Goal: Task Accomplishment & Management: Complete application form

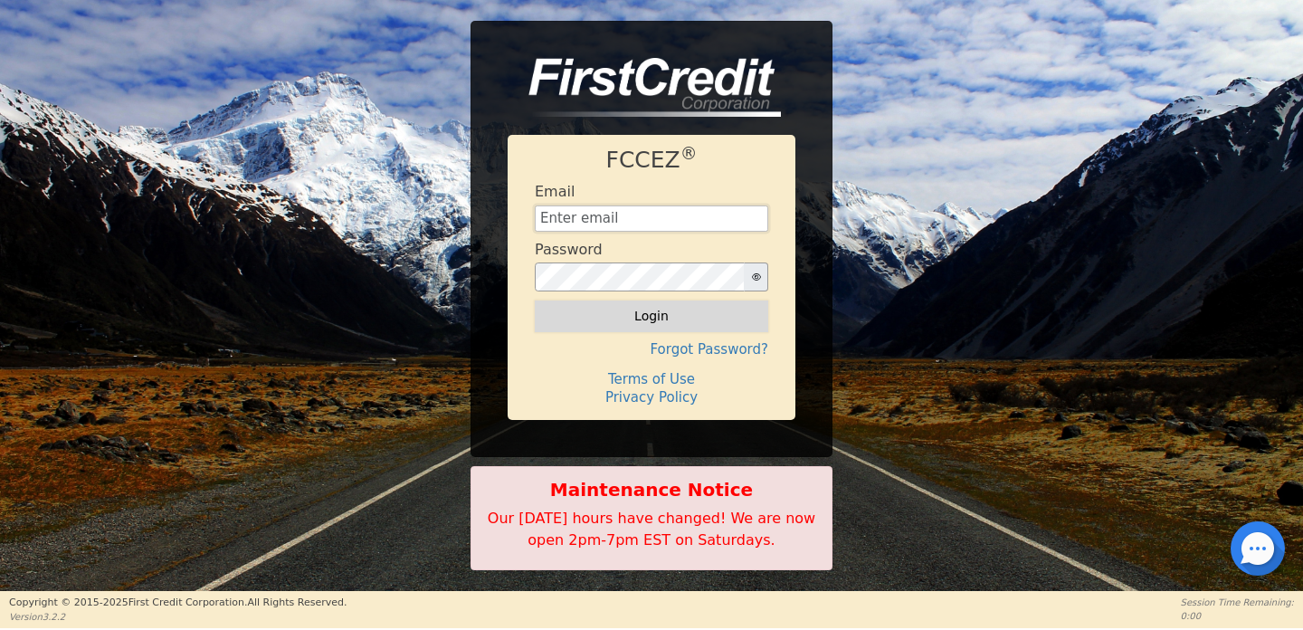
type input "[EMAIL_ADDRESS][DOMAIN_NAME]"
click at [650, 318] on button "Login" at bounding box center [651, 315] width 233 height 31
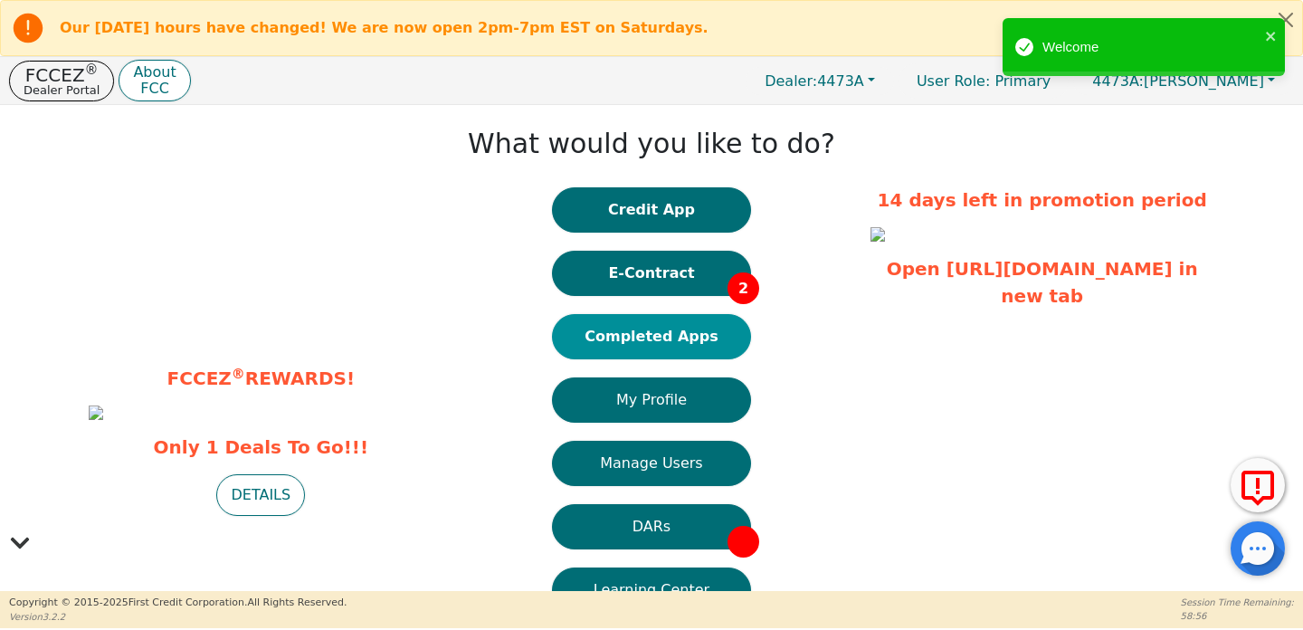
click at [644, 338] on button "Completed Apps" at bounding box center [651, 336] width 199 height 45
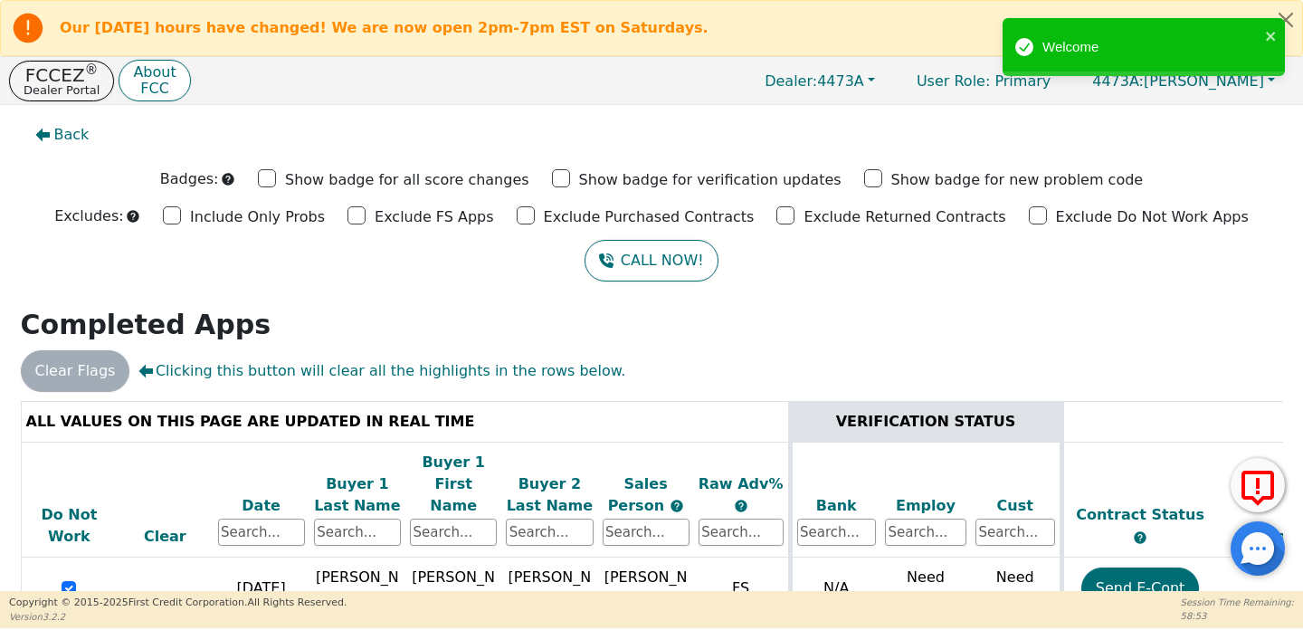
click at [259, 495] on div "Date" at bounding box center [261, 506] width 87 height 22
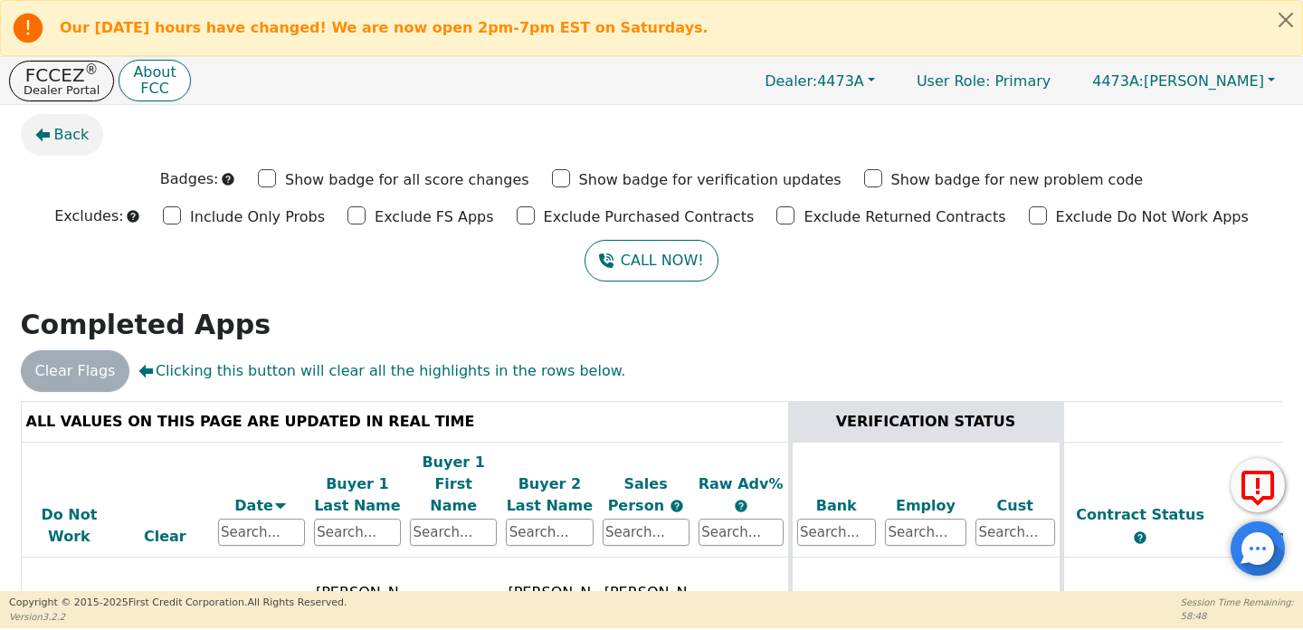
click at [76, 137] on span "Back" at bounding box center [71, 135] width 35 height 22
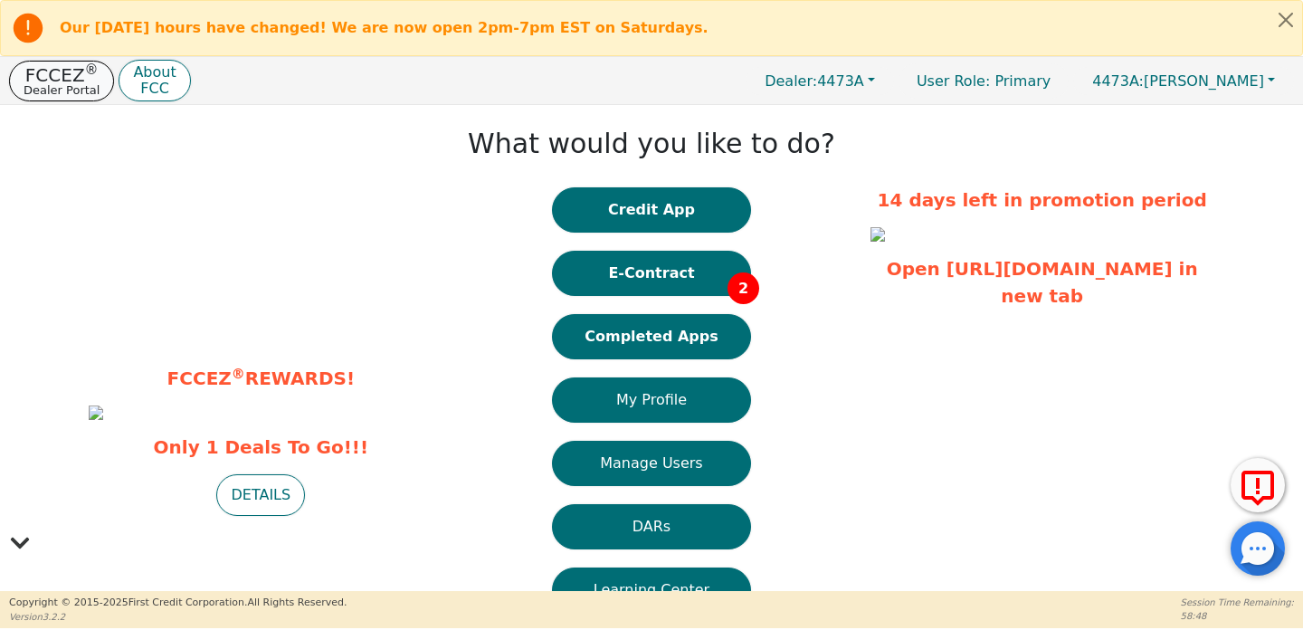
click at [71, 71] on p "FCCEZ ®" at bounding box center [62, 75] width 76 height 18
click at [683, 213] on button "Credit App" at bounding box center [651, 209] width 199 height 45
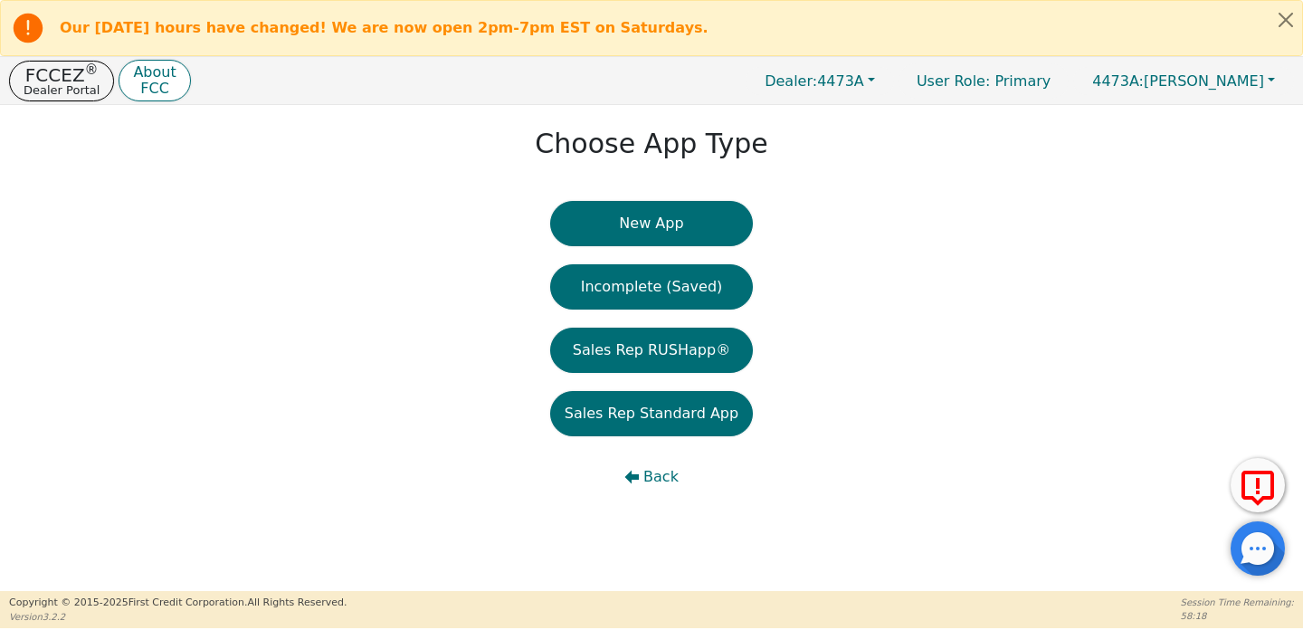
click at [683, 213] on button "New App" at bounding box center [651, 223] width 203 height 45
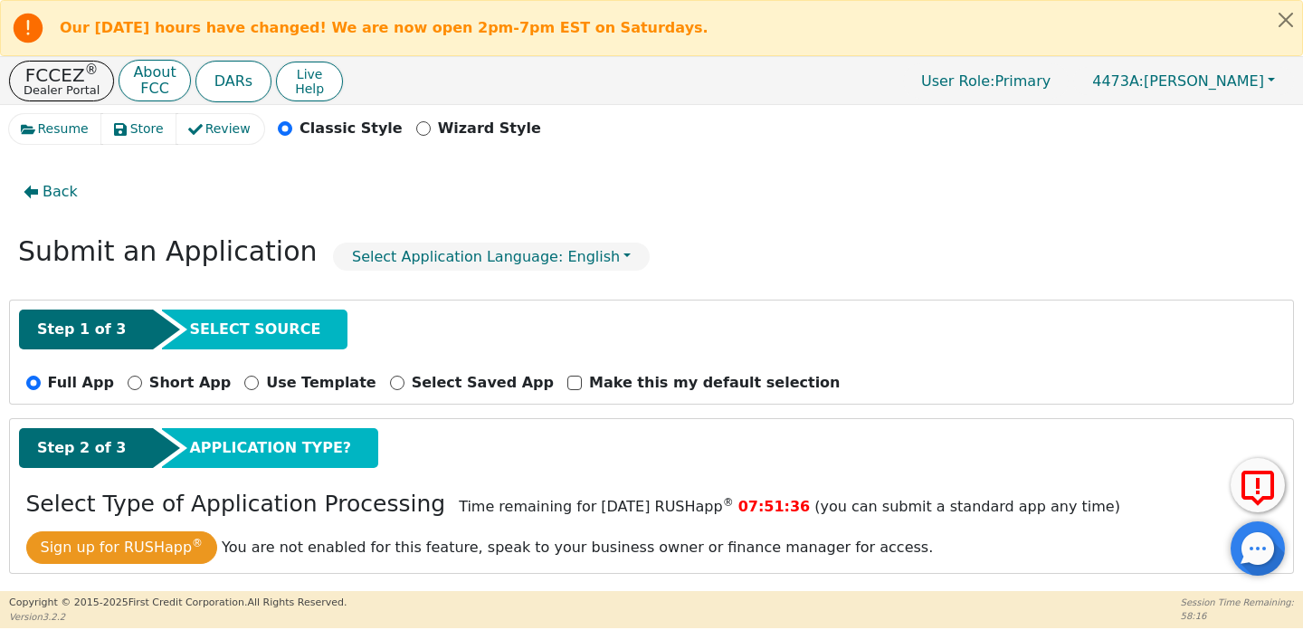
scroll to position [169, 0]
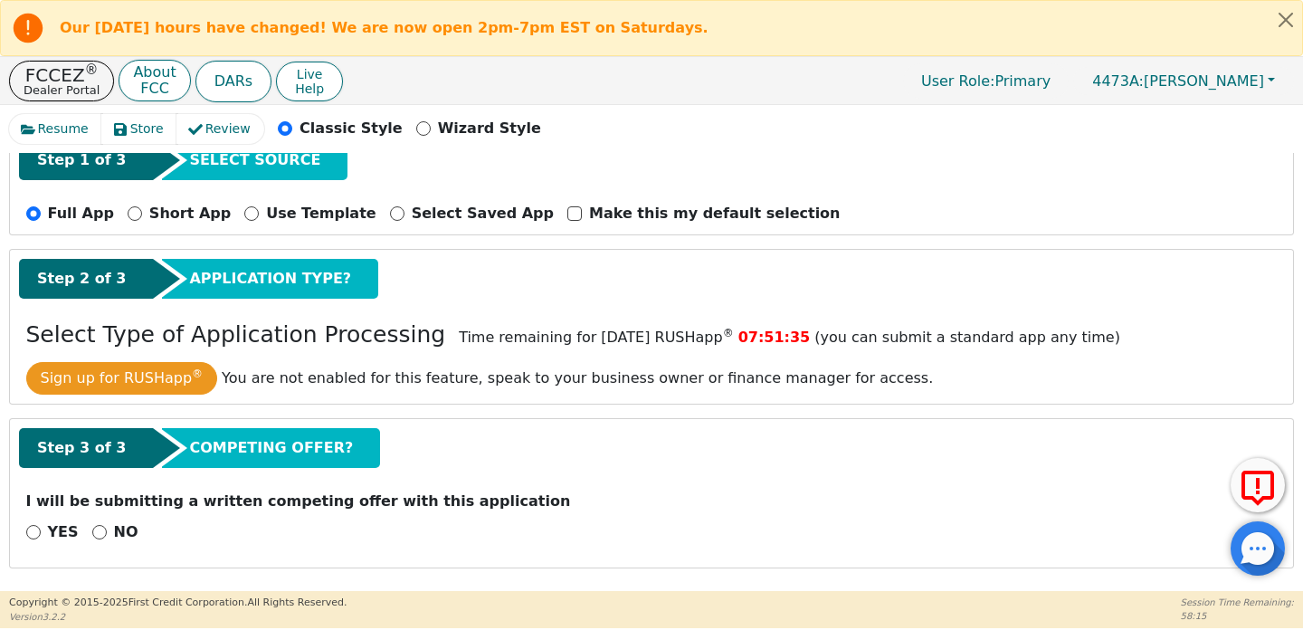
click at [107, 529] on div "NO" at bounding box center [115, 532] width 46 height 22
click at [96, 535] on input "NO" at bounding box center [99, 532] width 14 height 14
radio input "true"
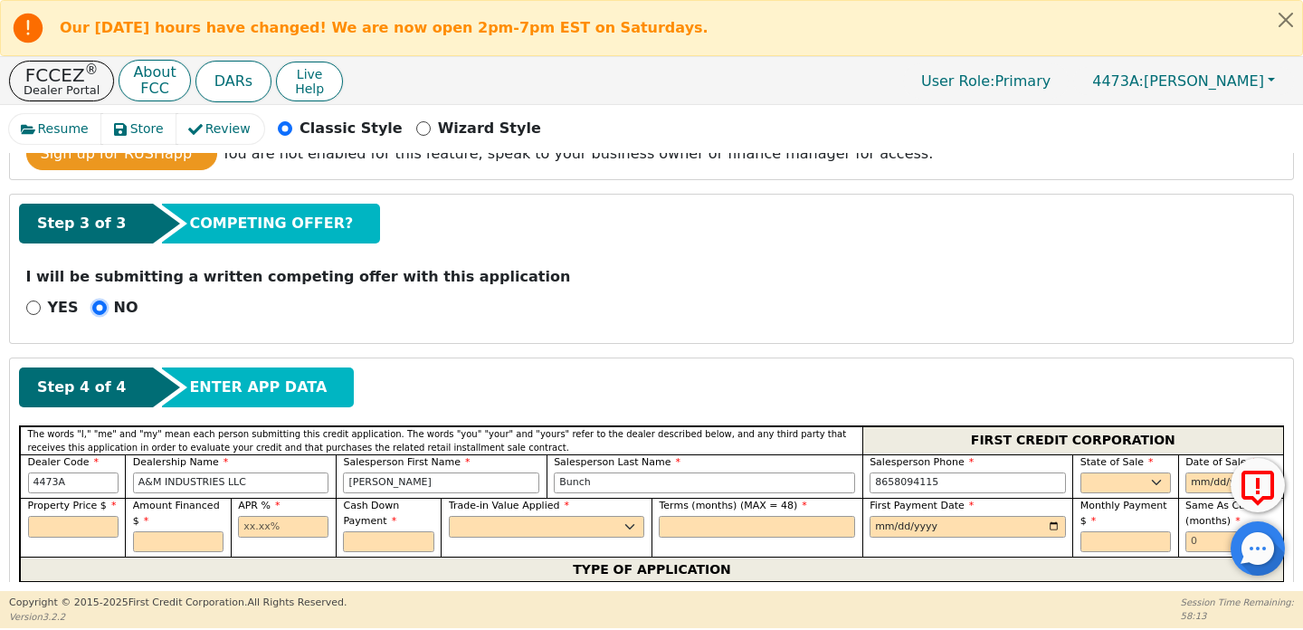
scroll to position [733, 0]
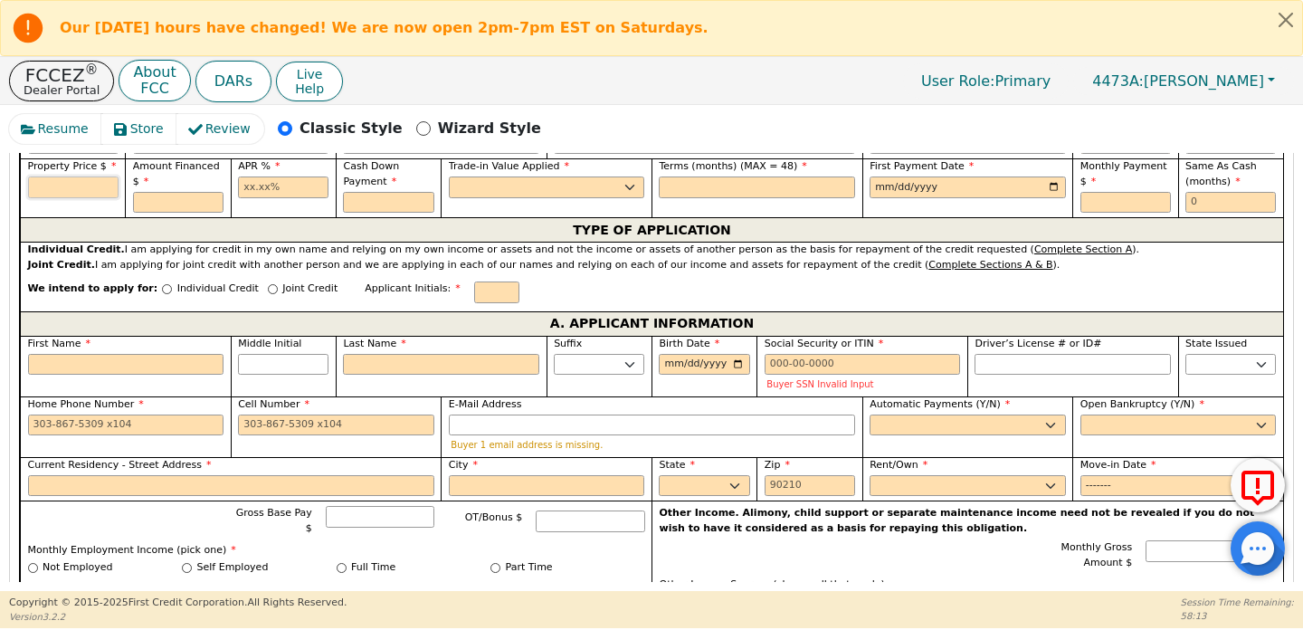
click at [86, 188] on input "text" at bounding box center [73, 187] width 91 height 22
type input "3698.00"
click at [189, 204] on input "text" at bounding box center [178, 203] width 91 height 22
type input "4058.56"
click at [275, 200] on div "APR %" at bounding box center [283, 187] width 105 height 59
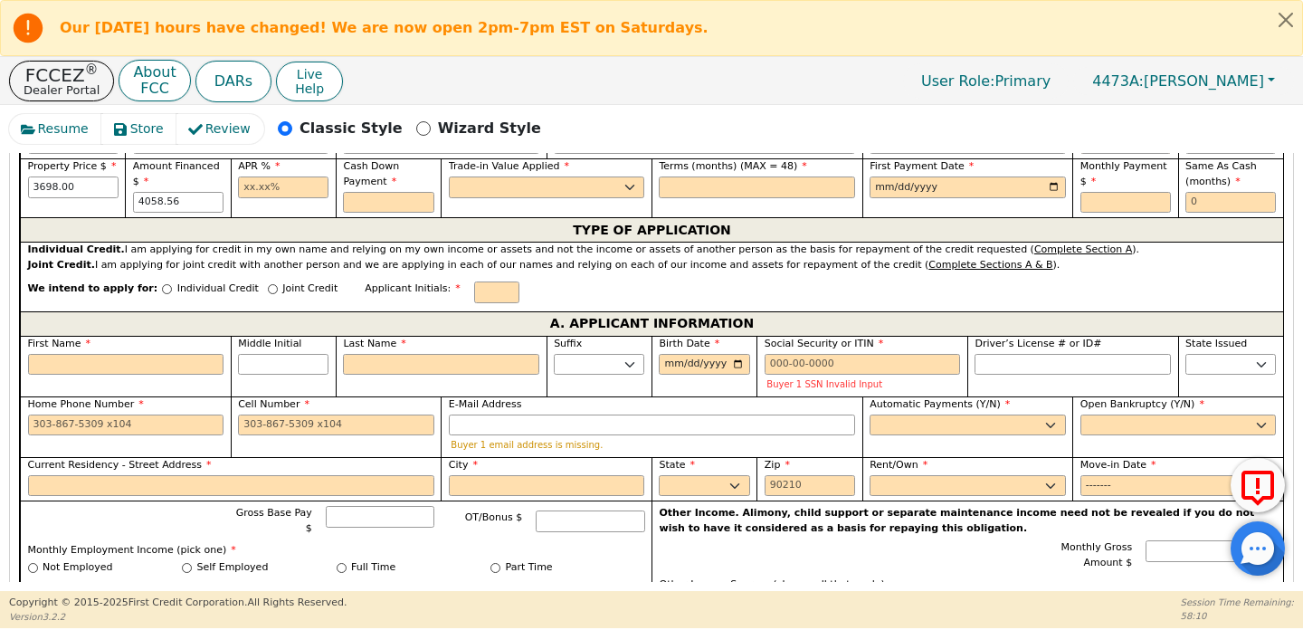
click at [275, 199] on div "APR %" at bounding box center [283, 187] width 105 height 59
click at [275, 186] on input "text" at bounding box center [283, 187] width 91 height 22
type input "20.79"
click at [374, 198] on input "text" at bounding box center [388, 203] width 91 height 22
type input "0.00"
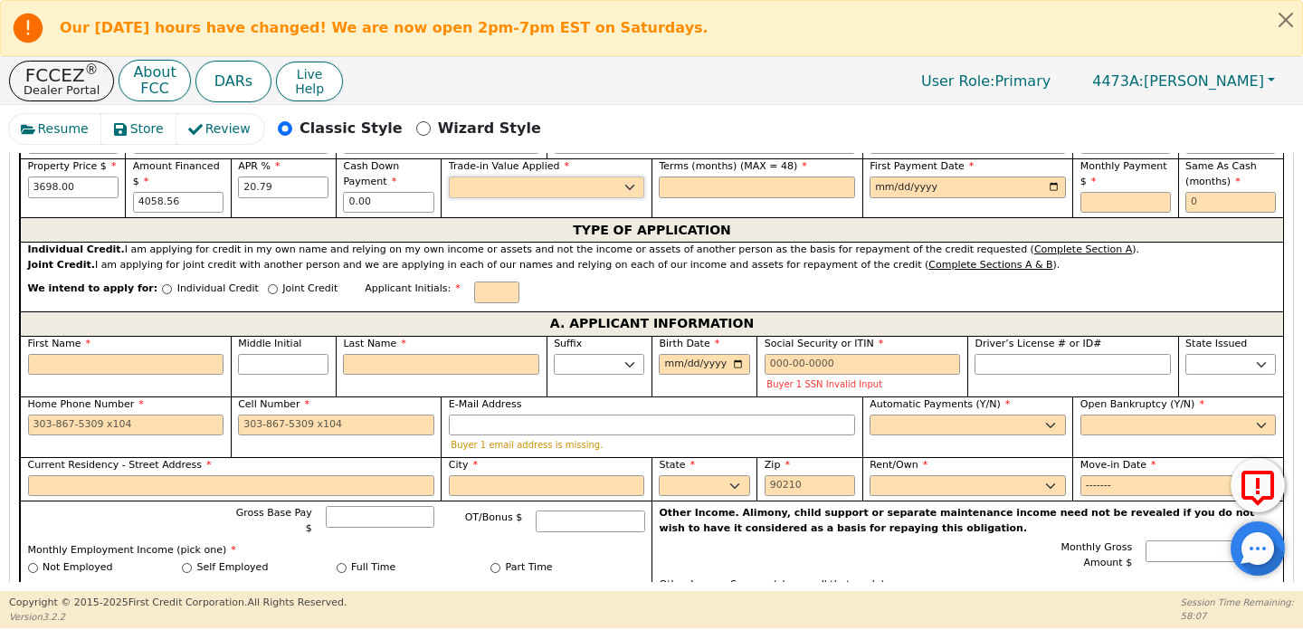
click at [479, 187] on select "Yes No" at bounding box center [547, 187] width 196 height 22
select select "n"
click at [449, 176] on select "Yes No" at bounding box center [547, 187] width 196 height 22
click at [702, 174] on label "Terms (months) (MAX = 48)" at bounding box center [757, 166] width 196 height 15
click at [702, 179] on input "text" at bounding box center [757, 187] width 196 height 22
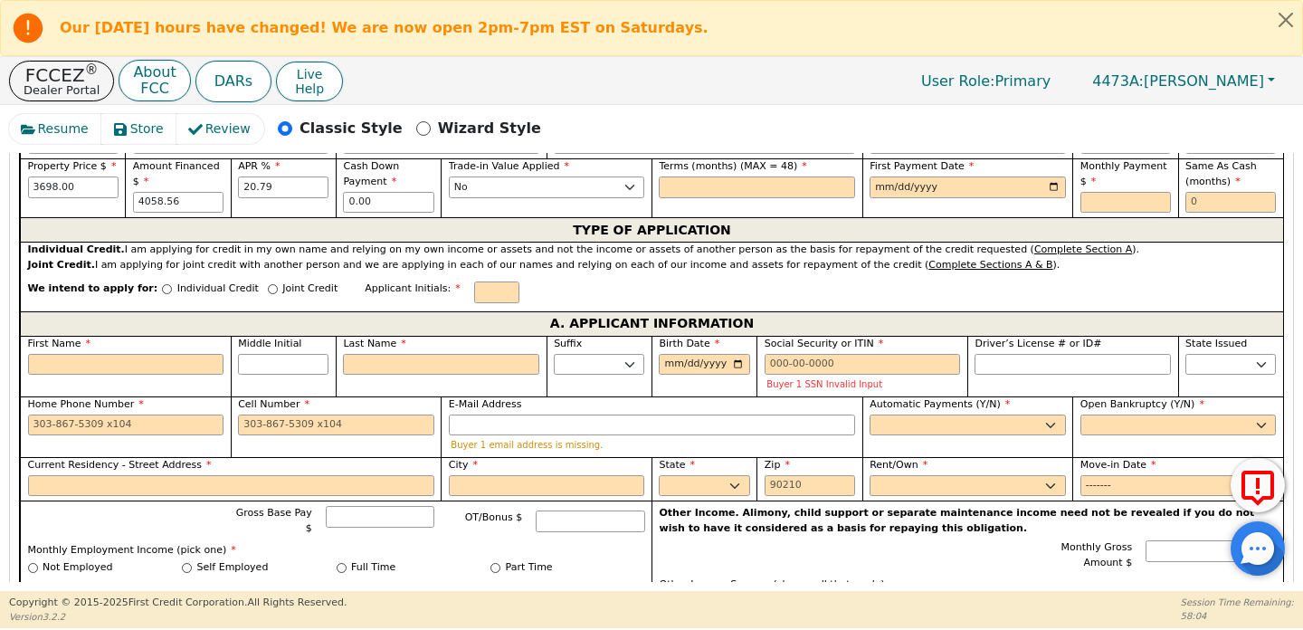
click at [730, 225] on div "TYPE OF APPLICATION" at bounding box center [651, 229] width 1263 height 24
click at [748, 184] on input "text" at bounding box center [757, 187] width 196 height 22
type input "36"
click at [1045, 184] on input "date" at bounding box center [968, 187] width 196 height 22
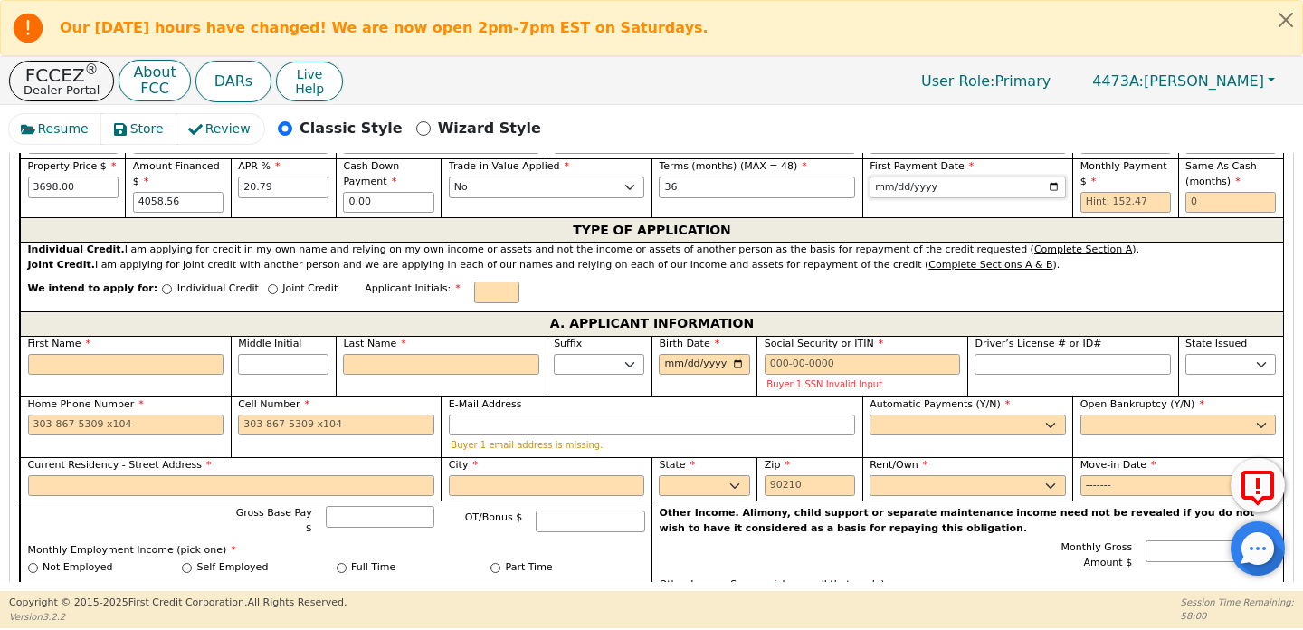
type input "[DATE]"
click at [1100, 197] on input "text" at bounding box center [1126, 203] width 91 height 22
type input "152.47"
click at [1258, 199] on input "text" at bounding box center [1231, 203] width 91 height 22
type input "0"
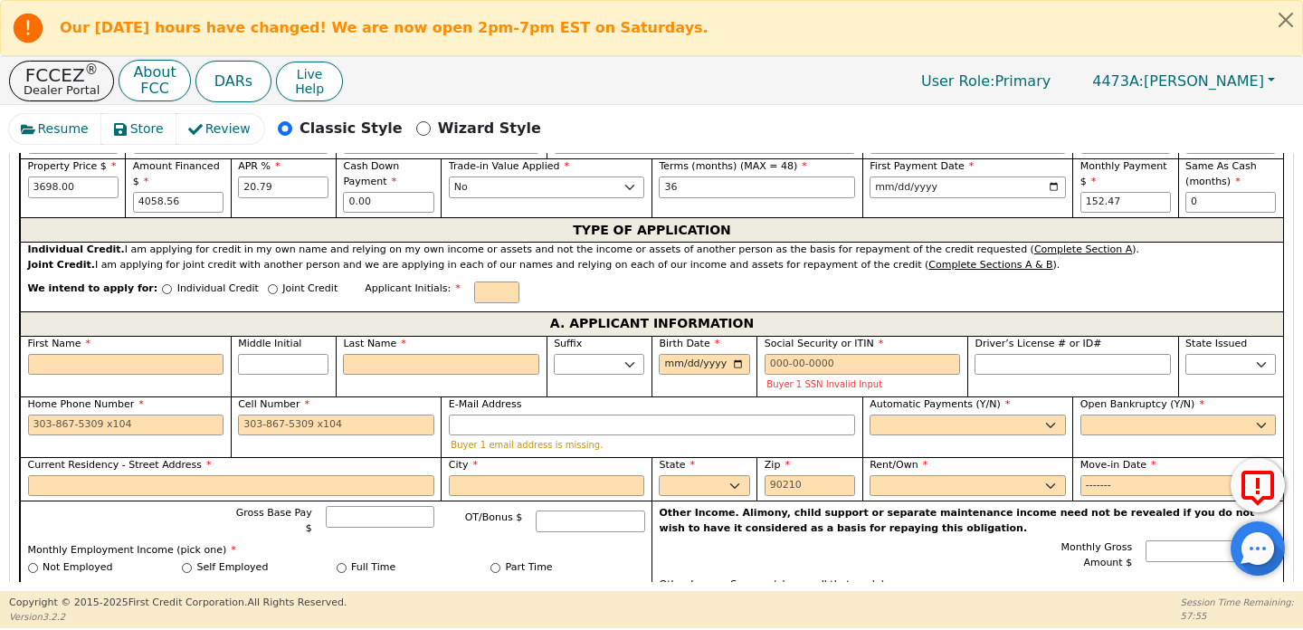
click at [1191, 271] on div "Joint Credit. I am applying for joint credit with another person and we are app…" at bounding box center [652, 265] width 1249 height 15
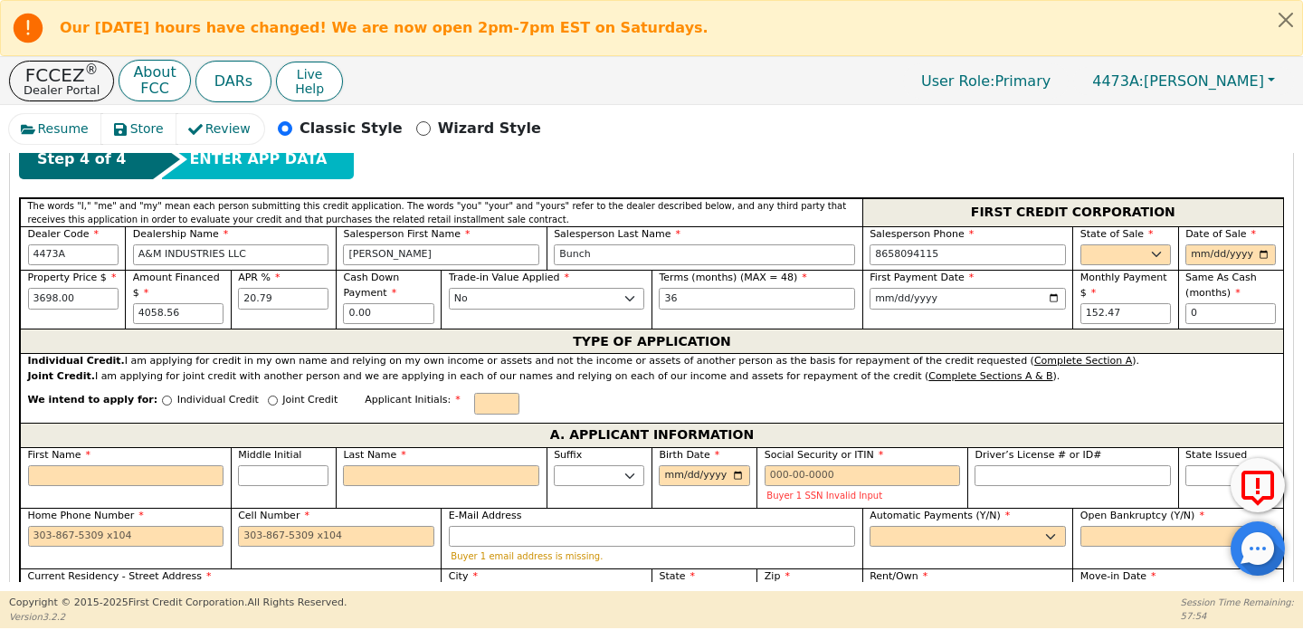
scroll to position [618, 0]
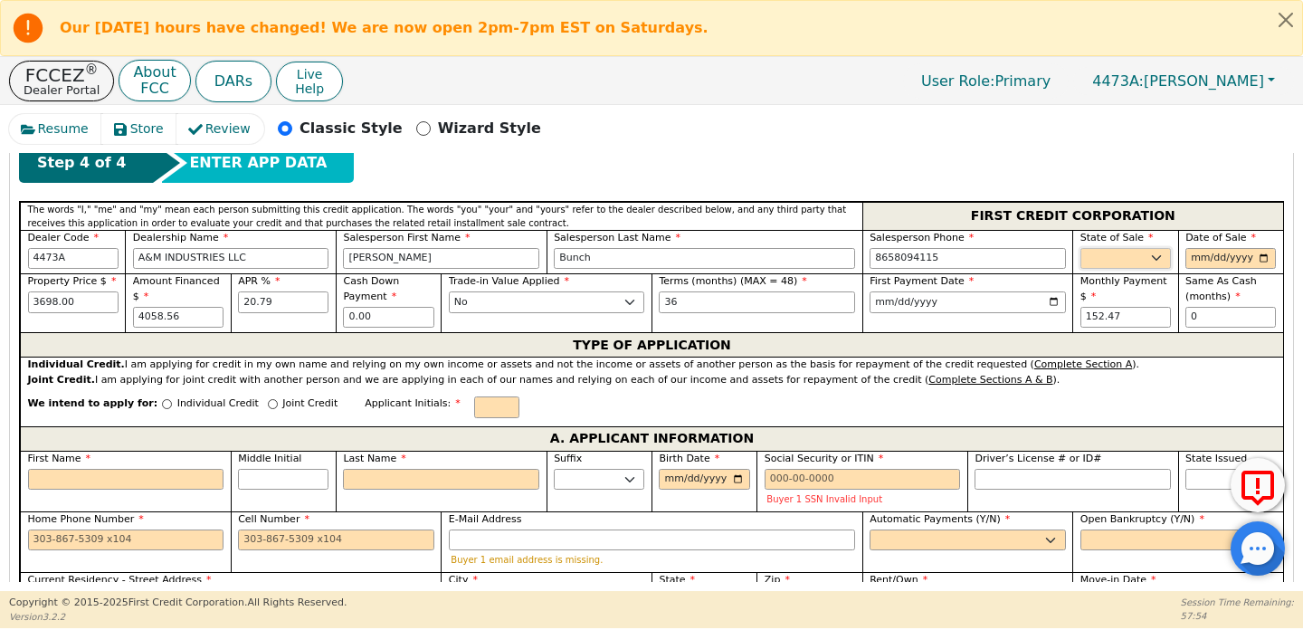
click at [1129, 267] on select "AK AL AR AZ CA CO CT DC DE FL [GEOGRAPHIC_DATA] HI IA ID IL IN KS [GEOGRAPHIC_D…" at bounding box center [1126, 259] width 91 height 22
select select "TN"
click at [1081, 248] on select "AK AL AR AZ CA CO CT DC DE FL [GEOGRAPHIC_DATA] HI IA ID IL IN KS [GEOGRAPHIC_D…" at bounding box center [1126, 259] width 91 height 22
click at [1255, 260] on input "date" at bounding box center [1231, 259] width 91 height 22
type input "[DATE]"
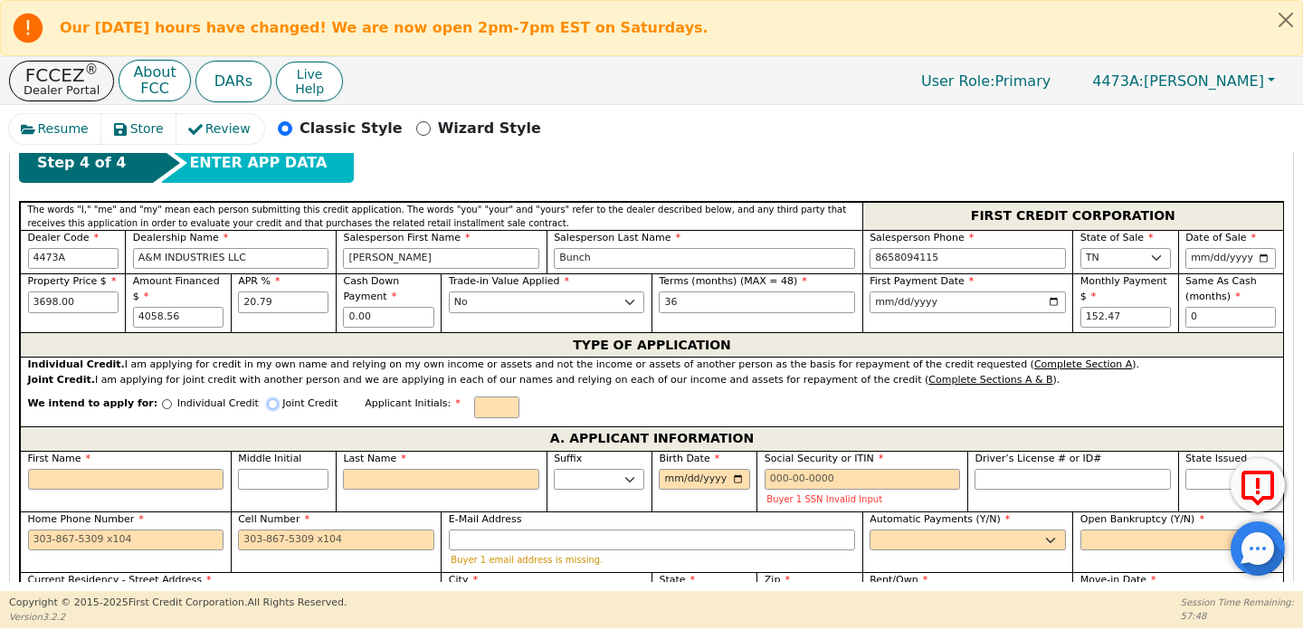
click at [268, 406] on input "Joint Credit" at bounding box center [273, 404] width 10 height 10
radio input "true"
click at [481, 412] on input "text" at bounding box center [496, 407] width 45 height 22
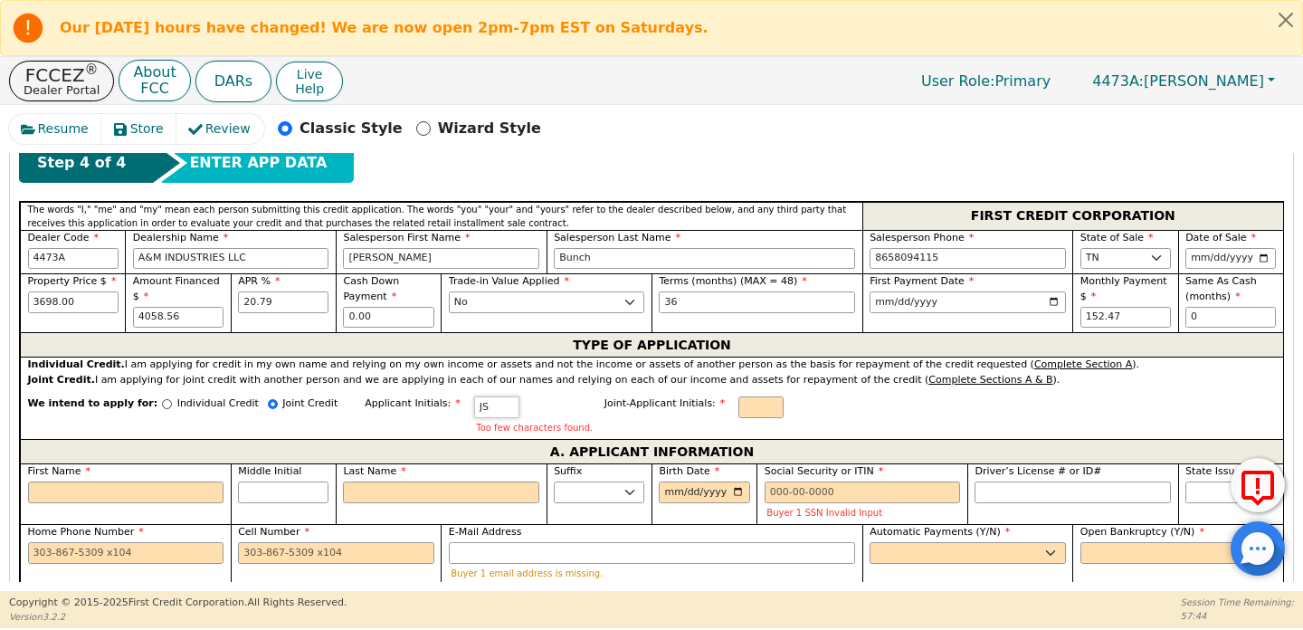
type input "JS"
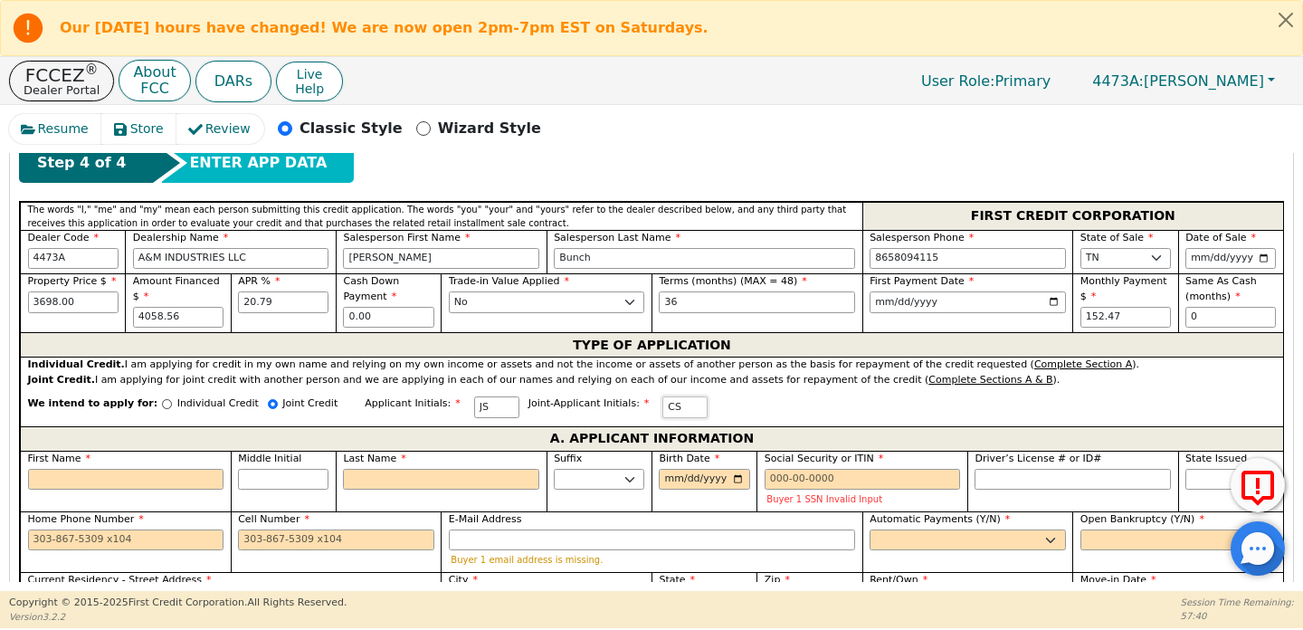
type input "CS"
click at [129, 484] on input "First Name" at bounding box center [126, 480] width 196 height 22
type input "H"
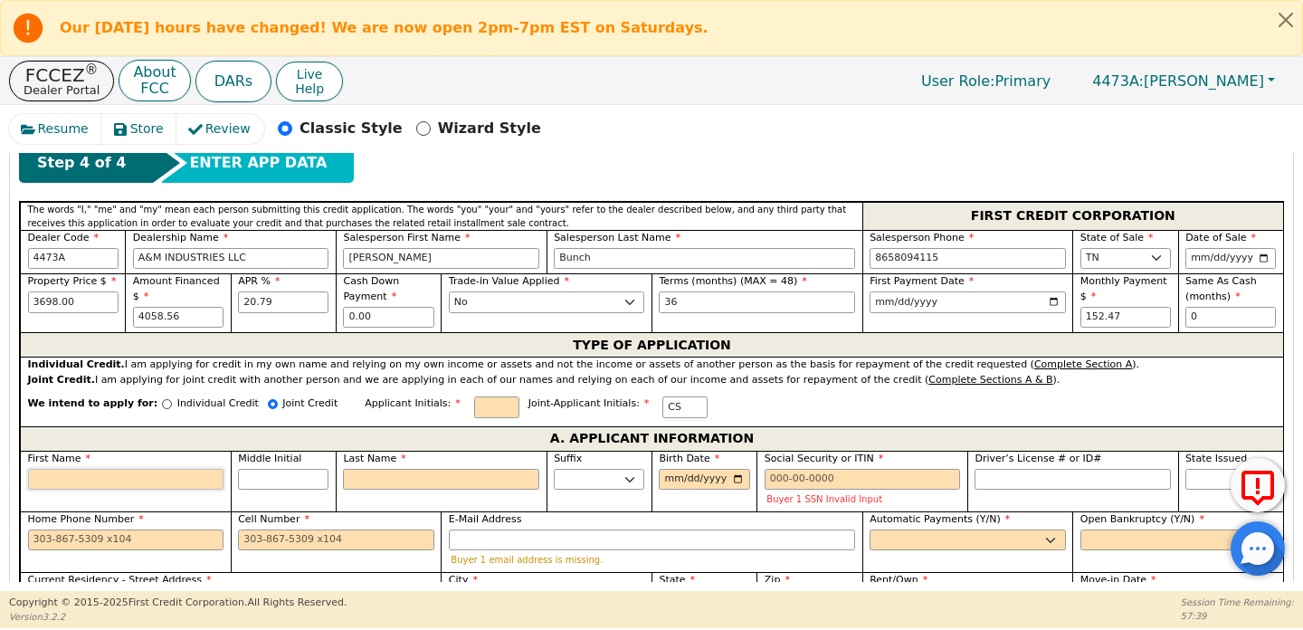
type input "J"
type input "Jo"
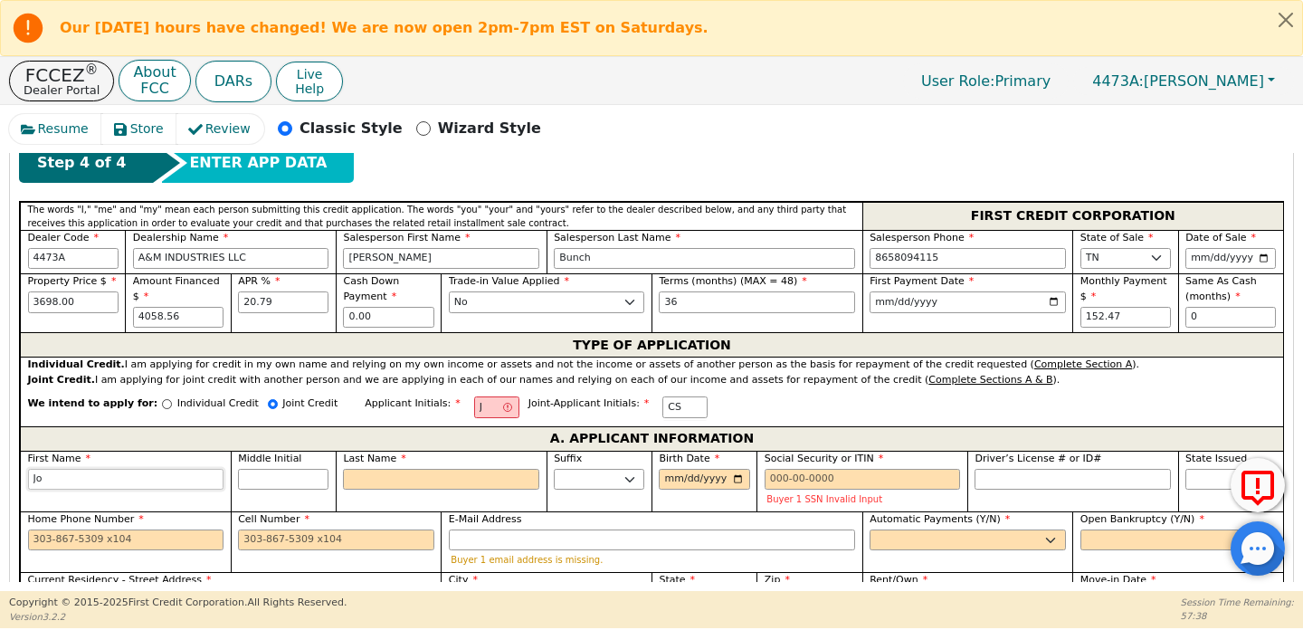
type input "[PERSON_NAME]"
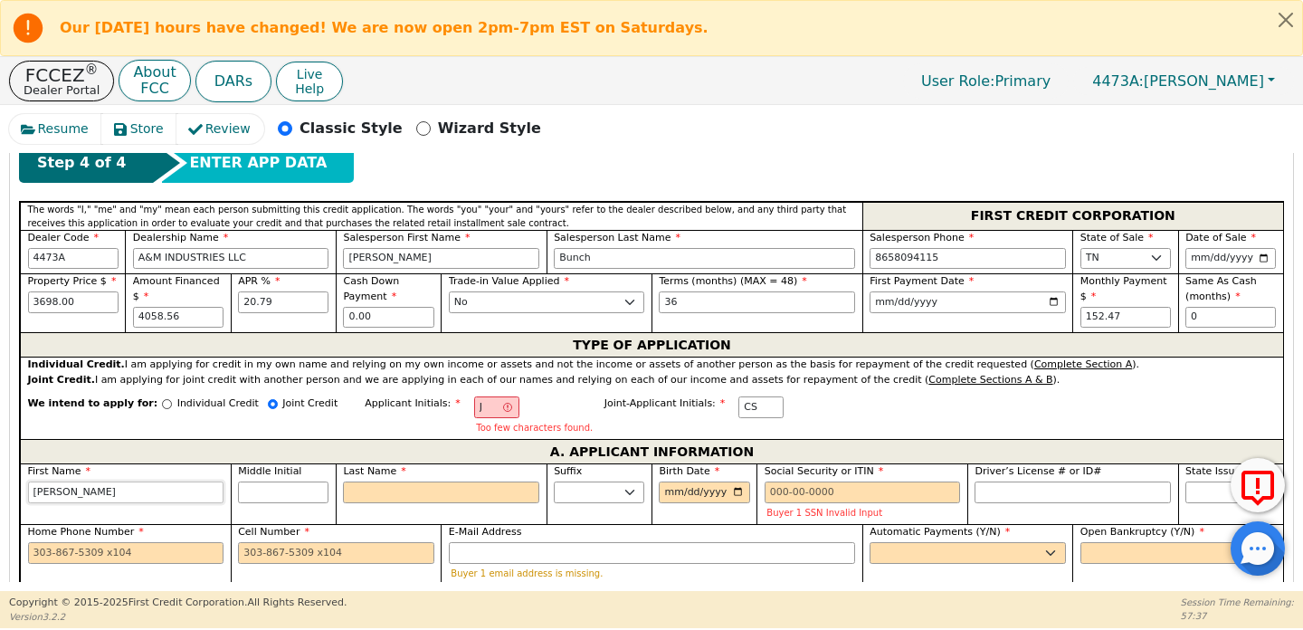
type input "[PERSON_NAME]"
type input "Joshu"
type input "[PERSON_NAME]"
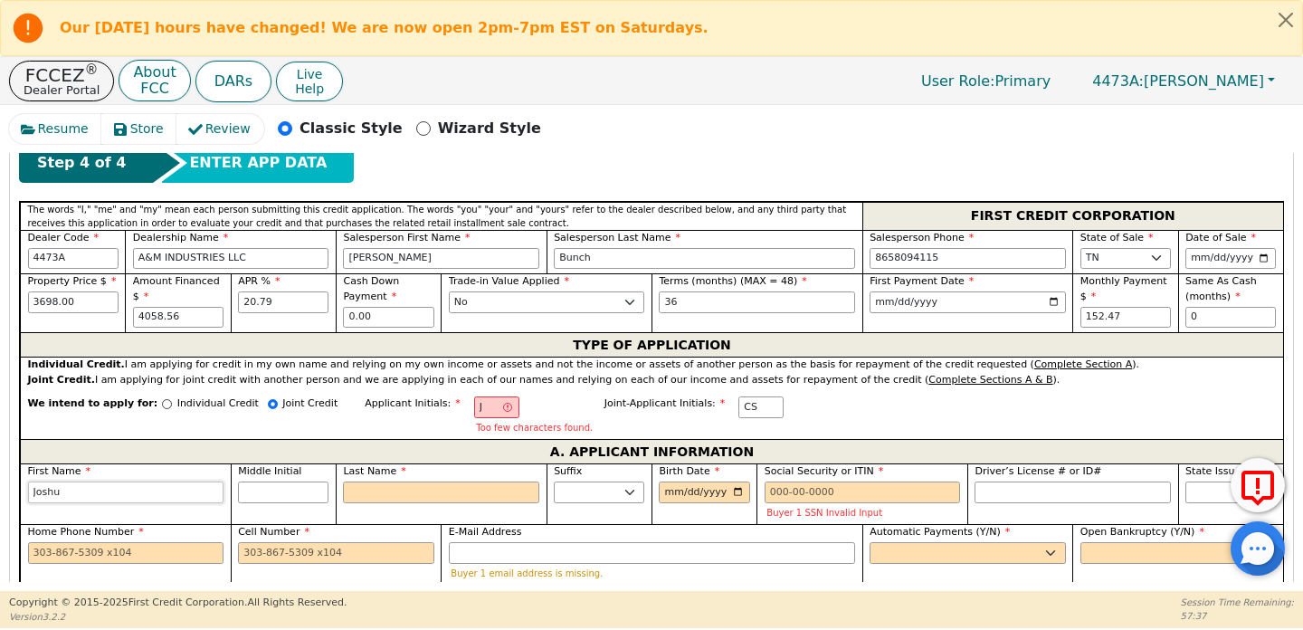
type input "[PERSON_NAME]"
type input "JS"
type input "S"
type input "[PERSON_NAME]"
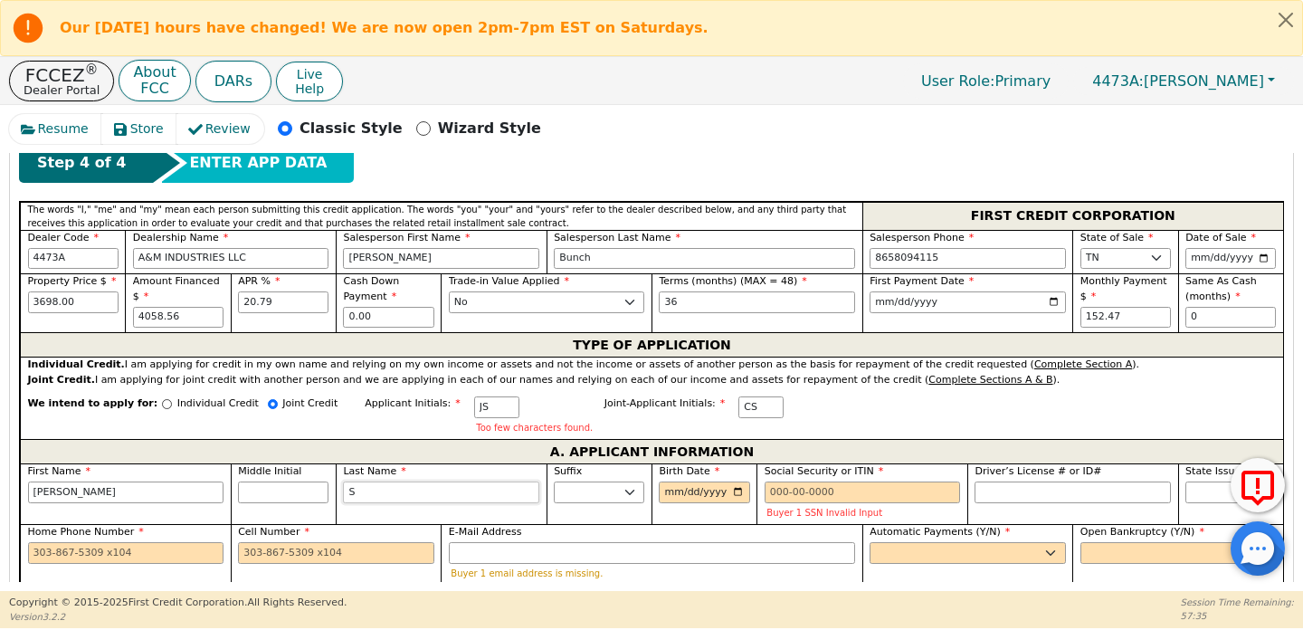
type input "Sh"
type input "[PERSON_NAME]"
type input "Sho"
type input "[PERSON_NAME]"
type input "Shor"
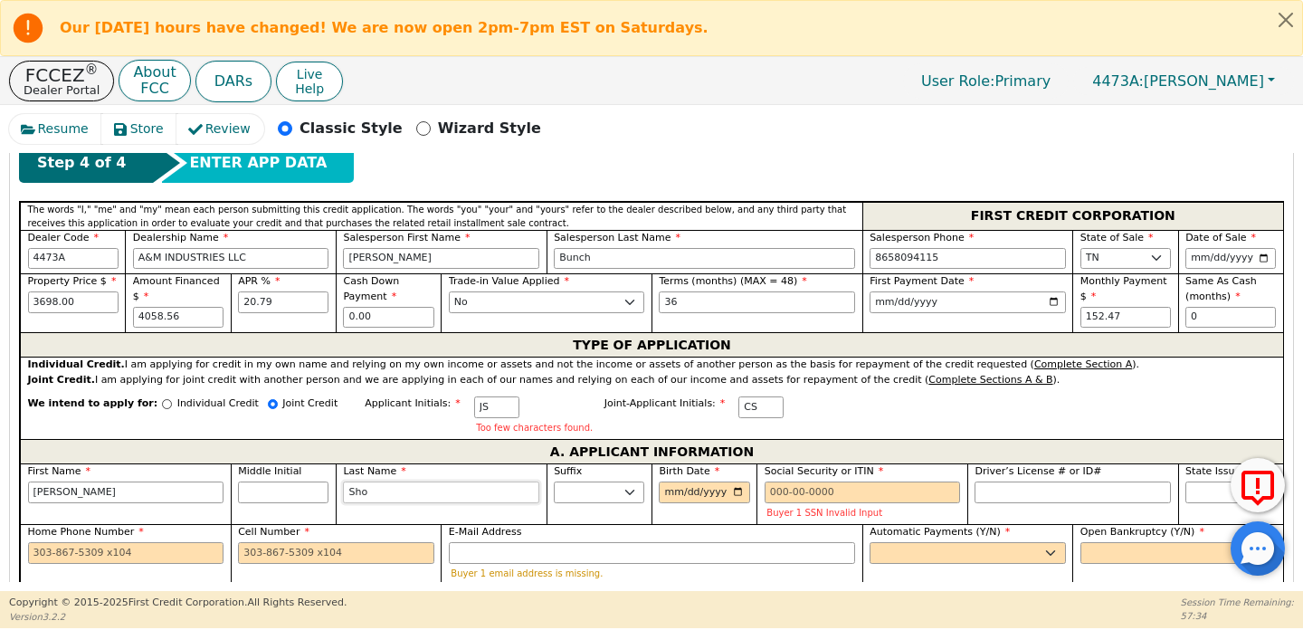
type input "[PERSON_NAME]"
type input "Short"
type input "[PERSON_NAME]"
type input "Short"
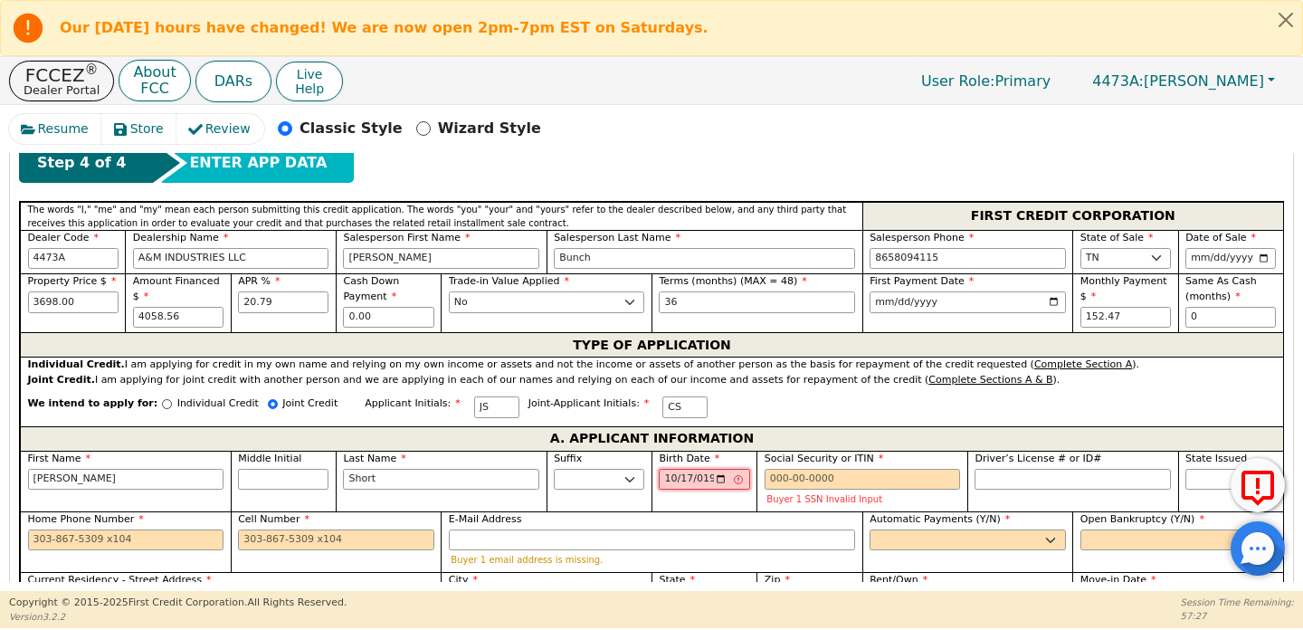
type input "[DATE]"
click at [776, 485] on input "Social Security or ITIN" at bounding box center [863, 480] width 196 height 22
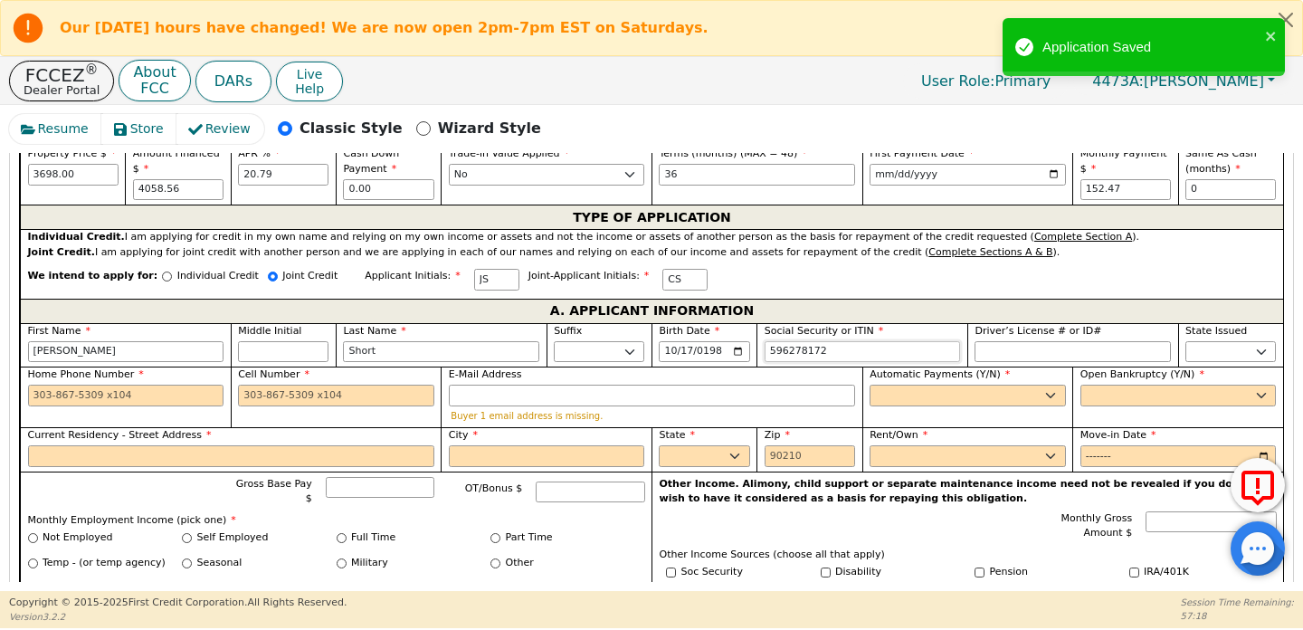
scroll to position [761, 0]
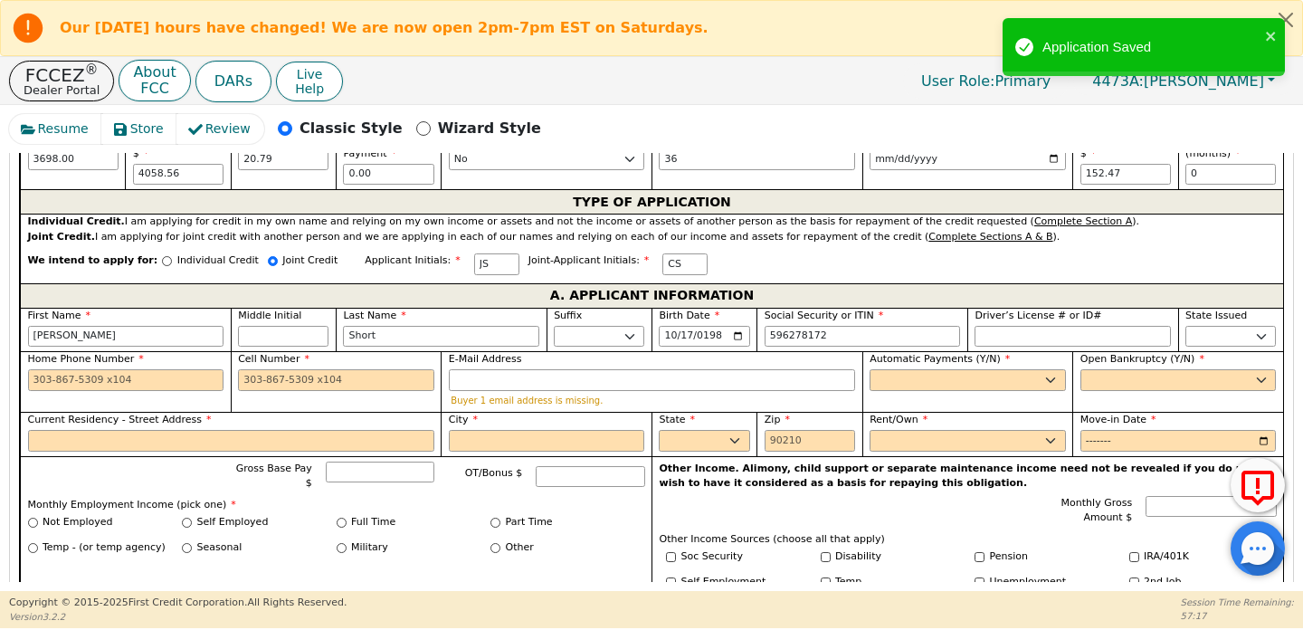
click at [365, 400] on div "Cell Number" at bounding box center [336, 381] width 211 height 61
type input "***-**-8172"
click at [364, 381] on input "Cell Number" at bounding box center [336, 380] width 196 height 22
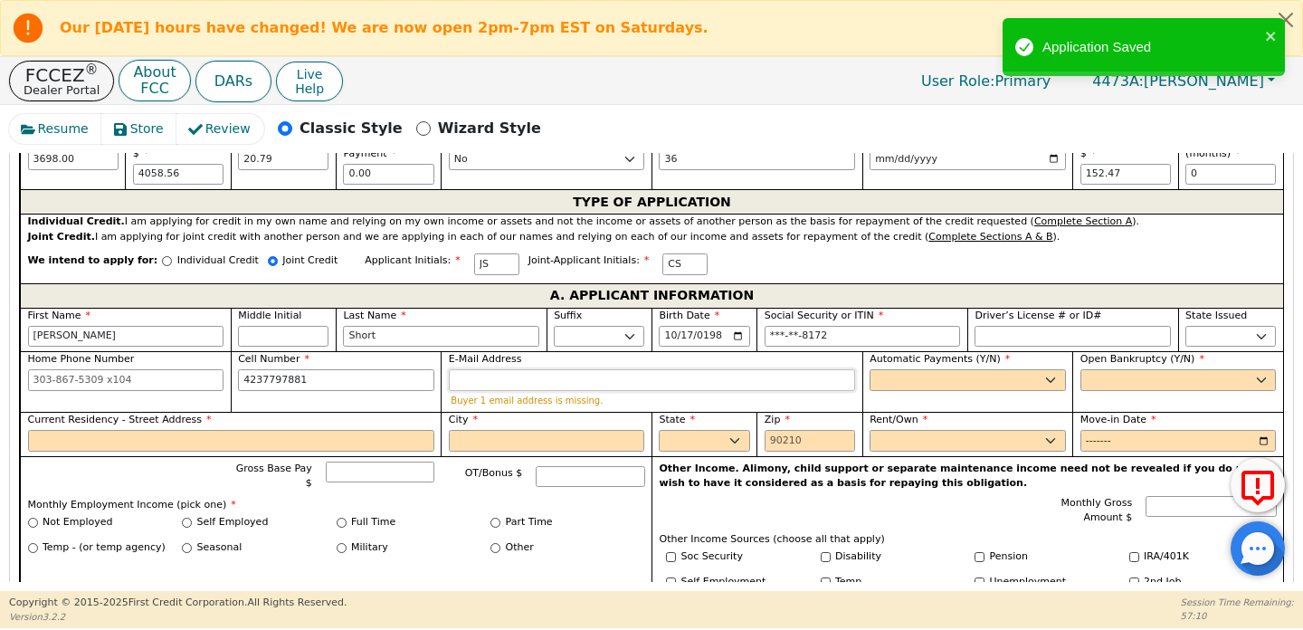
click at [661, 382] on input "E-Mail Address" at bounding box center [652, 380] width 406 height 22
type input "[PHONE_NUMBER]"
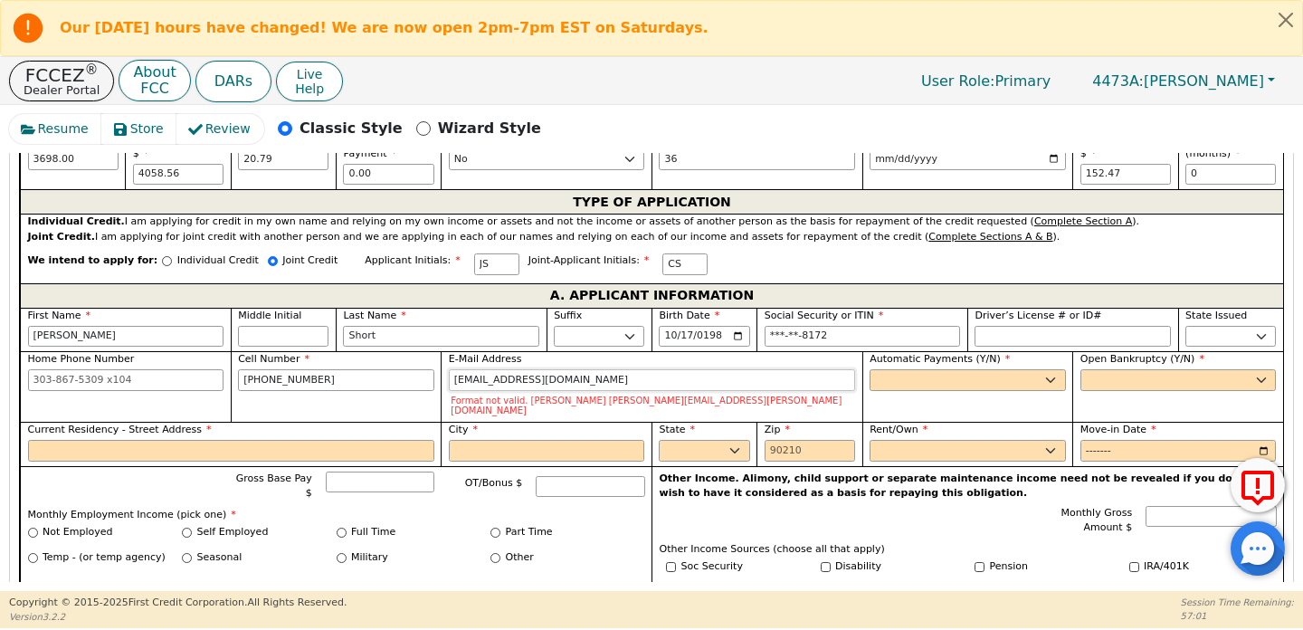
type input "[EMAIL_ADDRESS][DOMAIN_NAME]"
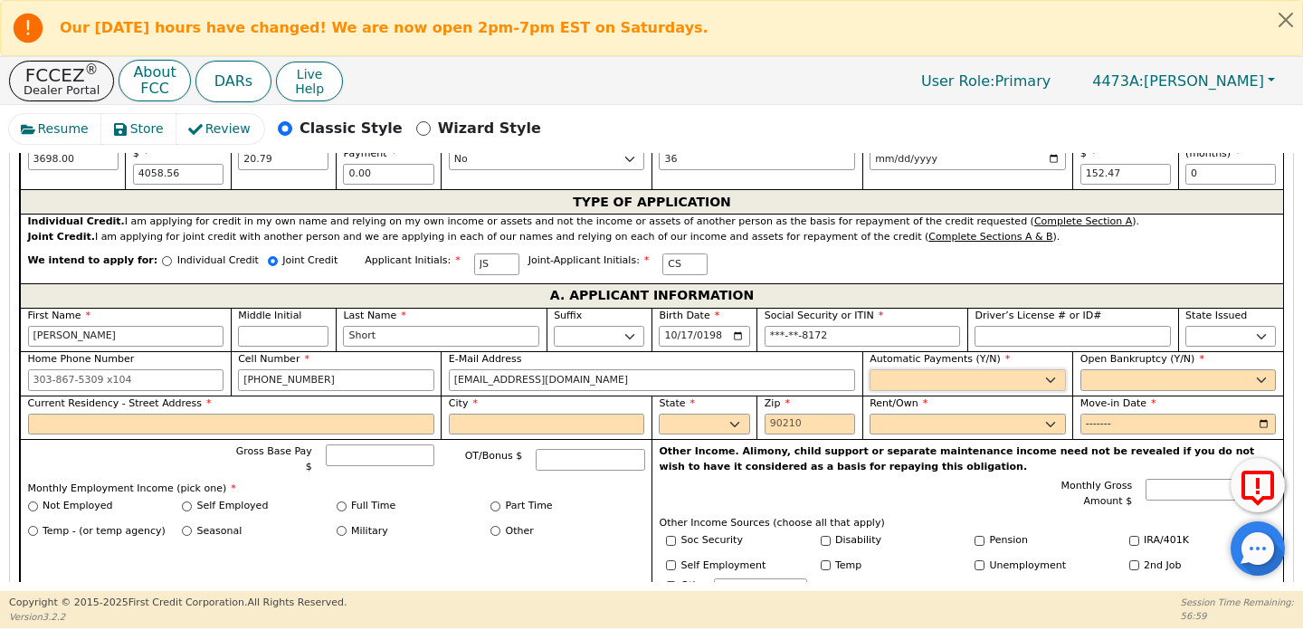
click at [948, 386] on select "Yes No" at bounding box center [968, 380] width 196 height 22
select select "y"
click at [870, 369] on select "Yes No" at bounding box center [968, 380] width 196 height 22
type input "[PERSON_NAME]"
click at [1082, 386] on select "Yes No" at bounding box center [1179, 380] width 196 height 22
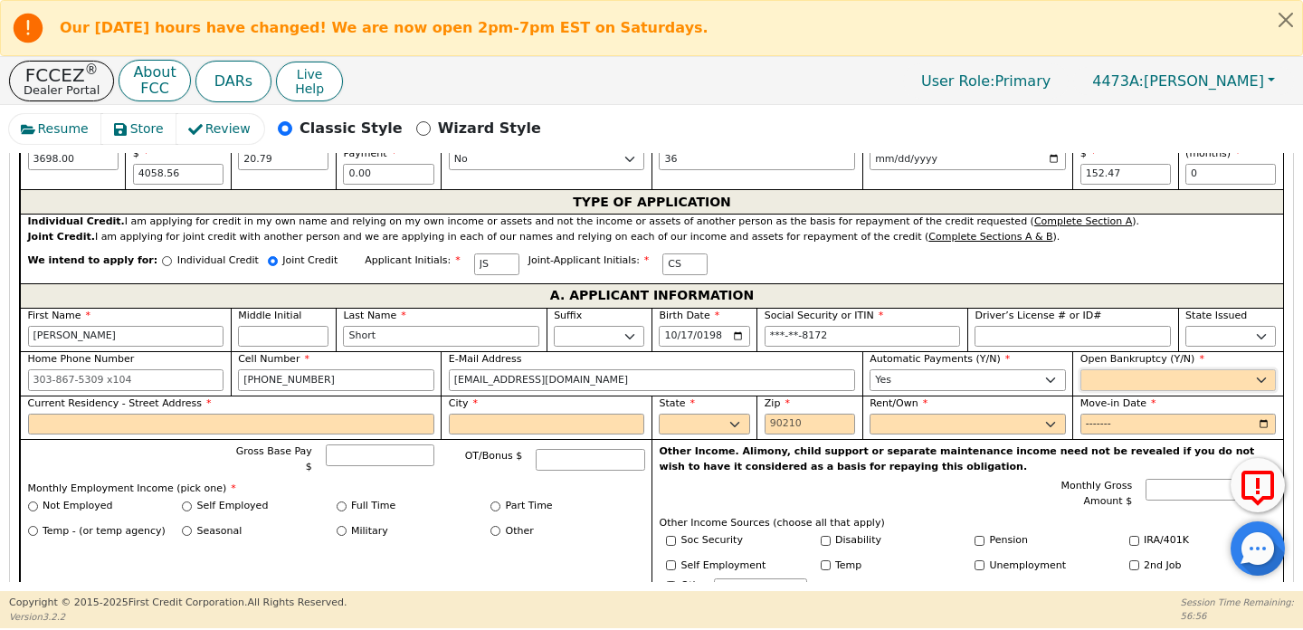
select select "n"
click at [1081, 369] on select "Yes No" at bounding box center [1179, 380] width 196 height 22
click at [101, 433] on input "Current Residency - Street Address" at bounding box center [231, 425] width 406 height 22
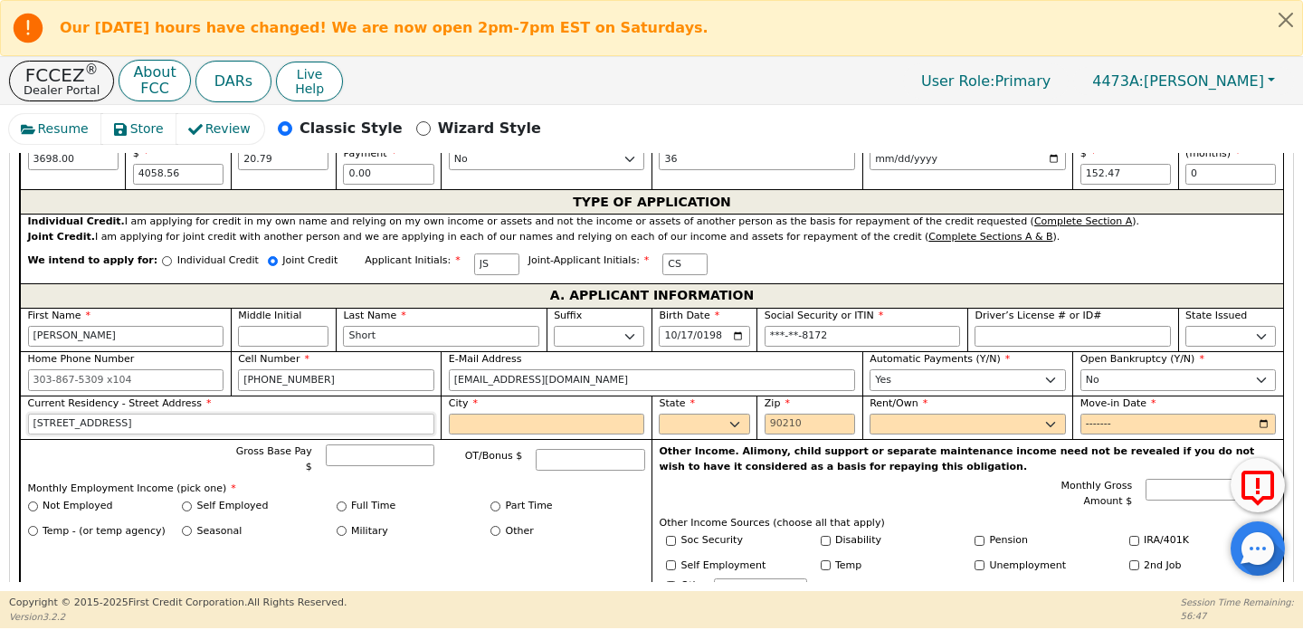
click at [128, 417] on input "[STREET_ADDRESS]" at bounding box center [231, 425] width 406 height 22
type input "[STREET_ADDRESS]"
type input "[GEOGRAPHIC_DATA]"
click at [700, 421] on select "AK AL AR AZ CA CO CT DC DE FL [GEOGRAPHIC_DATA] HI IA ID IL IN KS [GEOGRAPHIC_D…" at bounding box center [704, 425] width 91 height 22
select select "TN"
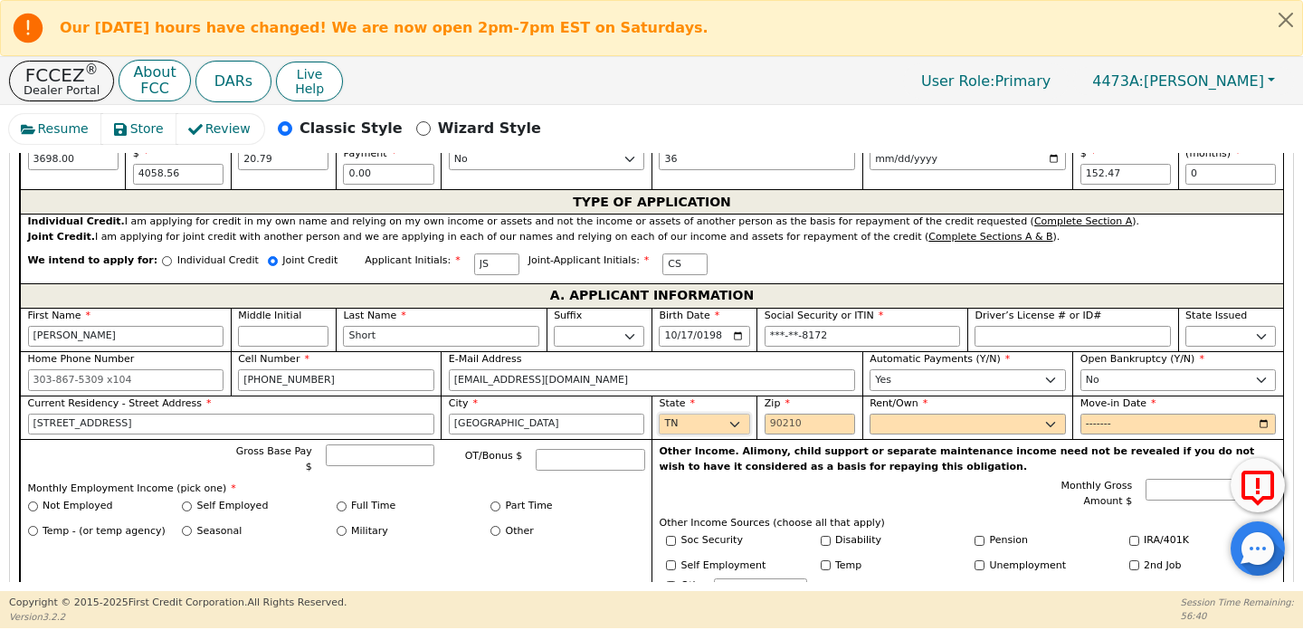
click at [659, 414] on select "AK AL AR AZ CA CO CT DC DE FL [GEOGRAPHIC_DATA] HI IA ID IL IN KS [GEOGRAPHIC_D…" at bounding box center [704, 425] width 91 height 22
click at [810, 417] on input "Zip" at bounding box center [810, 425] width 91 height 22
type input "37381"
click at [967, 426] on select "Rent Own" at bounding box center [968, 425] width 196 height 22
click at [870, 414] on select "Rent Own" at bounding box center [968, 425] width 196 height 22
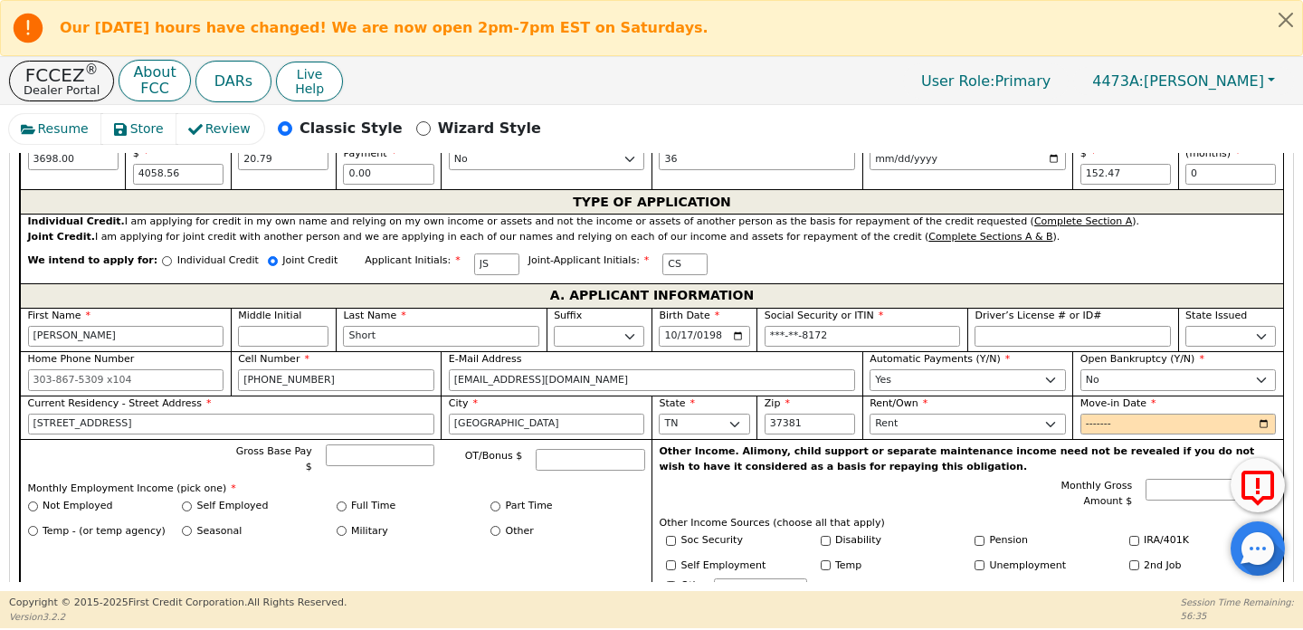
click at [958, 434] on div "Rent/Own Rent Own" at bounding box center [967, 417] width 211 height 44
click at [958, 428] on select "Rent Own" at bounding box center [968, 425] width 196 height 22
select select "Own"
click at [870, 414] on select "Rent Own" at bounding box center [968, 425] width 196 height 22
click at [1081, 423] on input "Move-in Date" at bounding box center [1179, 425] width 196 height 22
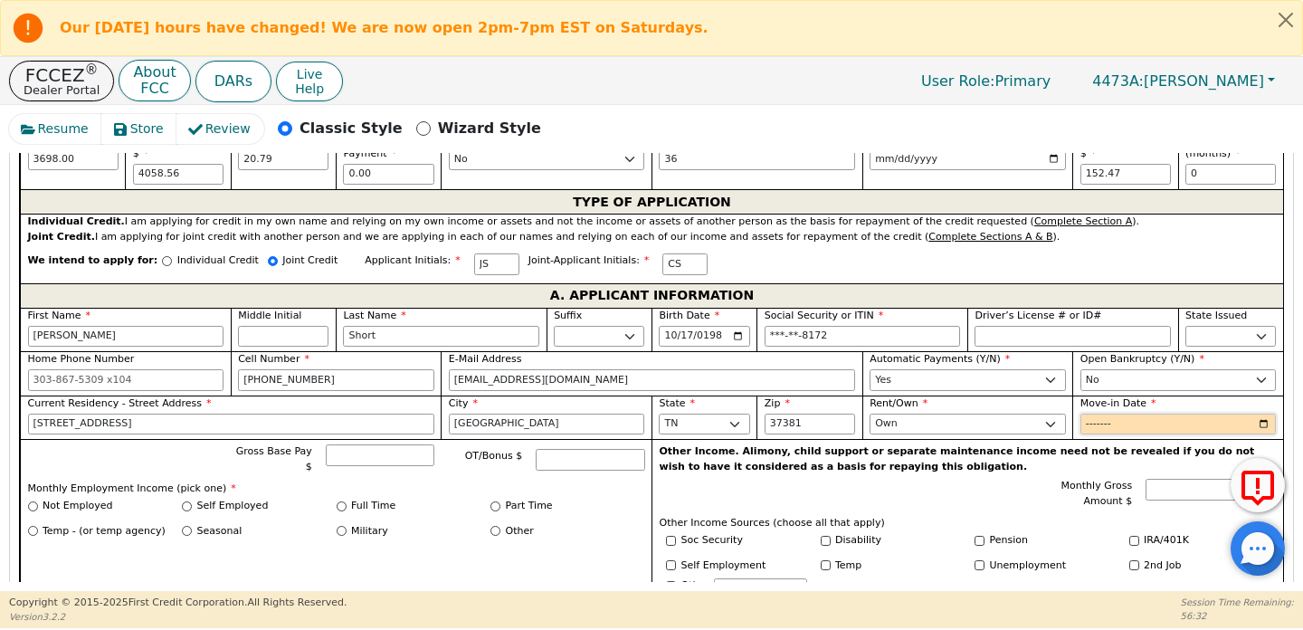
click at [1091, 424] on input "Move-in Date" at bounding box center [1179, 425] width 196 height 22
click at [1253, 429] on input "Move-in Date" at bounding box center [1179, 425] width 196 height 22
type input "2021-01"
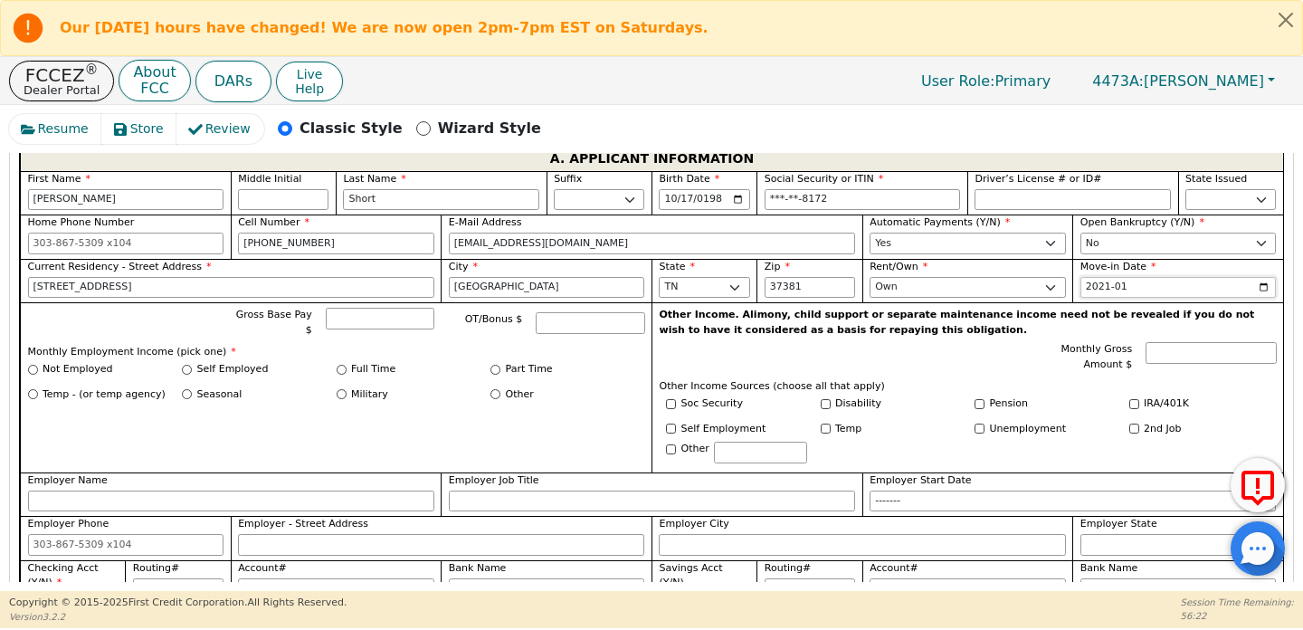
scroll to position [949, 0]
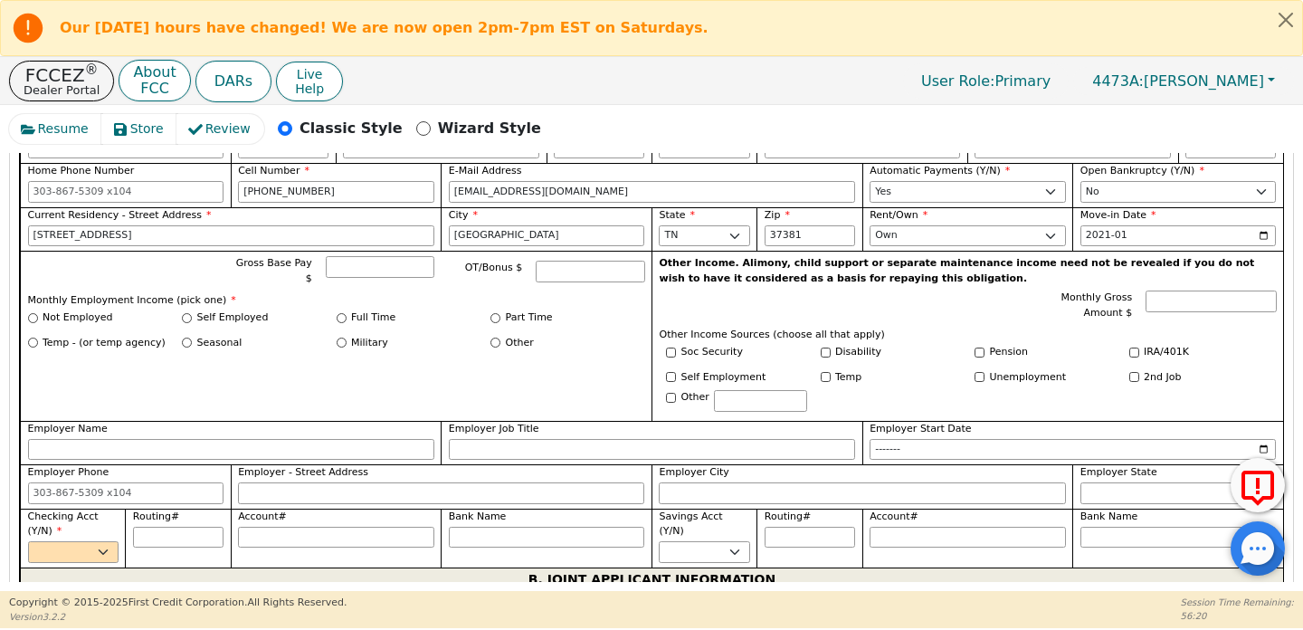
click at [357, 310] on label "Full Time" at bounding box center [373, 317] width 44 height 15
click at [347, 313] on input "Full Time" at bounding box center [342, 318] width 10 height 10
radio input "true"
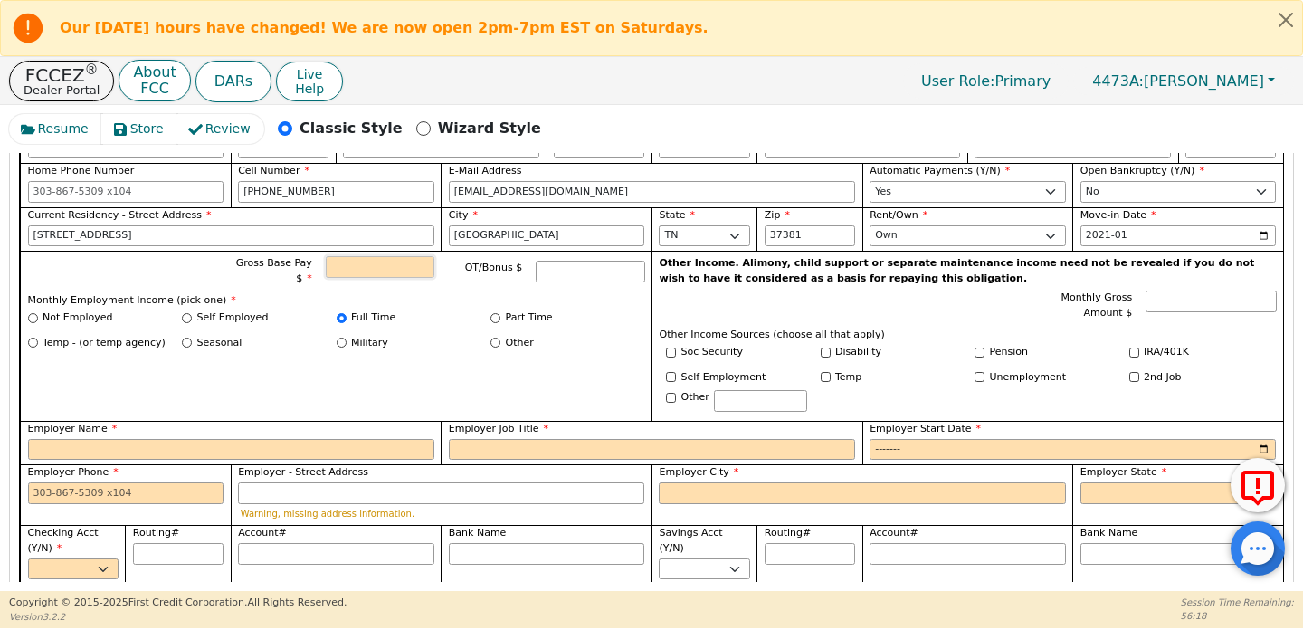
click at [381, 269] on input "Gross Base Pay $" at bounding box center [380, 267] width 109 height 22
type input "6000.00"
click at [246, 439] on input "Employer Name" at bounding box center [231, 450] width 406 height 22
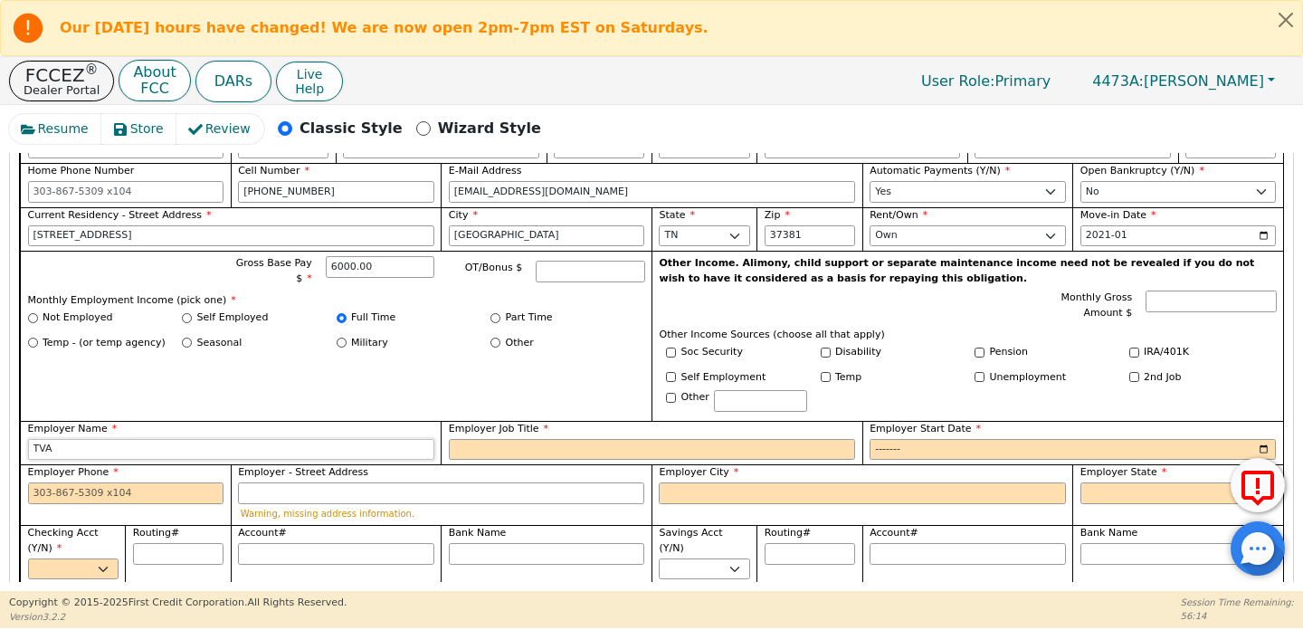
type input "TVA"
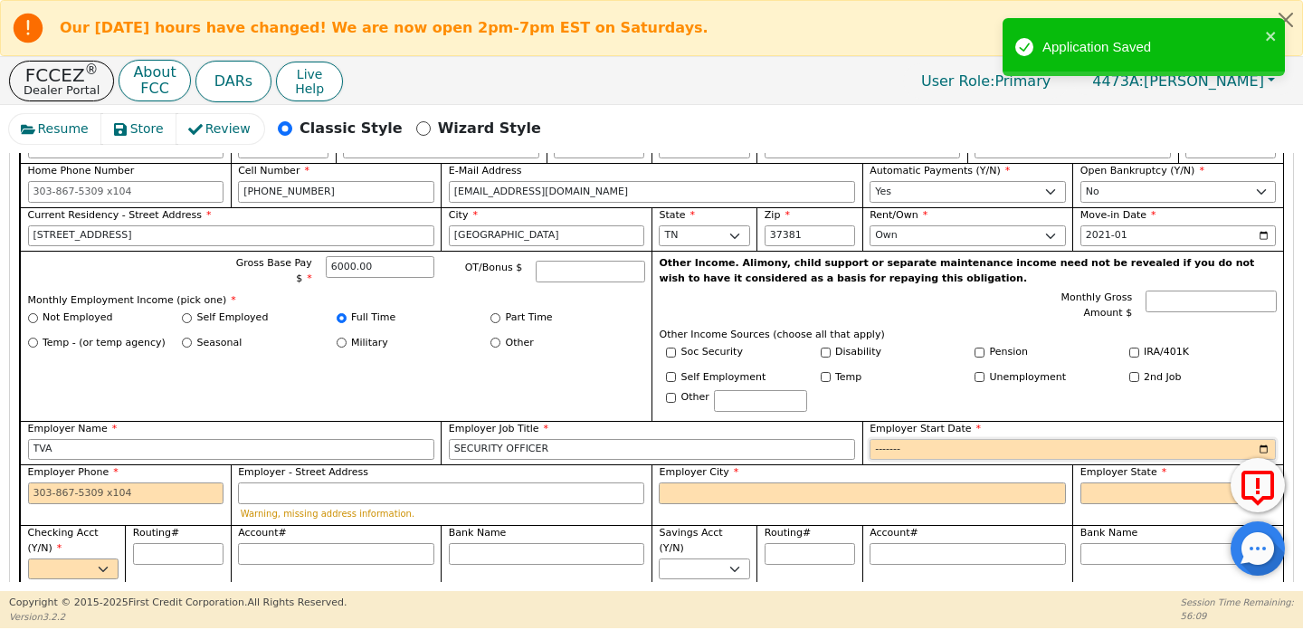
type input "SECURITY OFFICER"
click at [1257, 442] on input "Employer Start Date" at bounding box center [1073, 450] width 406 height 22
type input "2019-01"
click at [136, 482] on input "Employer Phone" at bounding box center [126, 493] width 196 height 22
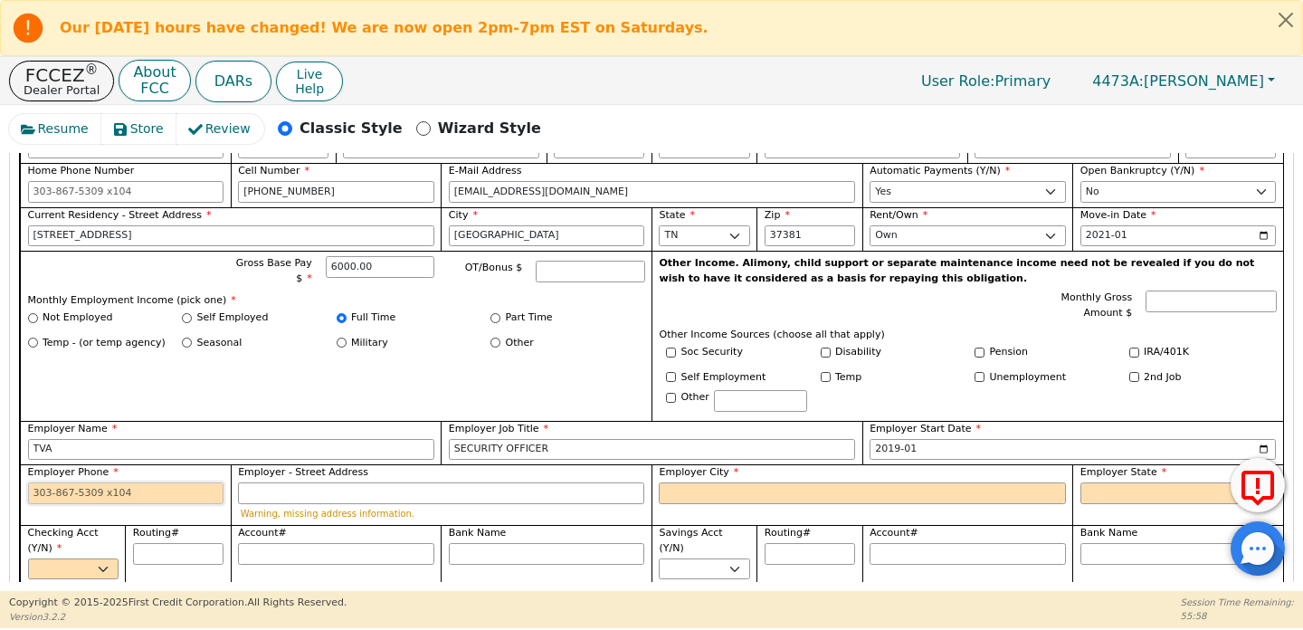
type input "3"
type input "[PHONE_NUMBER]"
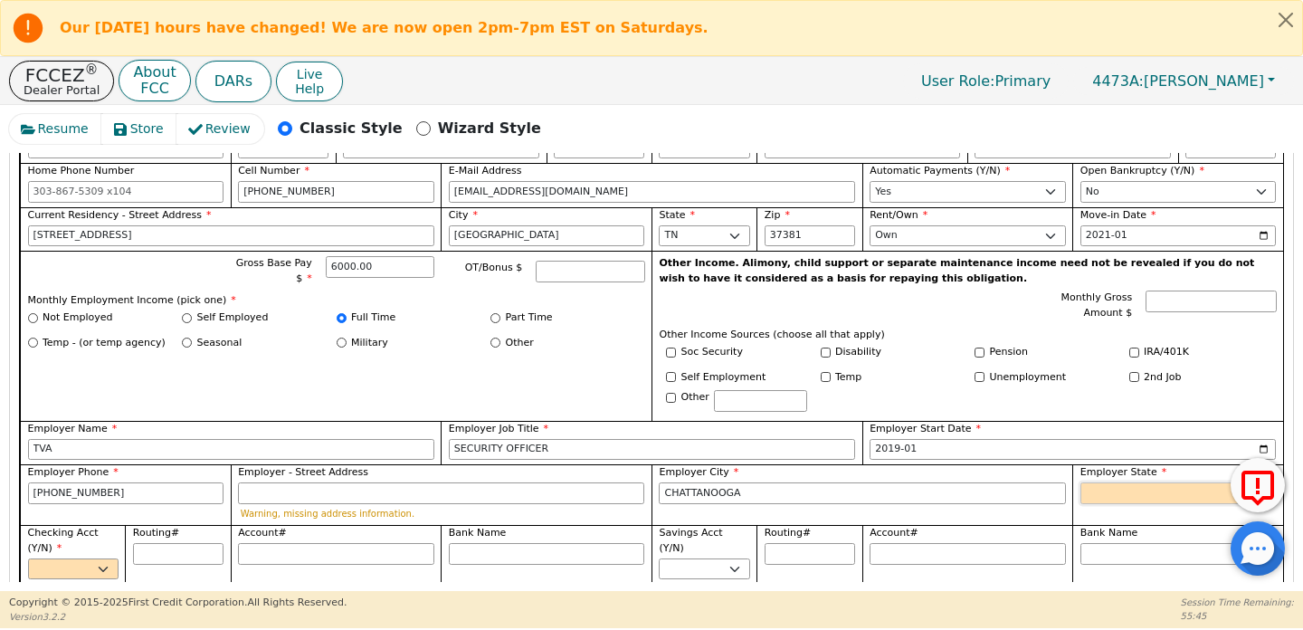
type input "CHATTANOOGA"
click at [1116, 485] on select "AK AL AR AZ CA CO CT DC DE FL [GEOGRAPHIC_DATA] HI IA ID [GEOGRAPHIC_DATA] IN K…" at bounding box center [1179, 493] width 196 height 22
select select "TN"
click at [1081, 482] on select "AK AL AR AZ CA CO CT DC DE FL [GEOGRAPHIC_DATA] HI IA ID [GEOGRAPHIC_DATA] IN K…" at bounding box center [1179, 493] width 196 height 22
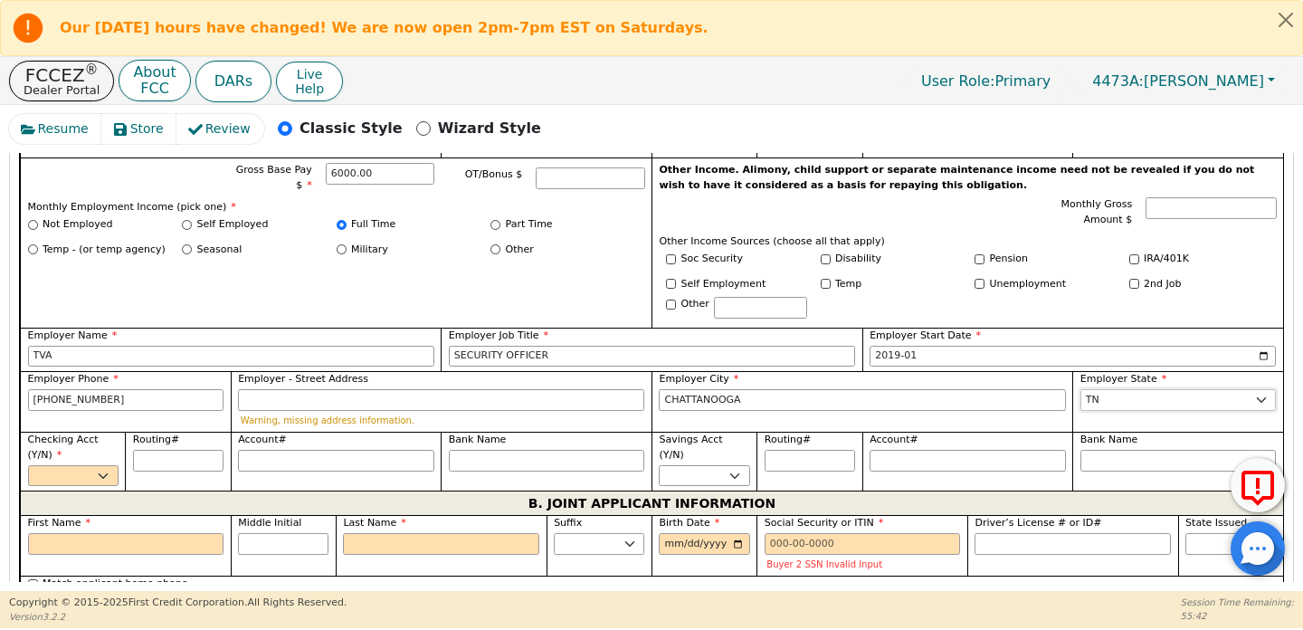
scroll to position [1069, 0]
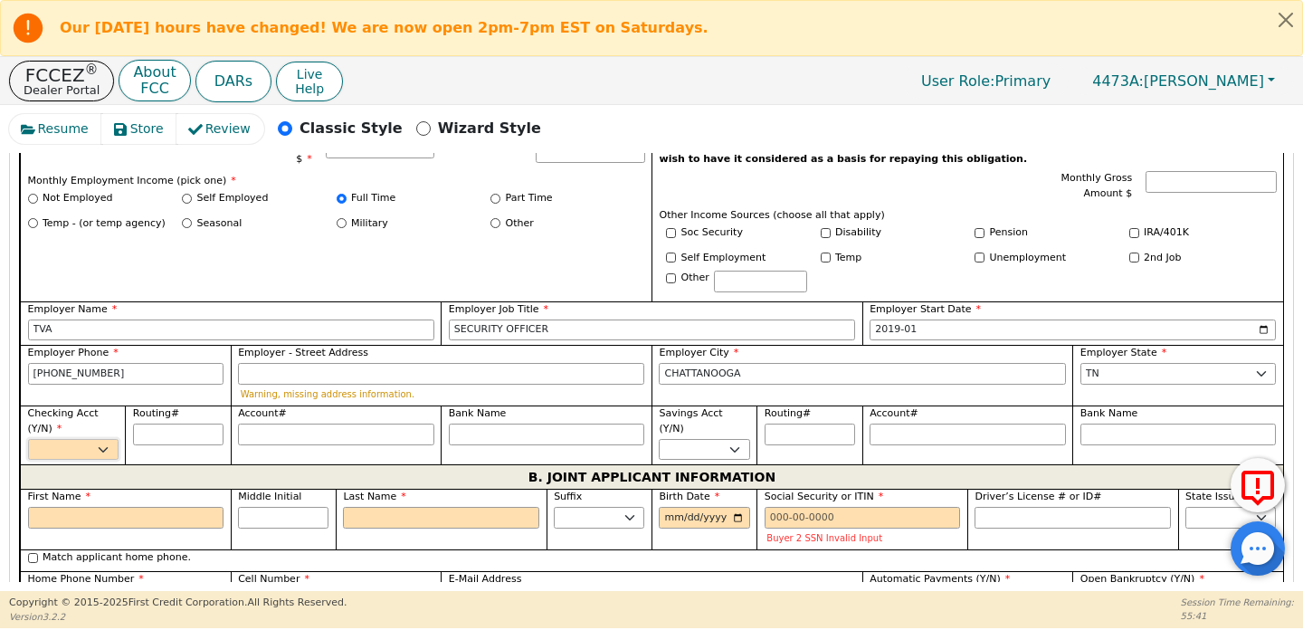
click at [87, 439] on select "Yes No" at bounding box center [73, 450] width 91 height 22
select select "y"
click at [28, 439] on select "Yes No" at bounding box center [73, 450] width 91 height 22
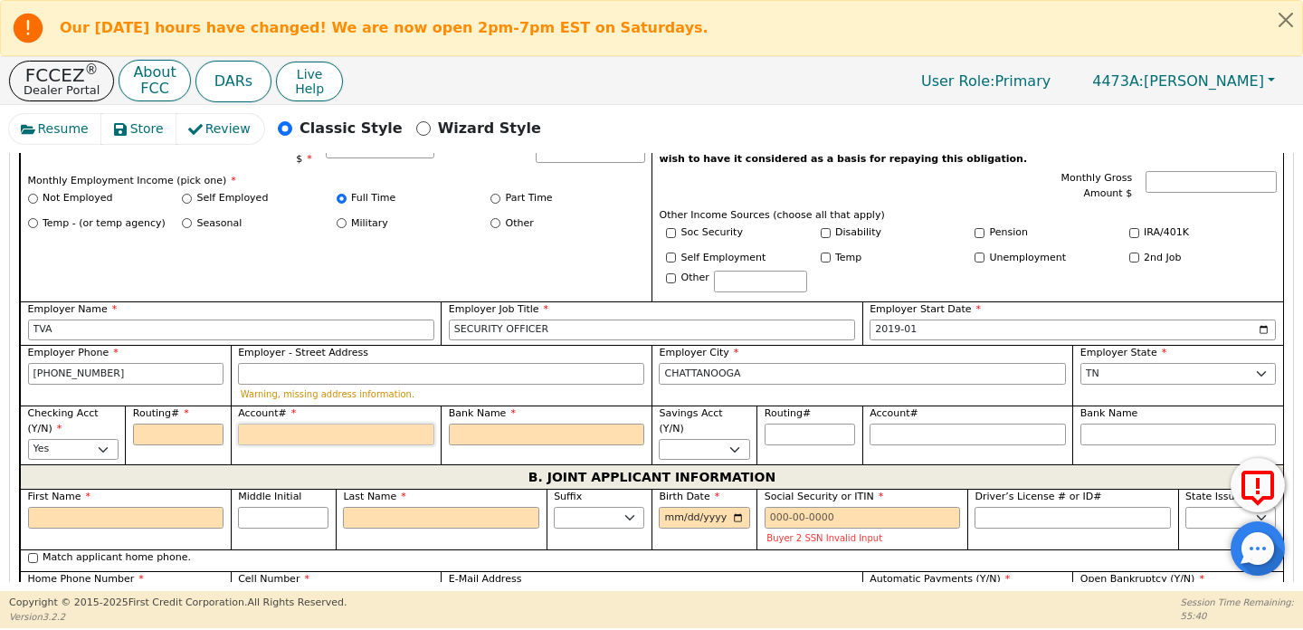
click at [291, 427] on input "Account#" at bounding box center [336, 435] width 196 height 22
click at [191, 424] on input "Routing#" at bounding box center [178, 435] width 91 height 22
type input "2"
type input "*"
type input "26"
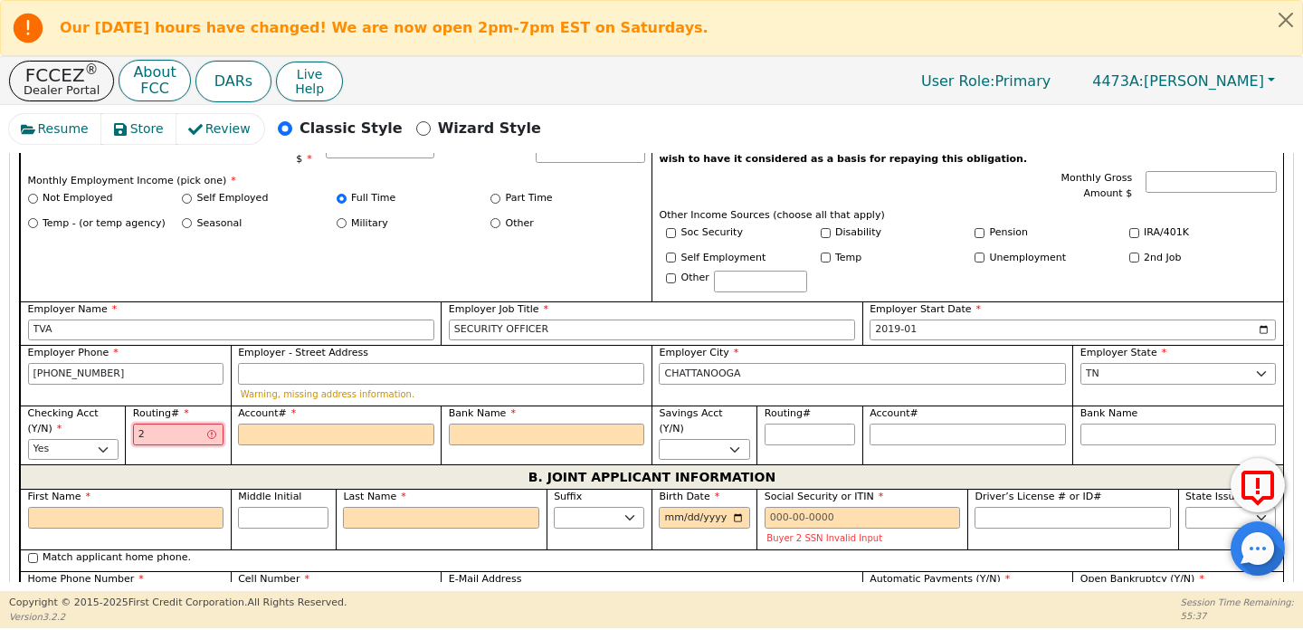
type input "**"
type input "264"
type input "***"
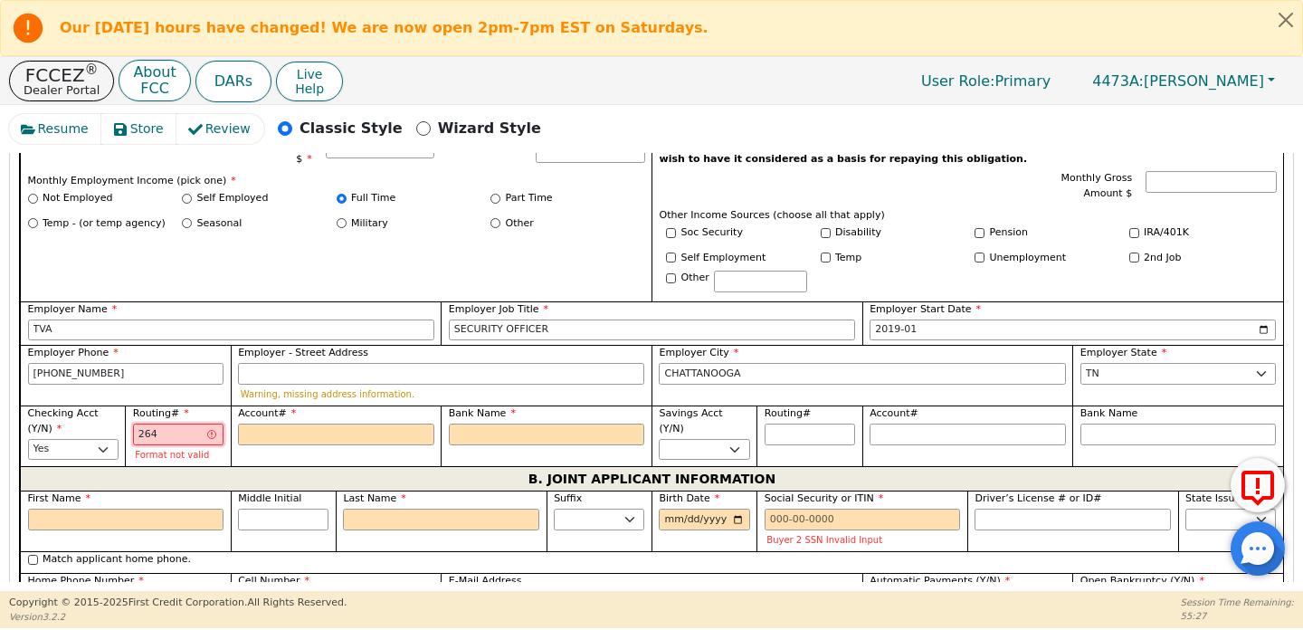
type input "2642"
type input "****"
type input "26427"
type input "*****"
type input "264279"
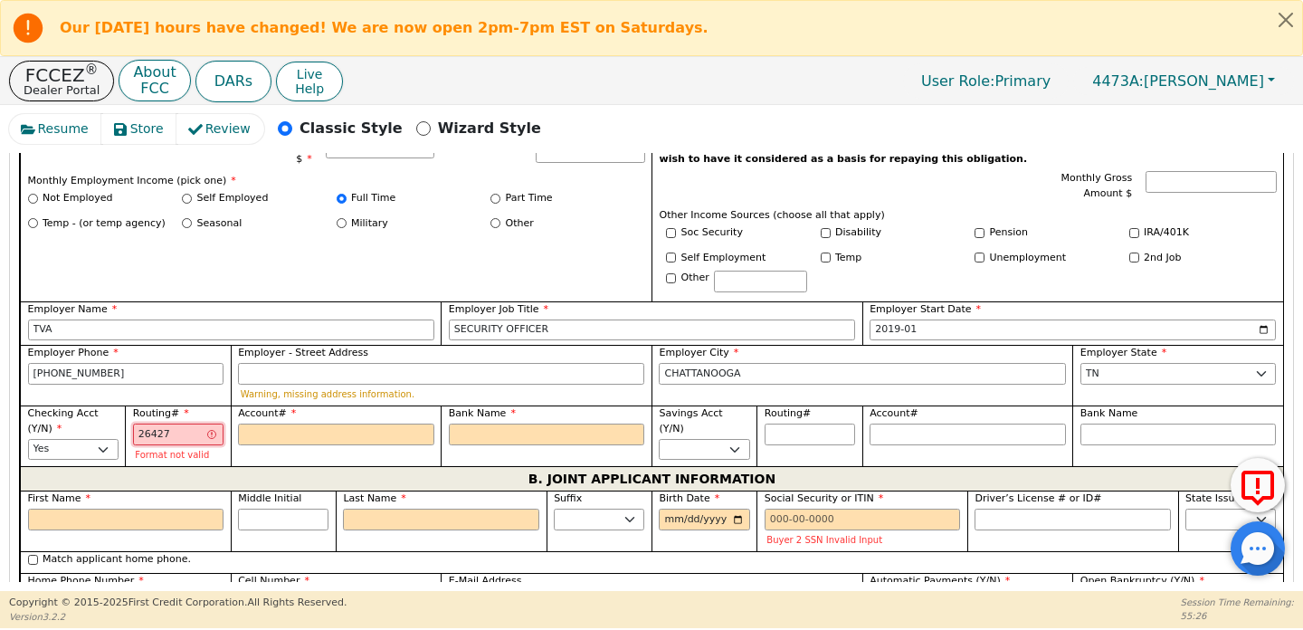
type input "******"
type input "2642795"
type input "*******"
type input "26427956"
type input "********"
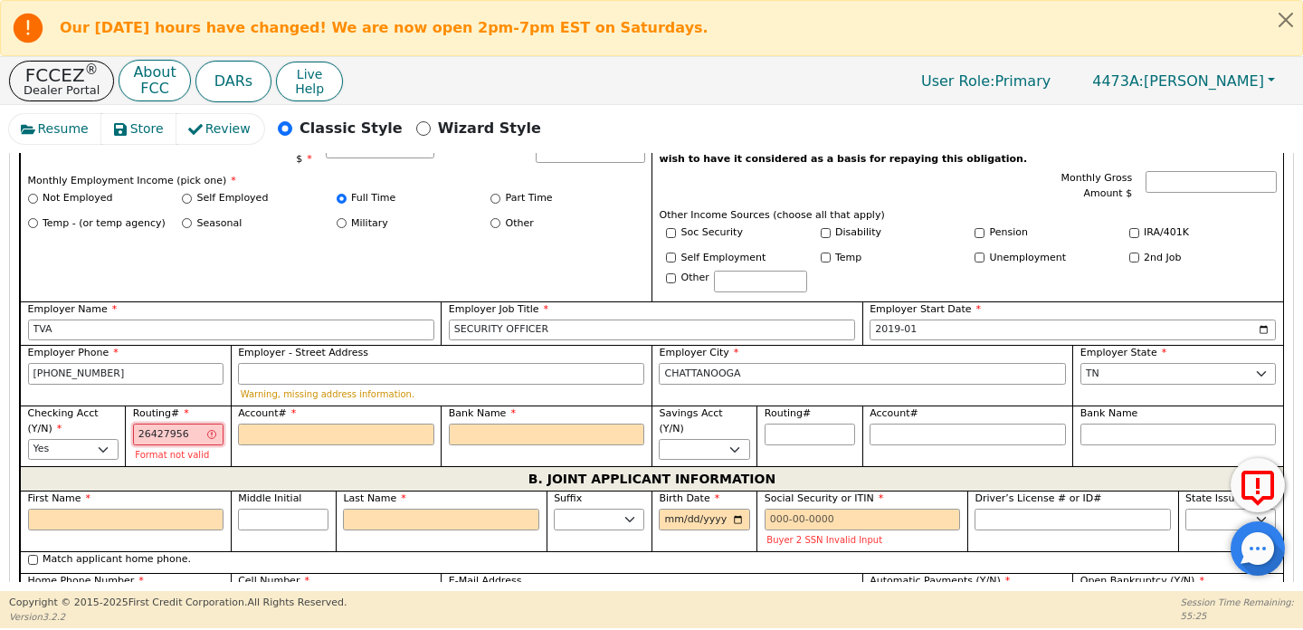
type input "264279567"
type input "*********"
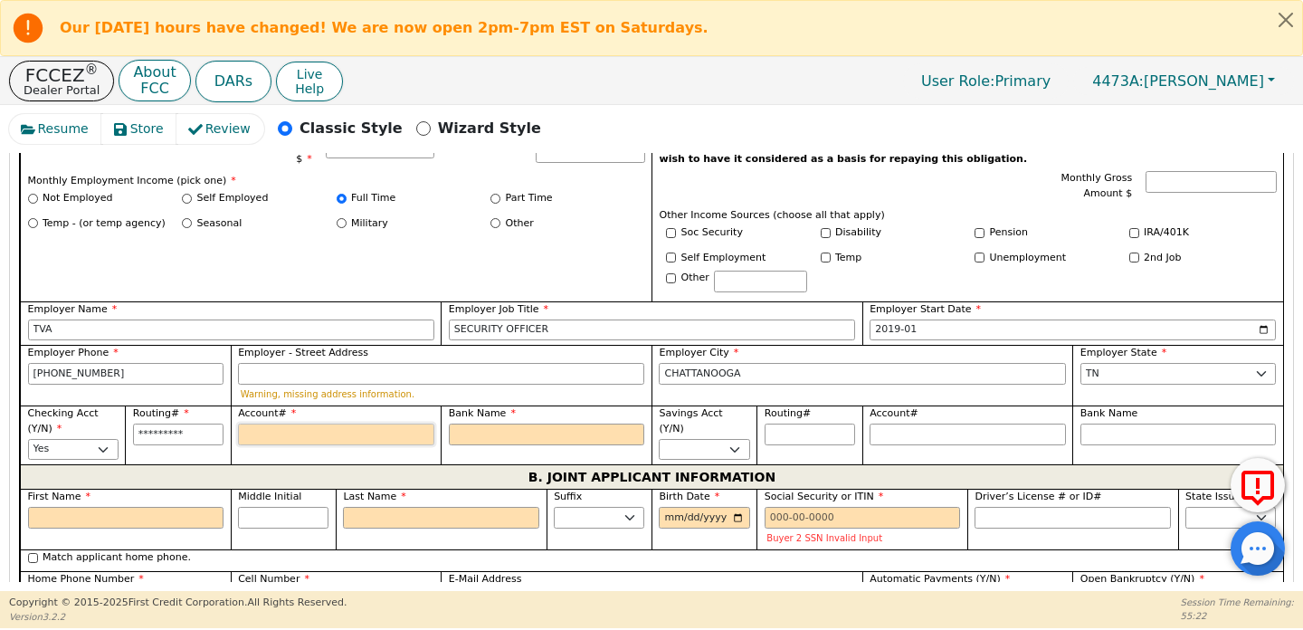
type input "6"
type input "*"
type input "65"
type input "**"
type input "654"
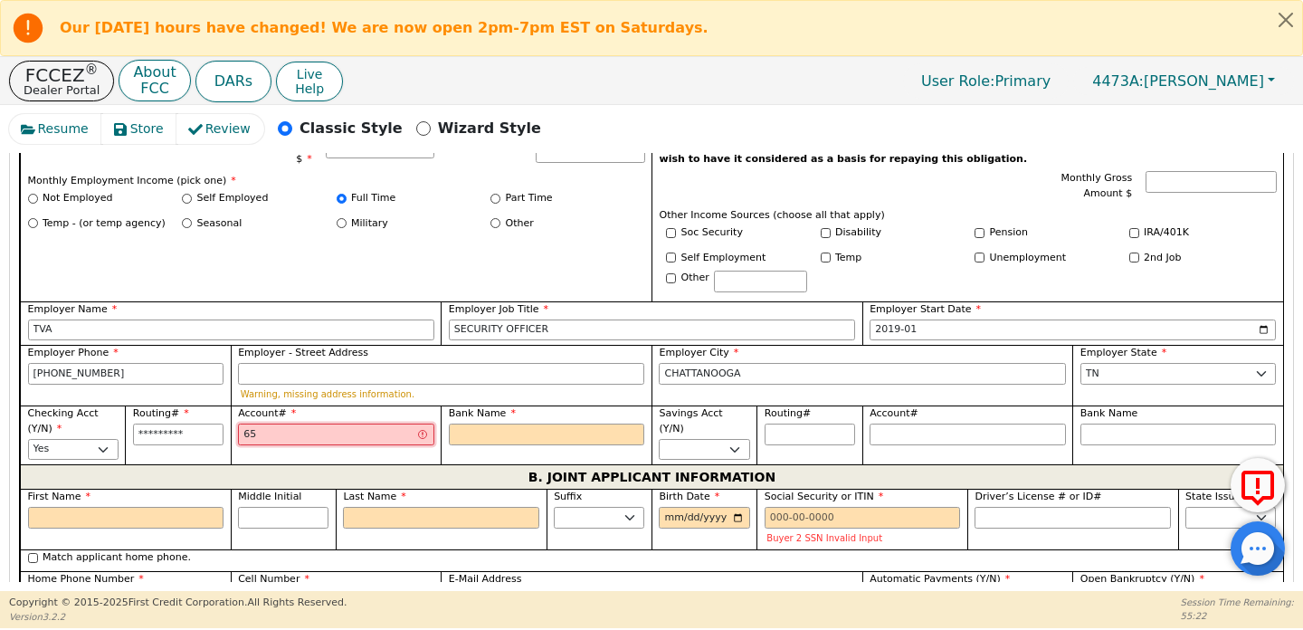
type input "***"
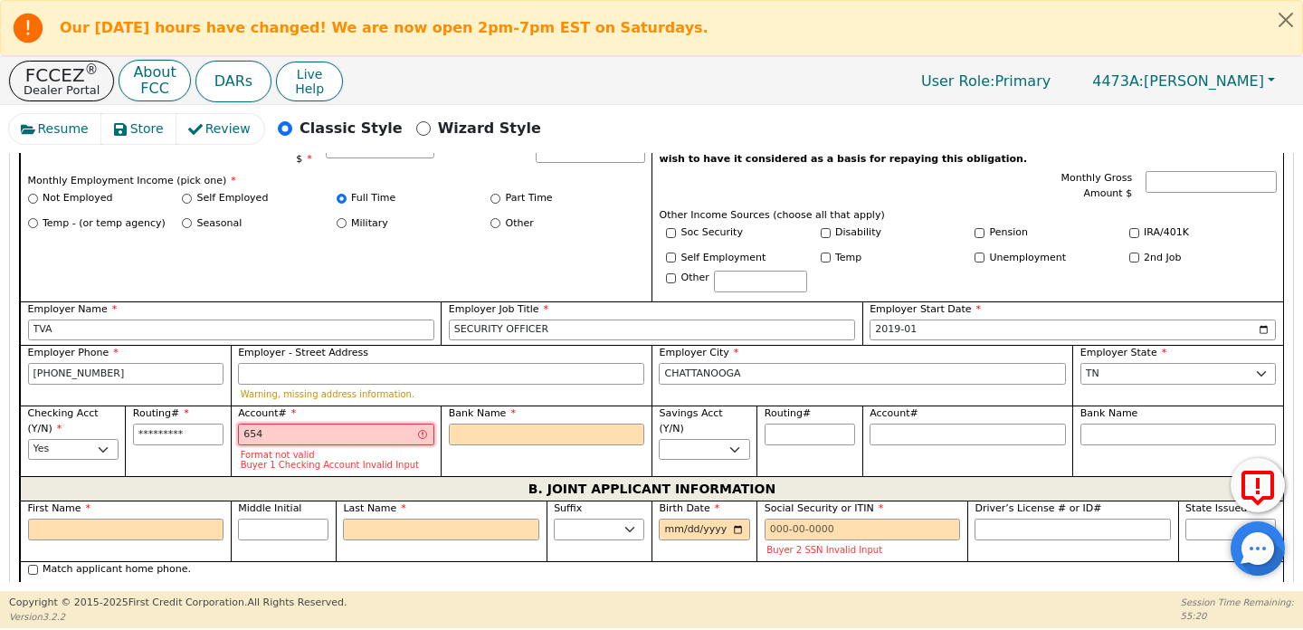
type input "6547"
type input "****"
type input "65478"
type input "*****"
type input "654780"
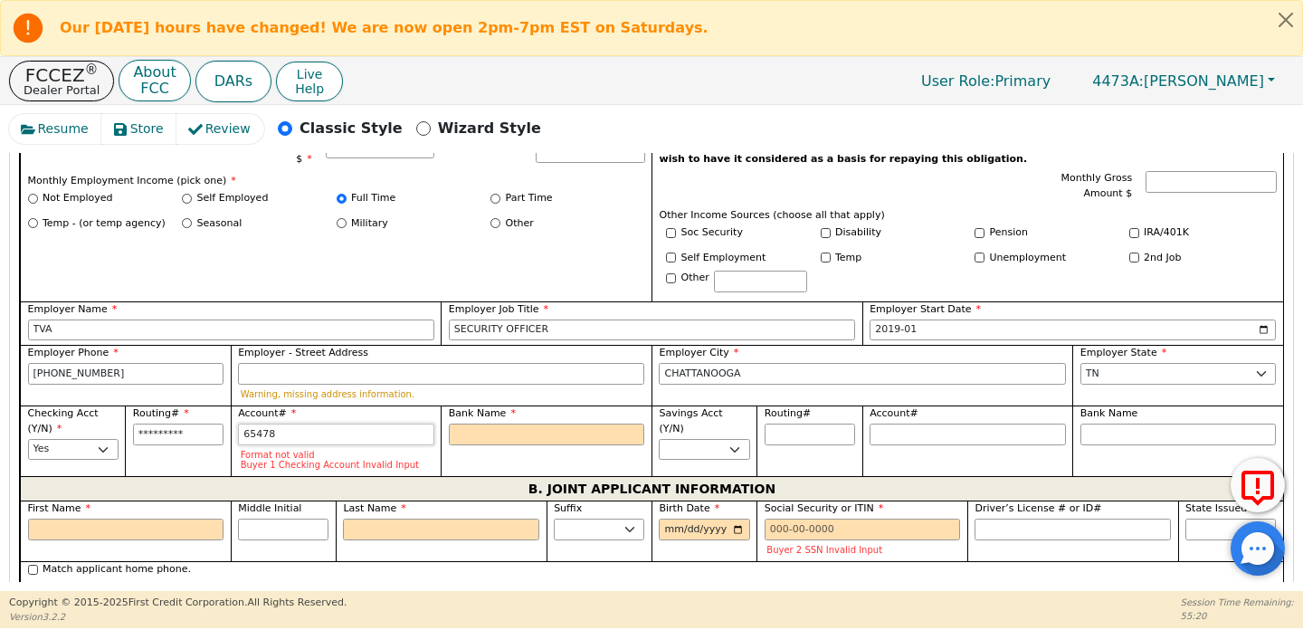
type input "******"
type input "6547805"
type input "*******"
type input "65478051"
type input "********"
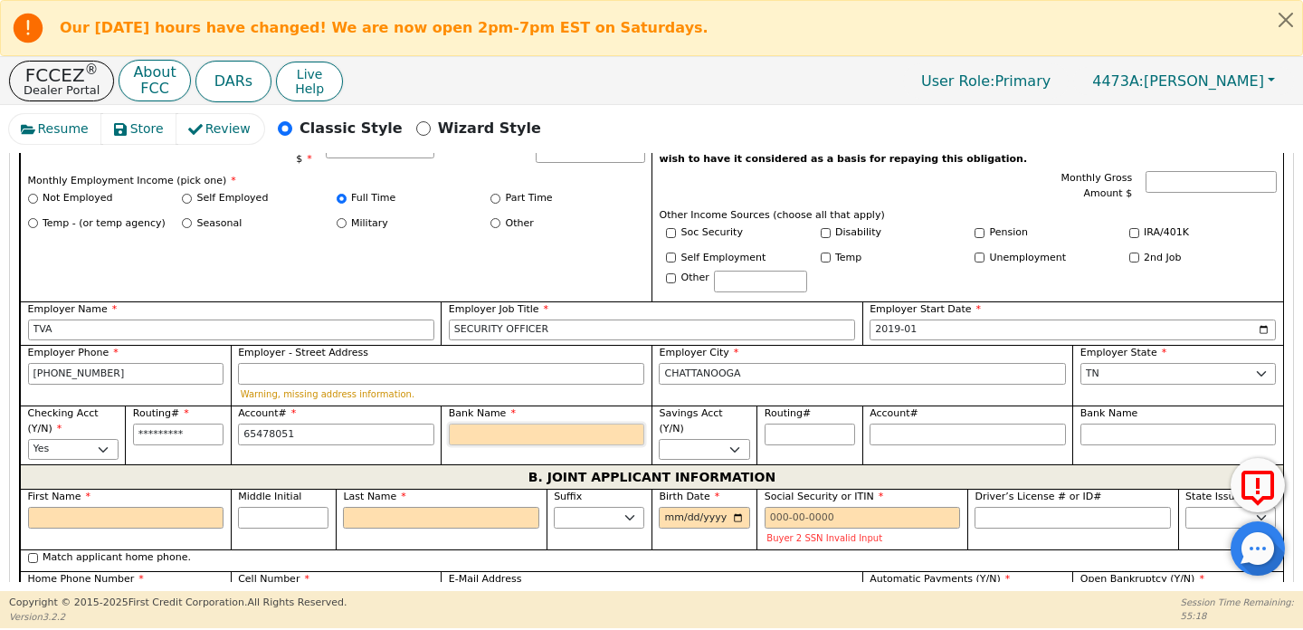
type input "********"
click at [550, 428] on input "Bank Name" at bounding box center [547, 435] width 196 height 22
type input "K"
type input "Kn"
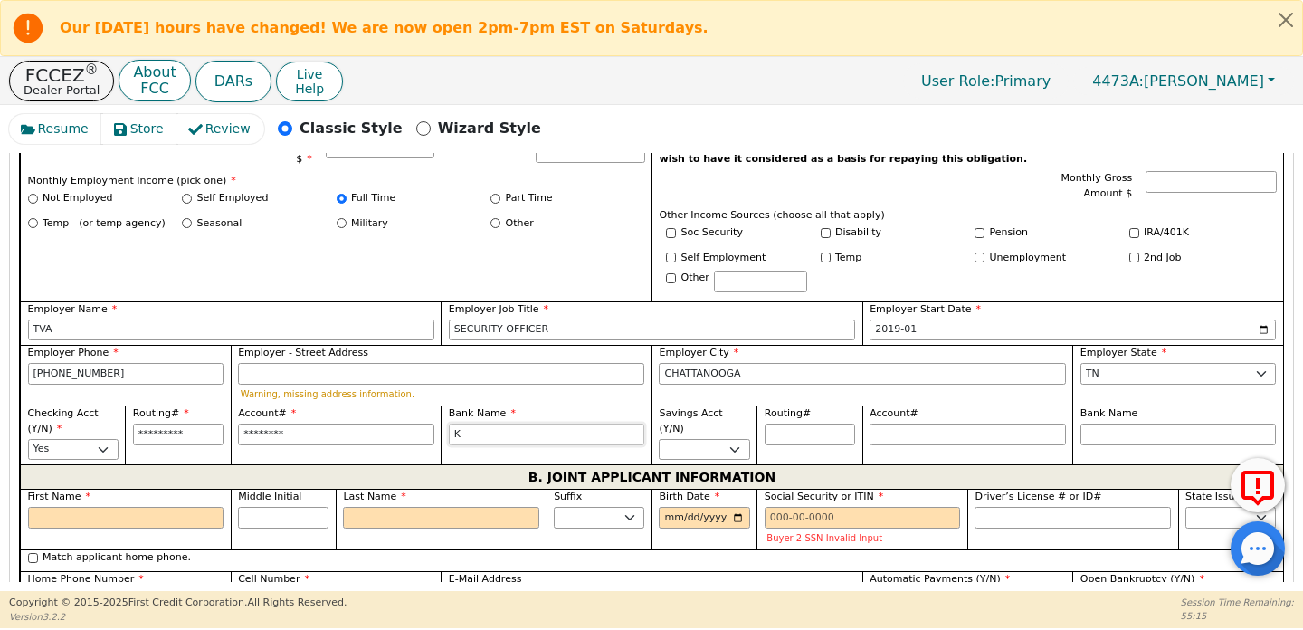
type input "Kn"
type input "Kno"
type input "[PERSON_NAME]"
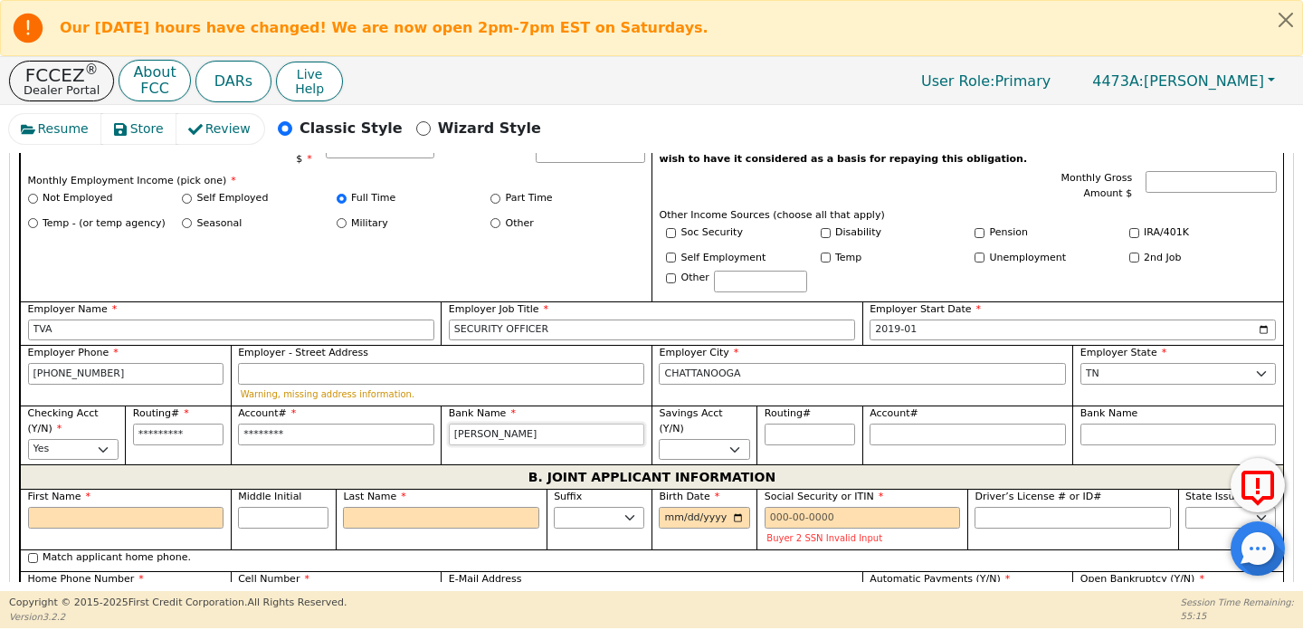
type input "Knoxv"
type input "[DEMOGRAPHIC_DATA]"
type input "Knoxvil"
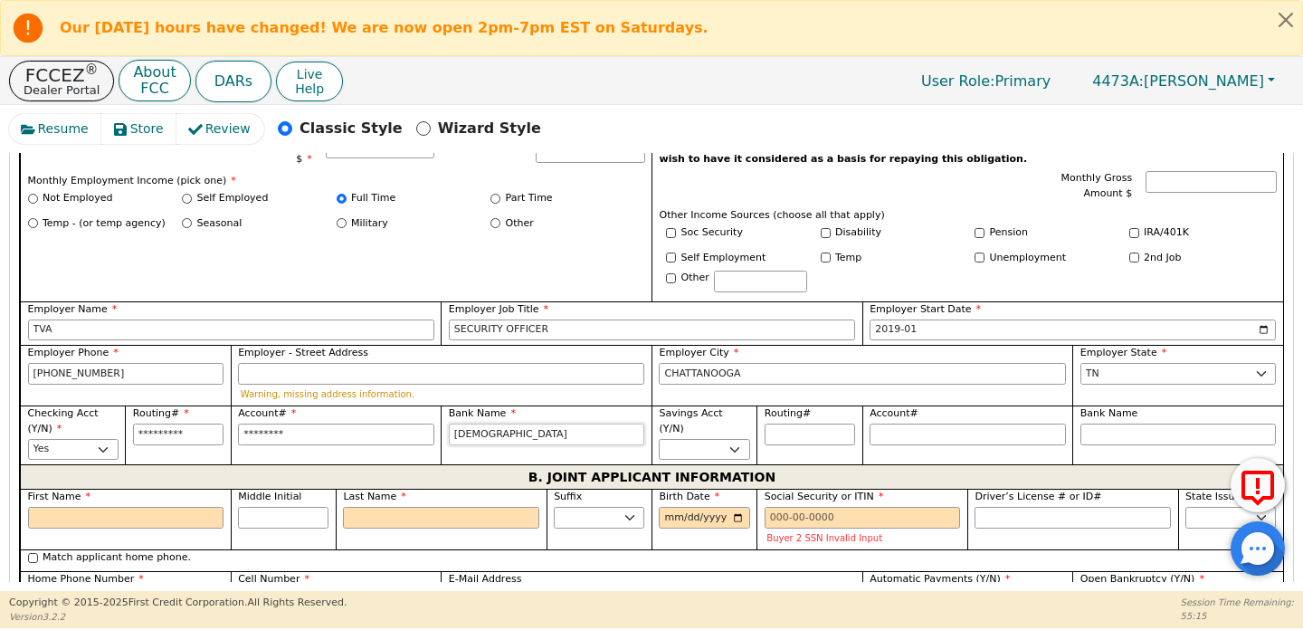
type input "Knoxvil"
type input "Knoxvill"
type input "[GEOGRAPHIC_DATA]"
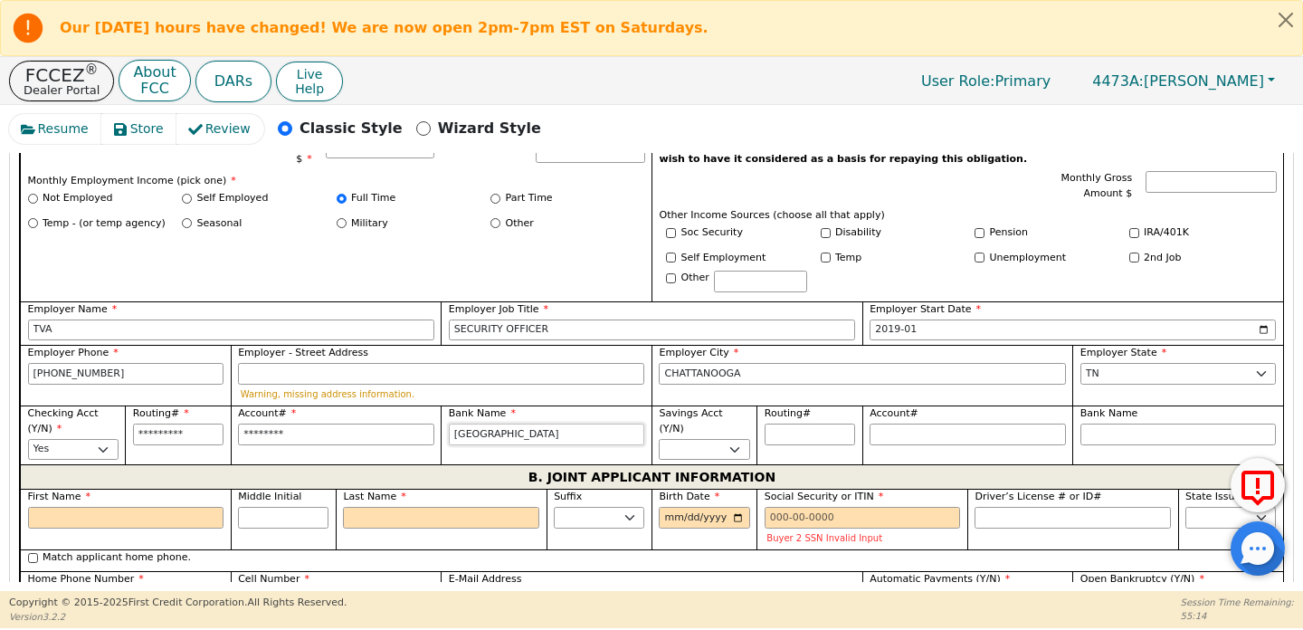
type input "[GEOGRAPHIC_DATA]"
type input "Knoxville TVA Credit Union"
click at [170, 526] on div "First Name" at bounding box center [125, 519] width 211 height 61
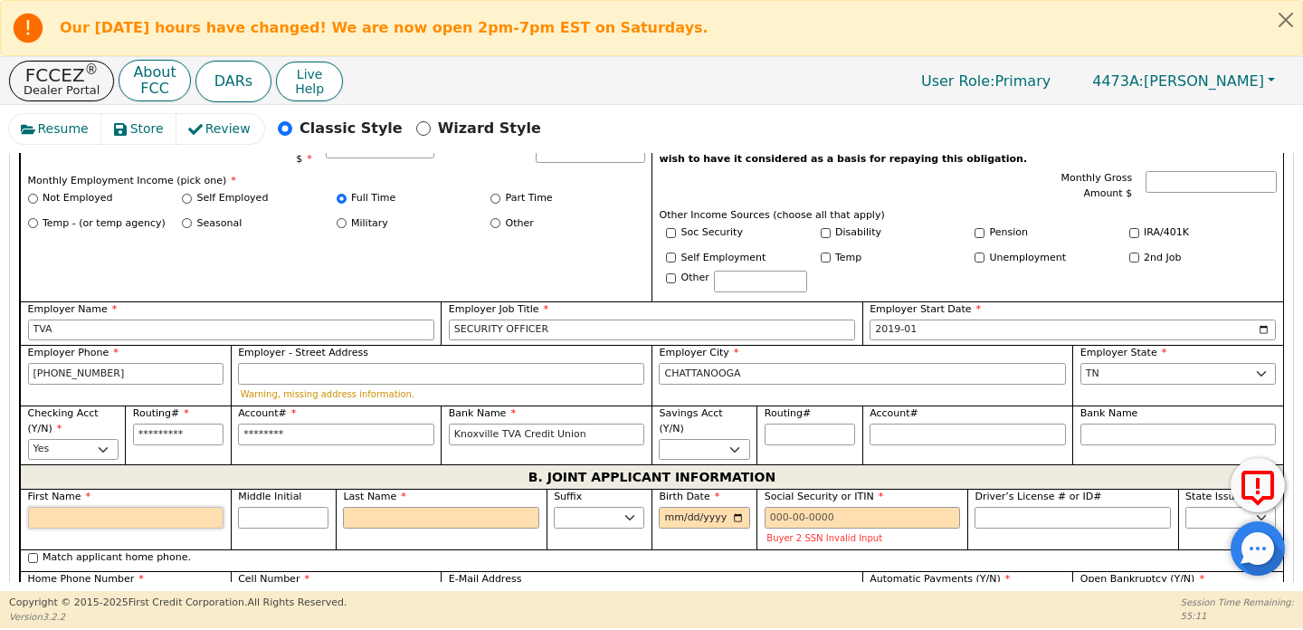
click at [174, 507] on input "First Name" at bounding box center [126, 518] width 196 height 22
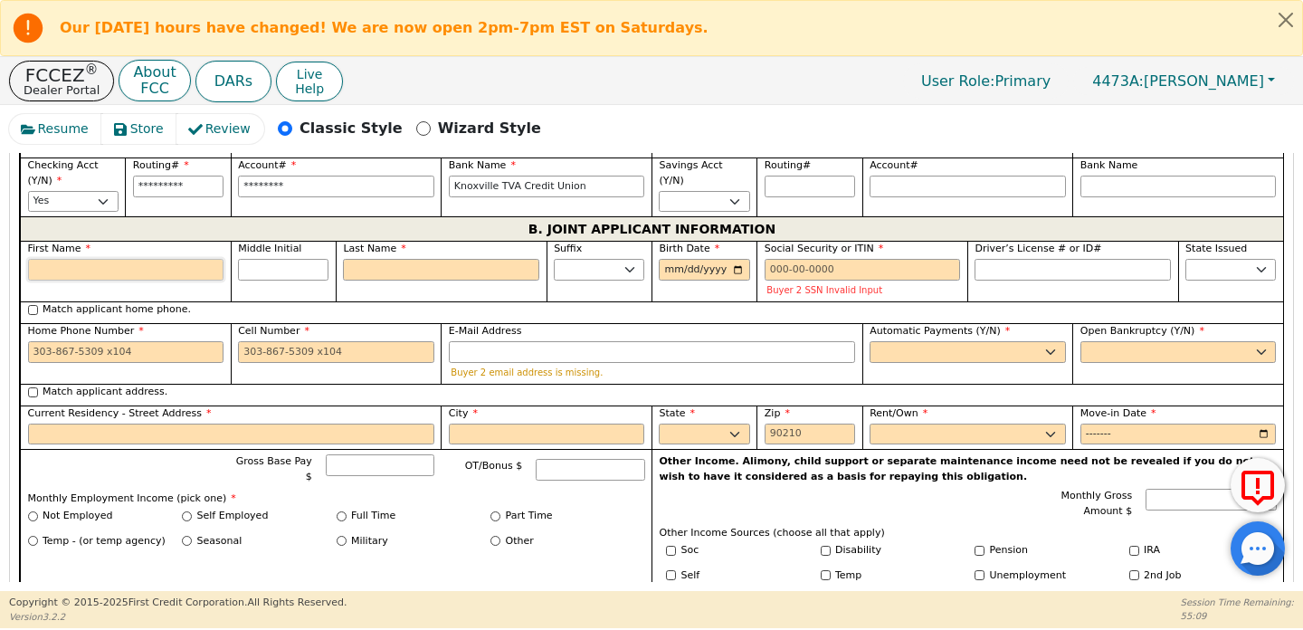
scroll to position [1320, 0]
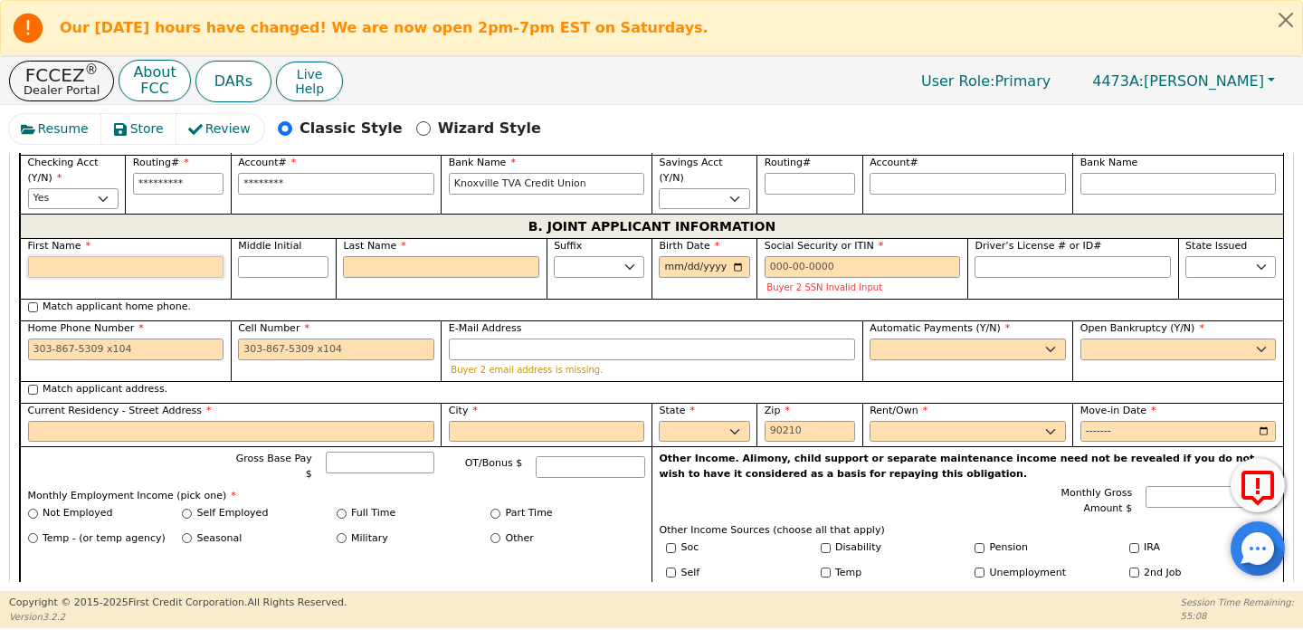
type input "C"
type input "Ch"
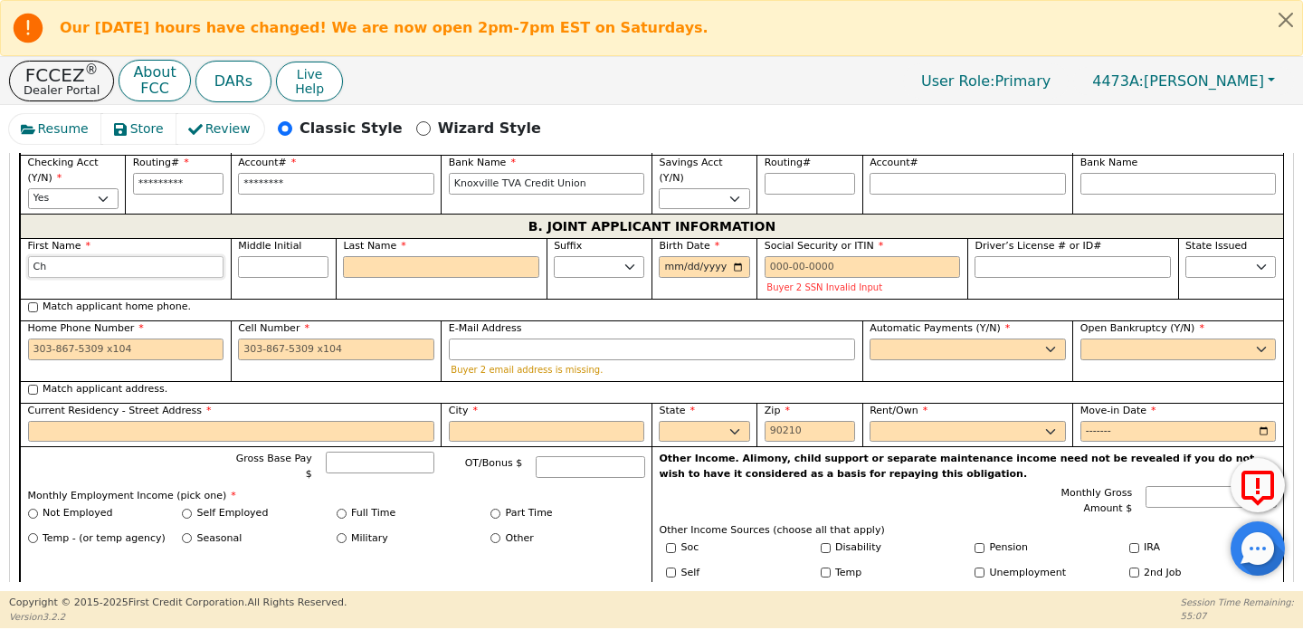
type input "Cha"
type input "Chat"
type input "Chatl"
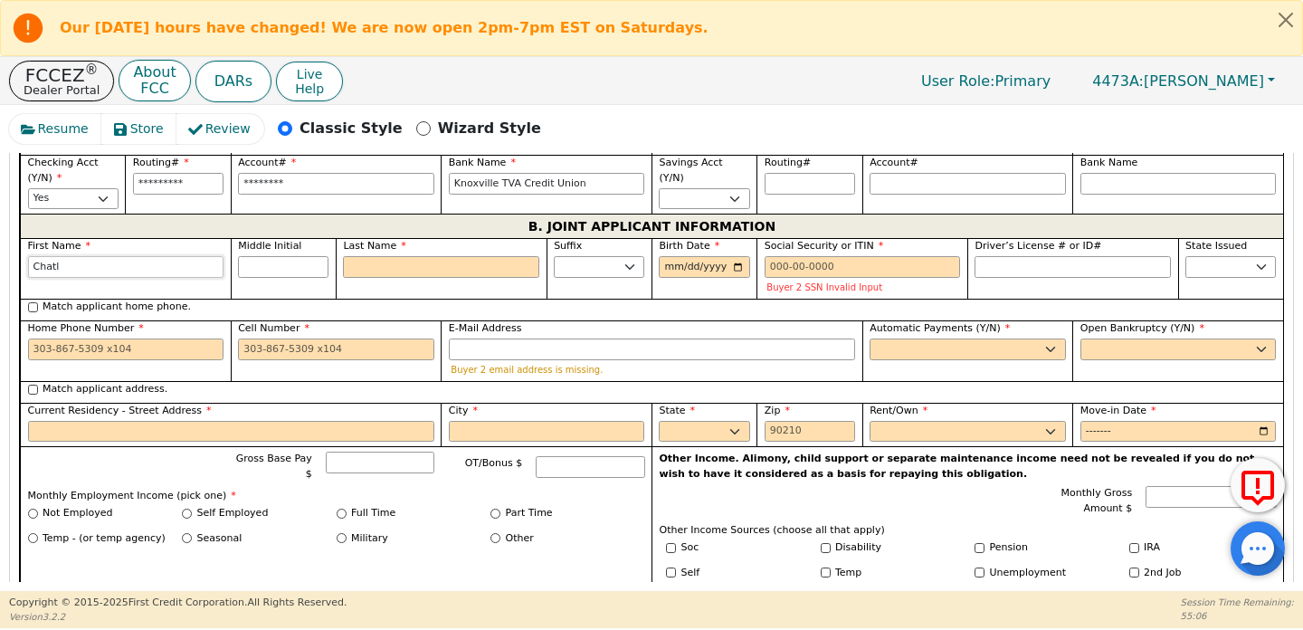
type input "Chatl"
type input "Chat"
type input "Cha"
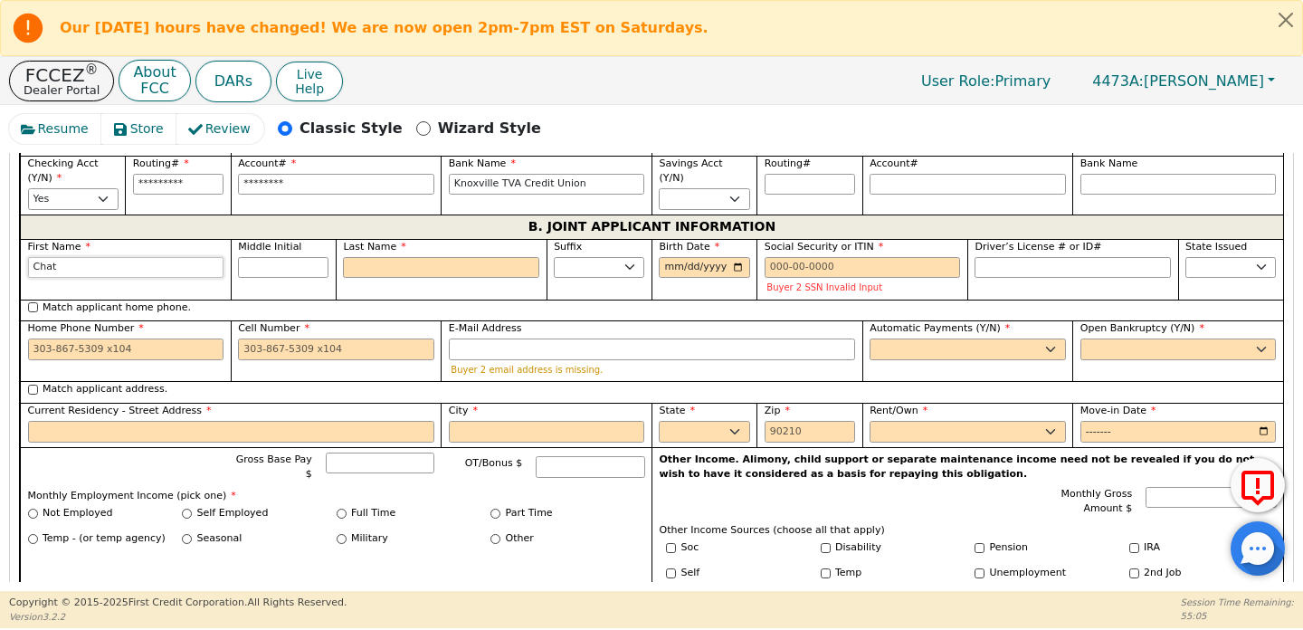
type input "Cha"
type input "Char"
type input "Charl"
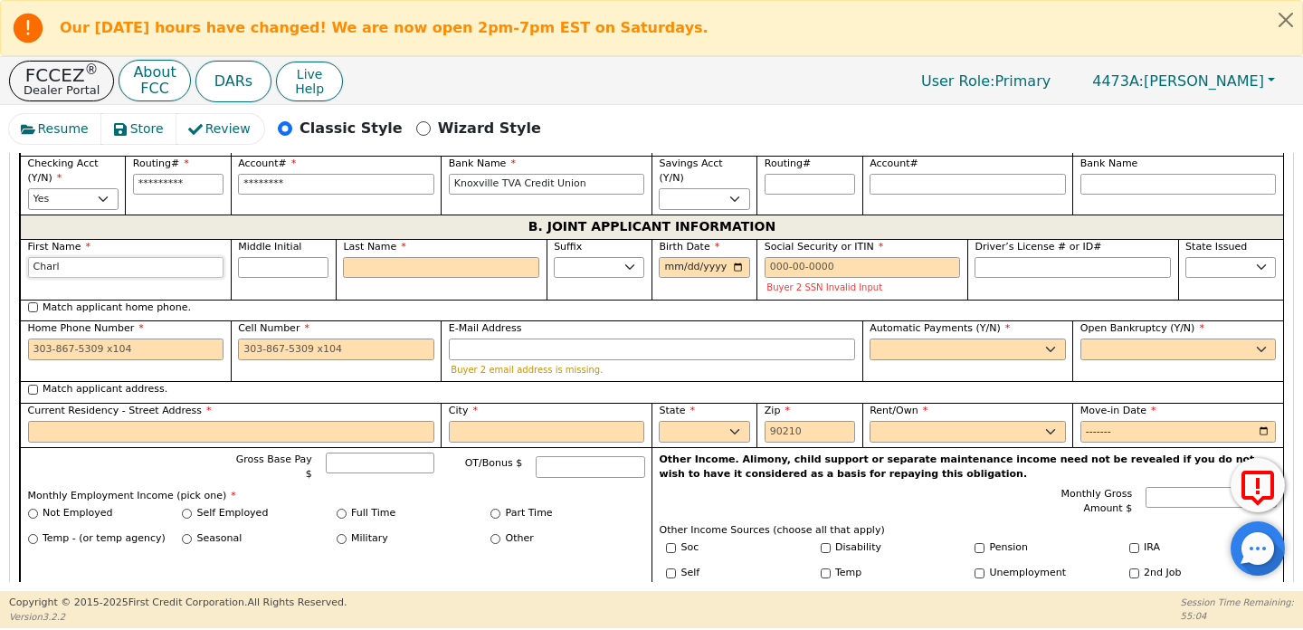
type input "[PERSON_NAME]"
type input "Charlsi"
type input "[PERSON_NAME]"
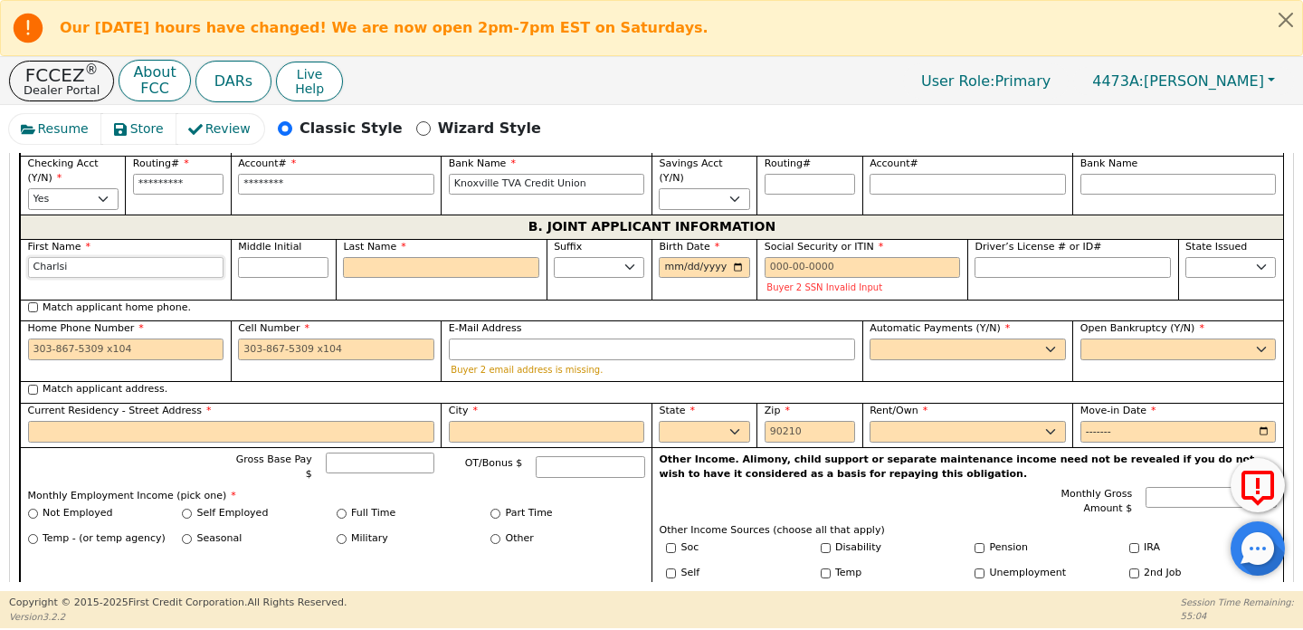
type input "[PERSON_NAME]"
type input "S"
type input "CS"
type input "[PERSON_NAME] S"
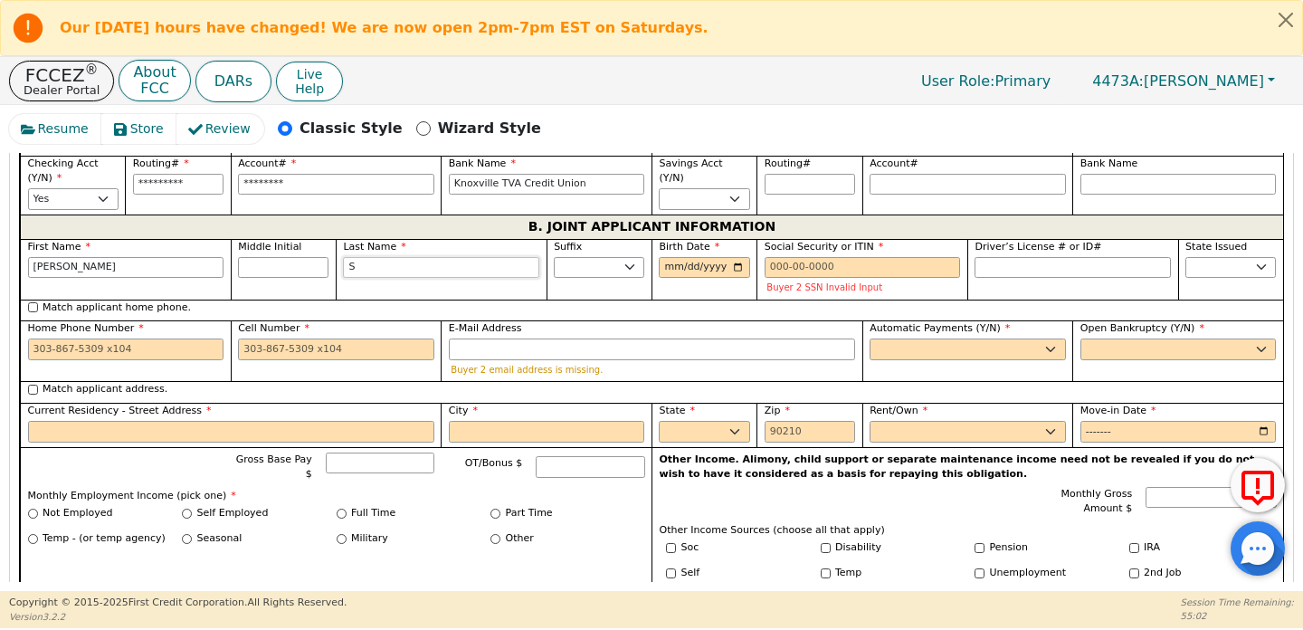
type input "Sh"
type input "[PERSON_NAME] Sh"
type input "Sho"
type input "[PERSON_NAME]"
type input "Shor"
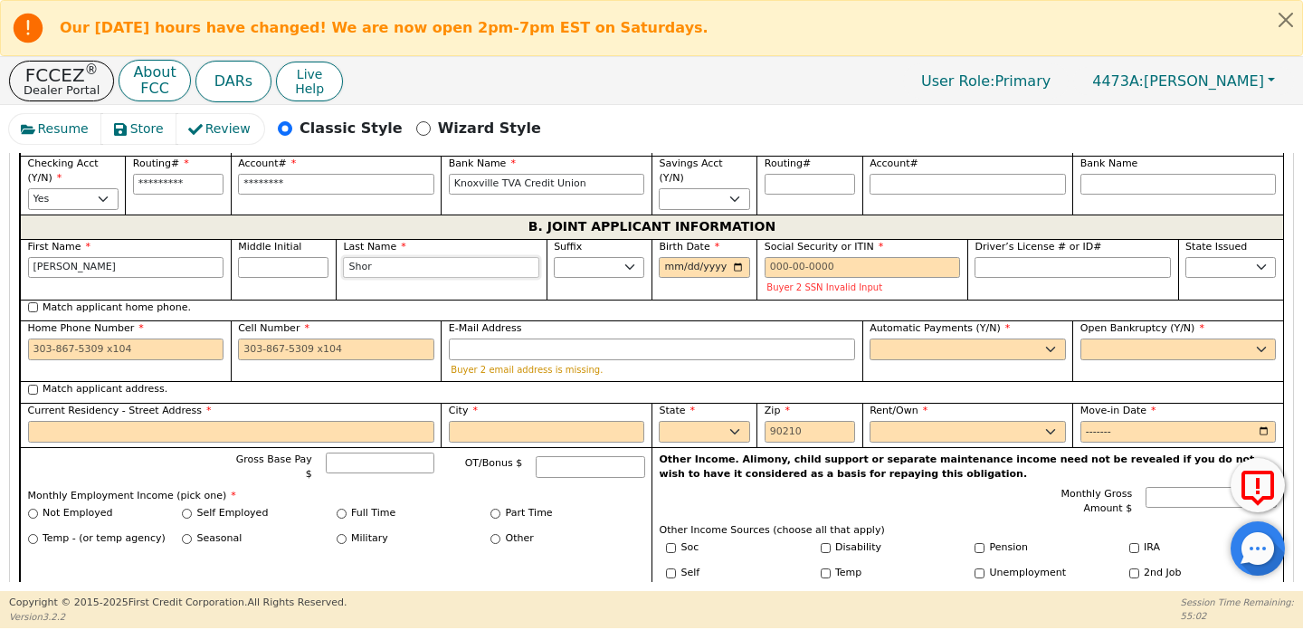
type input "[PERSON_NAME]"
type input "Short"
type input "[PERSON_NAME]"
type input "Short"
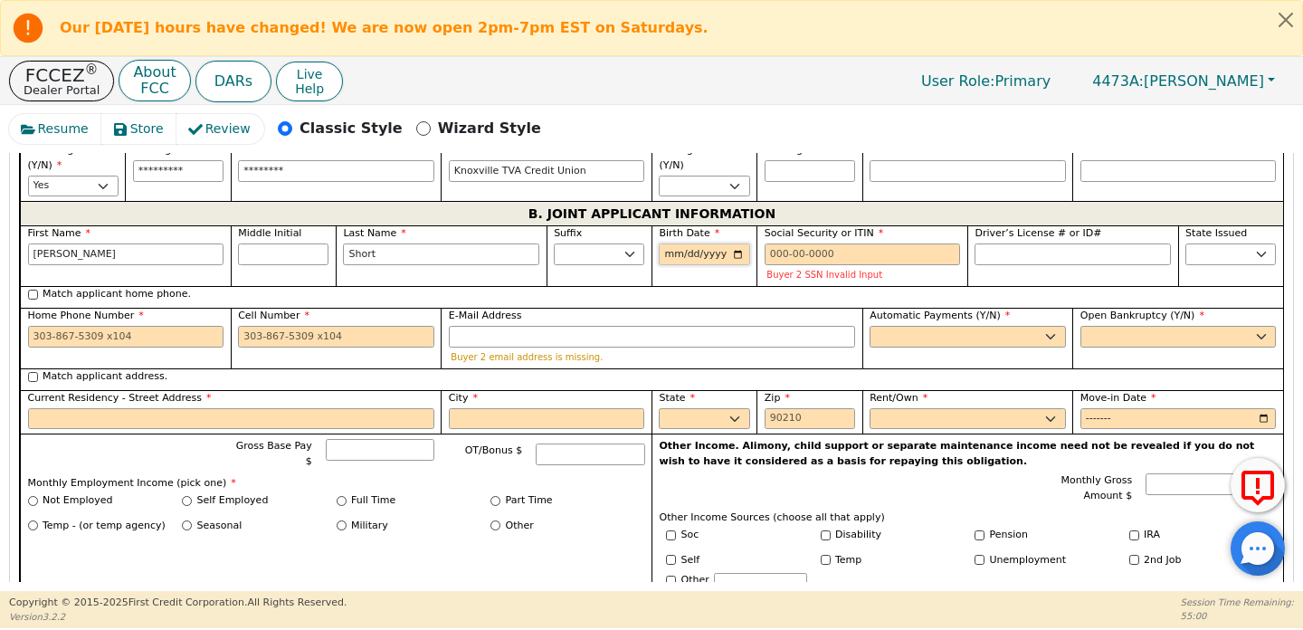
scroll to position [1320, 0]
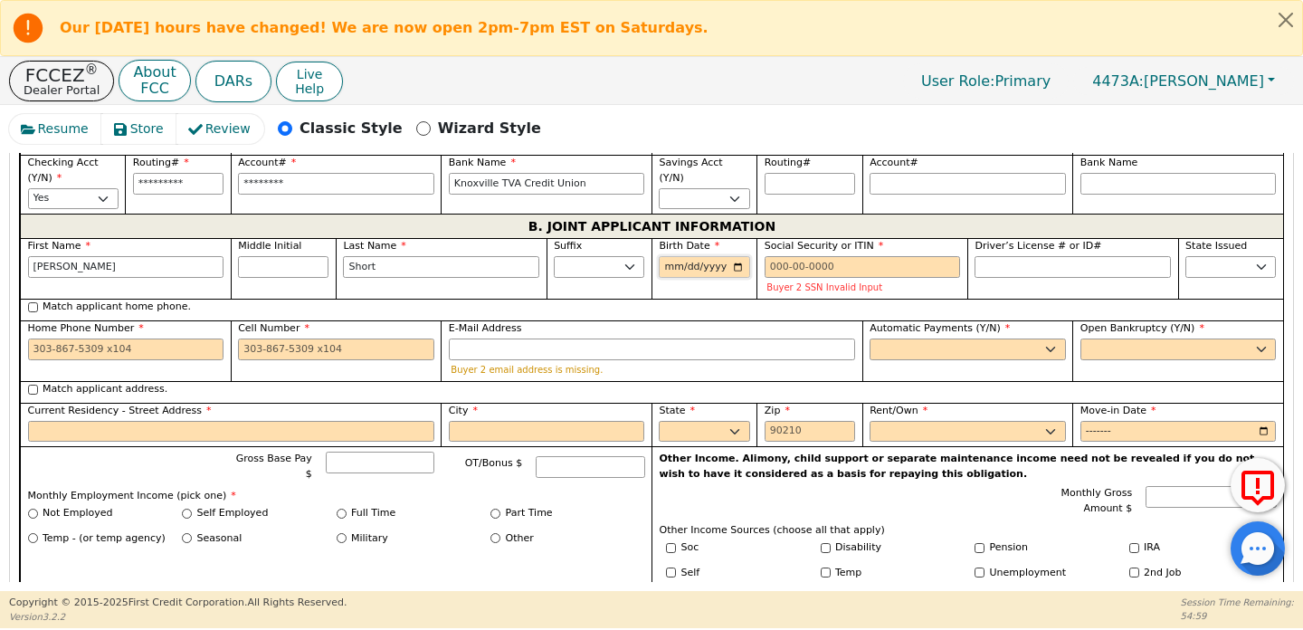
click at [671, 256] on input "Birth Date" at bounding box center [704, 267] width 91 height 22
click at [671, 258] on input "Birth Date" at bounding box center [704, 267] width 91 height 22
type input "[DATE]"
click at [845, 262] on input "Social Security or ITIN" at bounding box center [863, 267] width 196 height 22
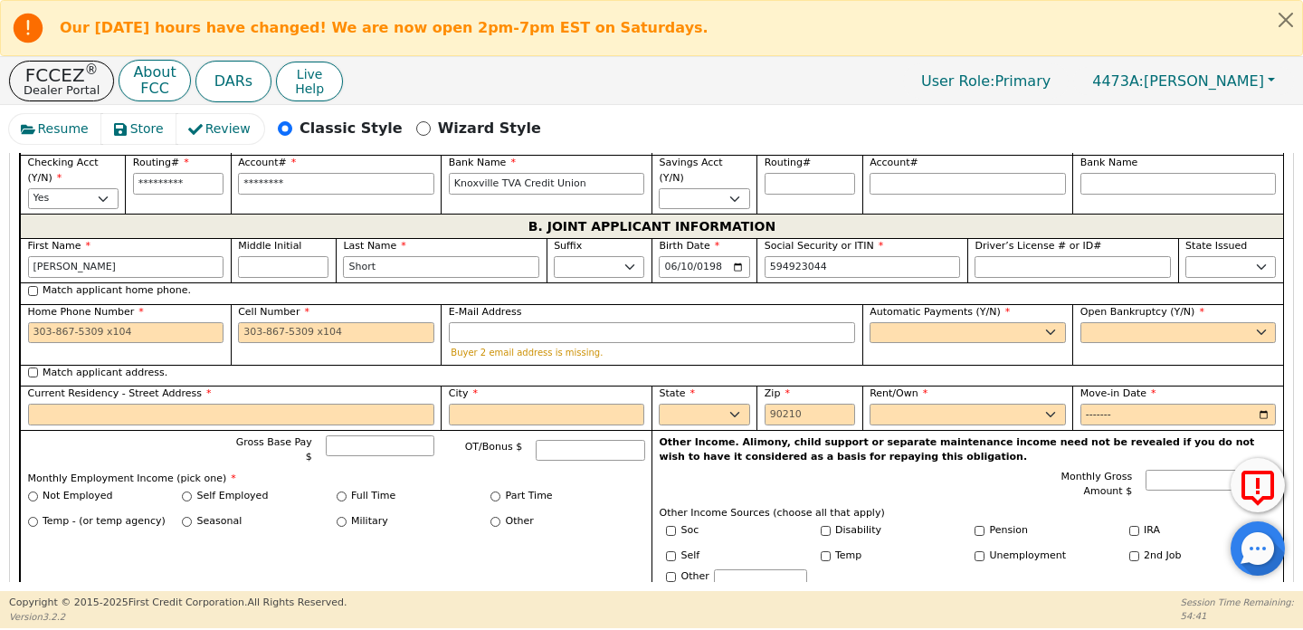
type input "***-**-3044"
click at [168, 338] on div "Home Phone Number" at bounding box center [125, 334] width 211 height 61
click at [305, 311] on div "Cell Number" at bounding box center [336, 324] width 196 height 39
click at [305, 328] on input "Cell Number" at bounding box center [336, 333] width 196 height 22
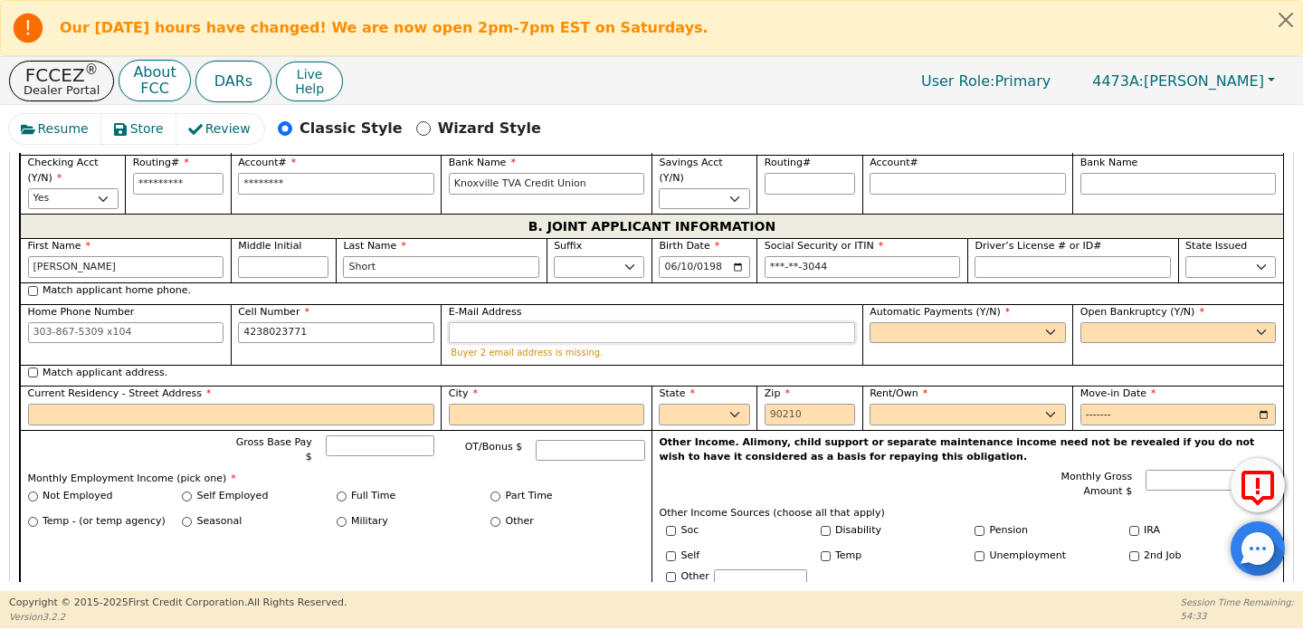
click at [515, 322] on input "E-Mail Address" at bounding box center [652, 333] width 406 height 22
type input "[PHONE_NUMBER]"
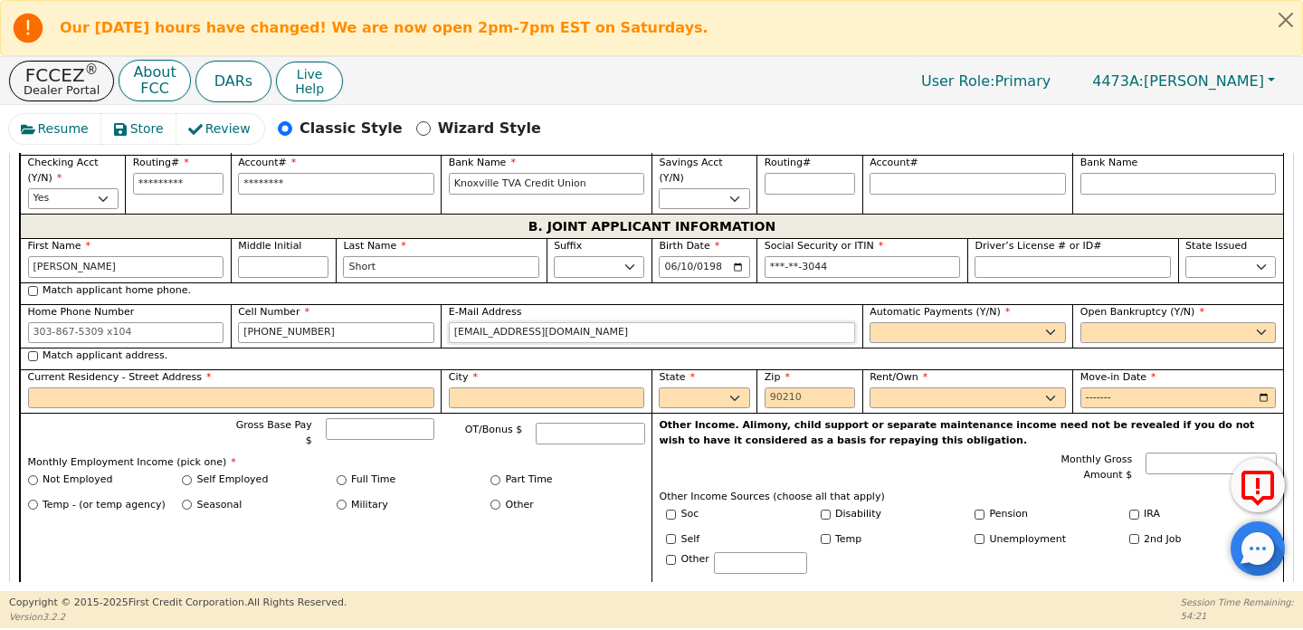
type input "[EMAIL_ADDRESS][DOMAIN_NAME]"
click at [936, 322] on select "Yes No" at bounding box center [968, 333] width 196 height 22
click at [870, 322] on select "Yes No" at bounding box center [968, 333] width 196 height 22
click at [927, 328] on select "Yes No" at bounding box center [968, 333] width 196 height 22
select select "y"
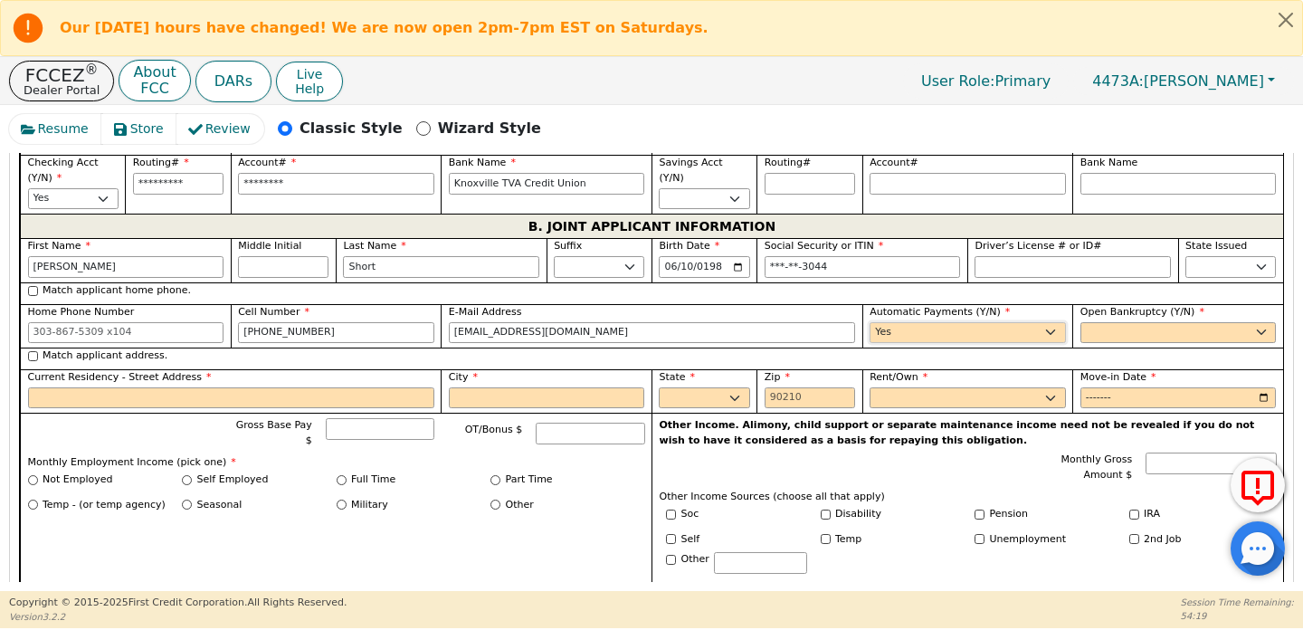
click at [870, 322] on select "Yes No" at bounding box center [968, 333] width 196 height 22
type input "[PERSON_NAME]"
click at [1100, 322] on select "Yes No" at bounding box center [1179, 333] width 196 height 22
select select "n"
click at [1081, 322] on select "Yes No" at bounding box center [1179, 333] width 196 height 22
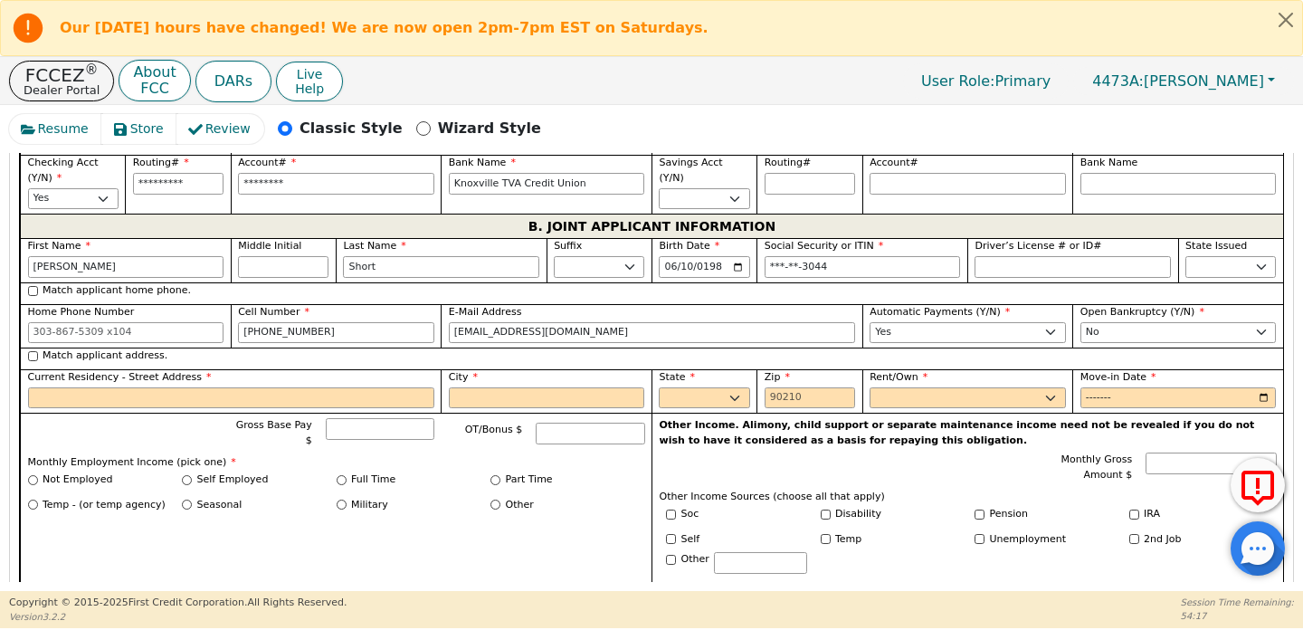
click at [120, 353] on label "Match applicant address." at bounding box center [105, 355] width 125 height 15
click at [38, 353] on input "Match applicant address." at bounding box center [33, 356] width 10 height 10
checkbox input "true"
type input "[STREET_ADDRESS]"
type input "[GEOGRAPHIC_DATA]"
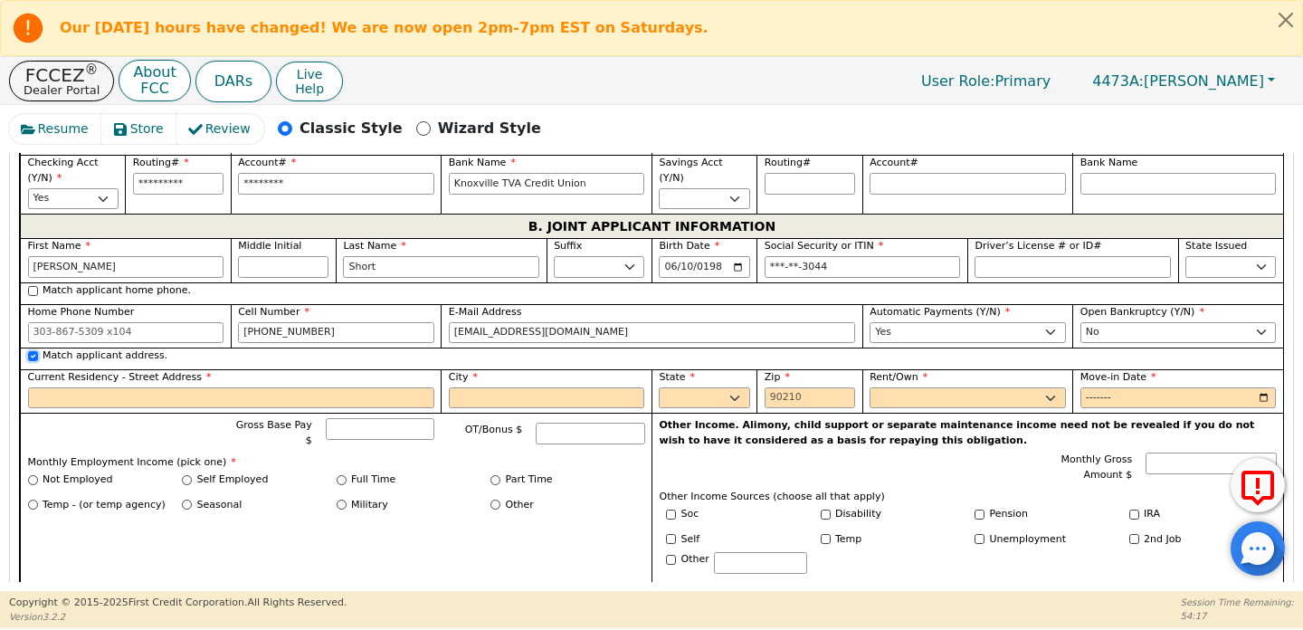
select select "TN"
type input "37381"
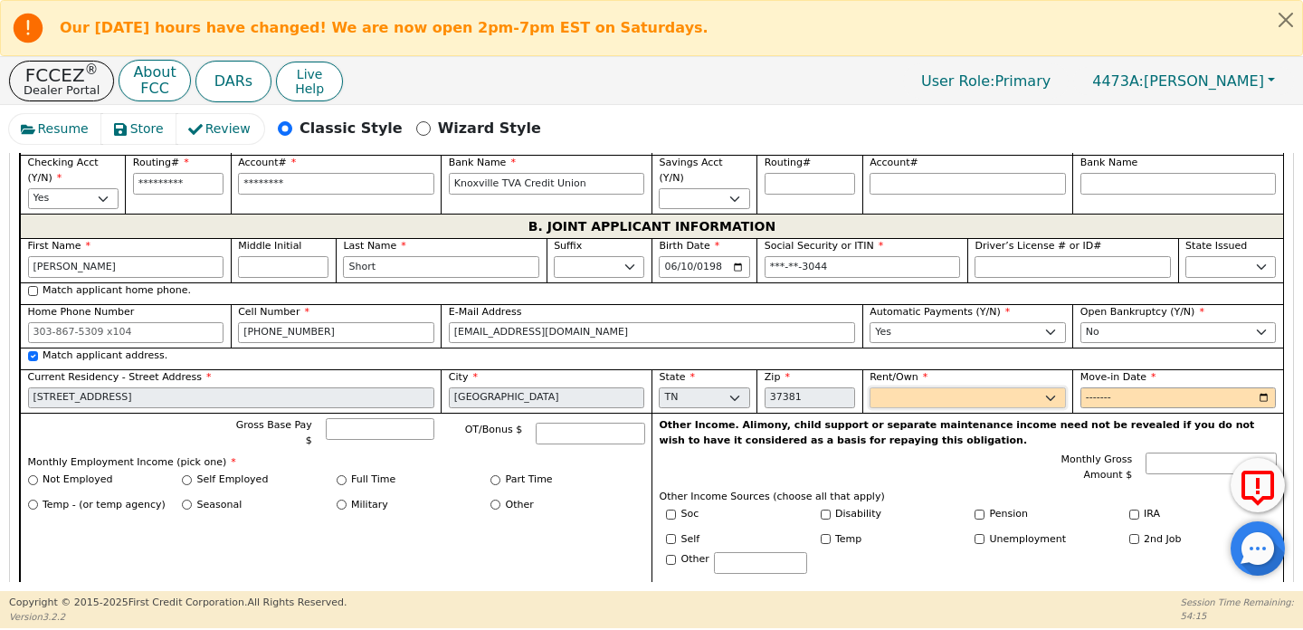
click at [900, 395] on select "Rent Own" at bounding box center [968, 398] width 196 height 22
select select "Own"
click at [870, 387] on select "Rent Own" at bounding box center [968, 398] width 196 height 22
click at [1091, 392] on input "Move-in Date" at bounding box center [1179, 398] width 196 height 22
click at [1263, 391] on input "Move-in Date" at bounding box center [1179, 398] width 196 height 22
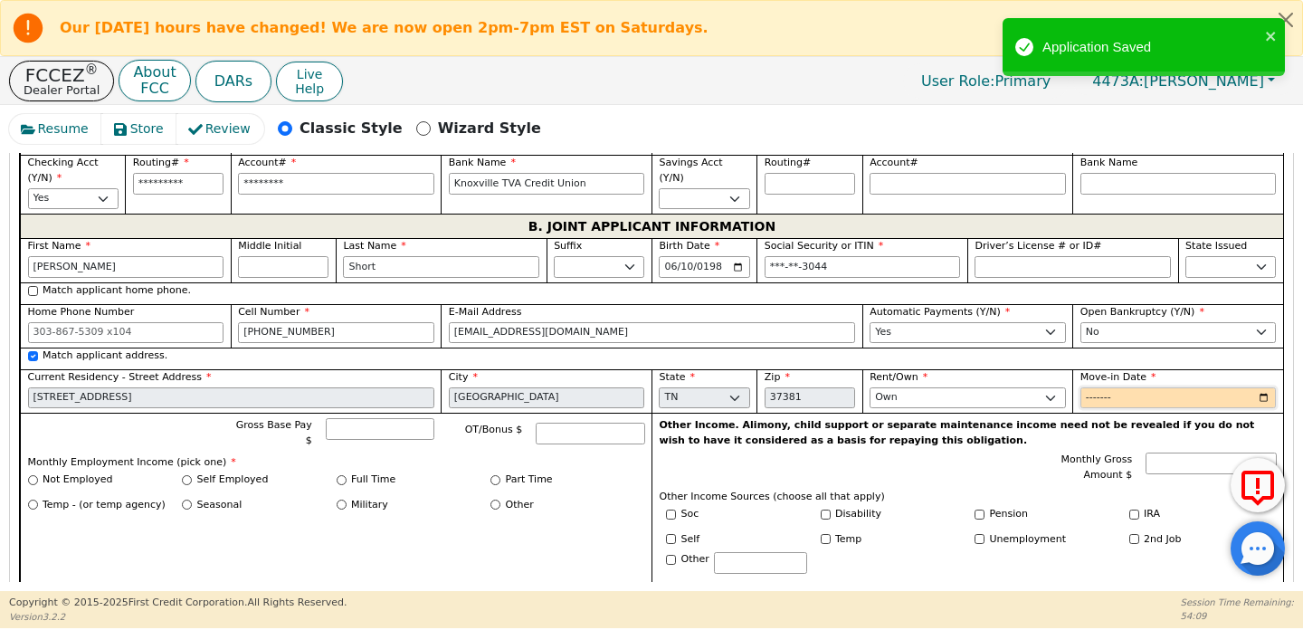
type input "2021-01"
click at [496, 500] on input "Other" at bounding box center [496, 505] width 10 height 10
radio input "true"
click at [496, 500] on input "Other" at bounding box center [496, 505] width 10 height 10
click at [212, 472] on label "Self Employed" at bounding box center [232, 479] width 71 height 15
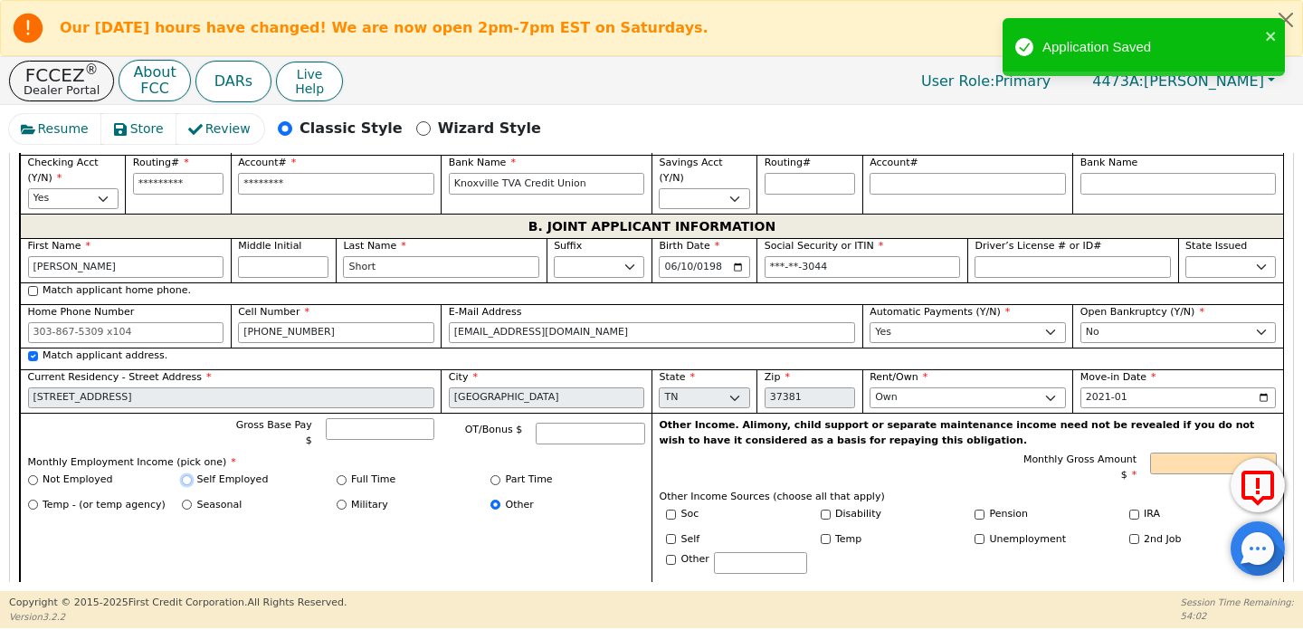
click at [192, 475] on input "Self Employed" at bounding box center [187, 480] width 10 height 10
radio input "true"
click at [418, 418] on input "Gross Base Pay $" at bounding box center [380, 429] width 109 height 22
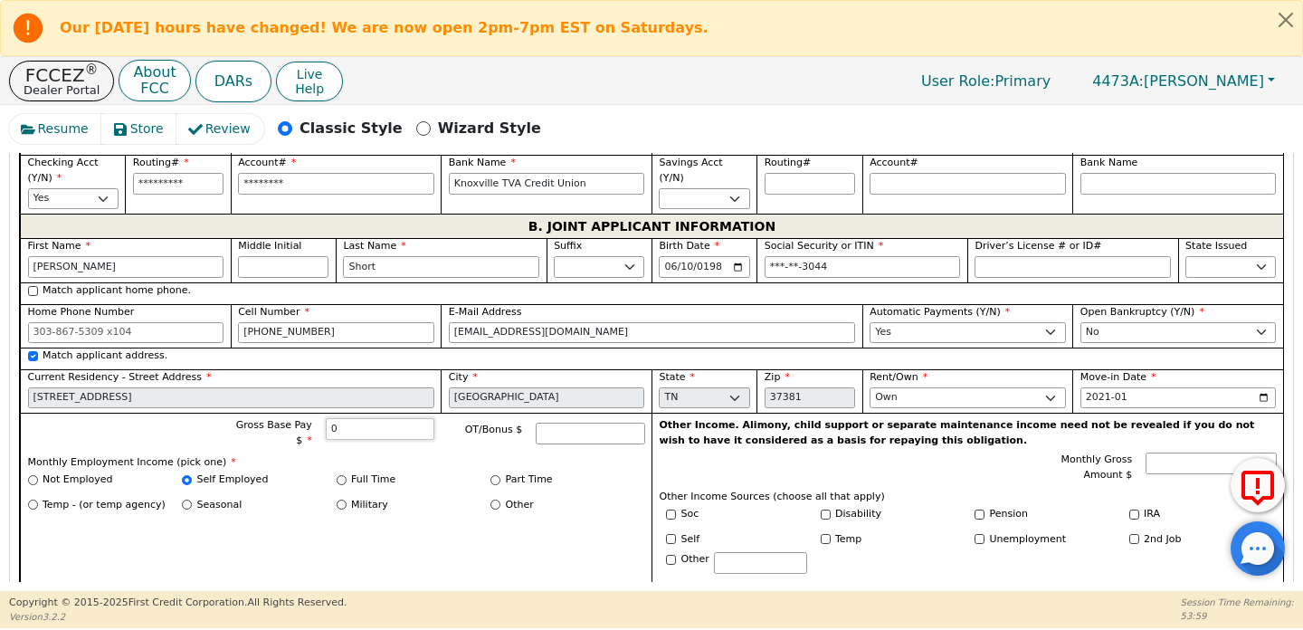
type input "0.00"
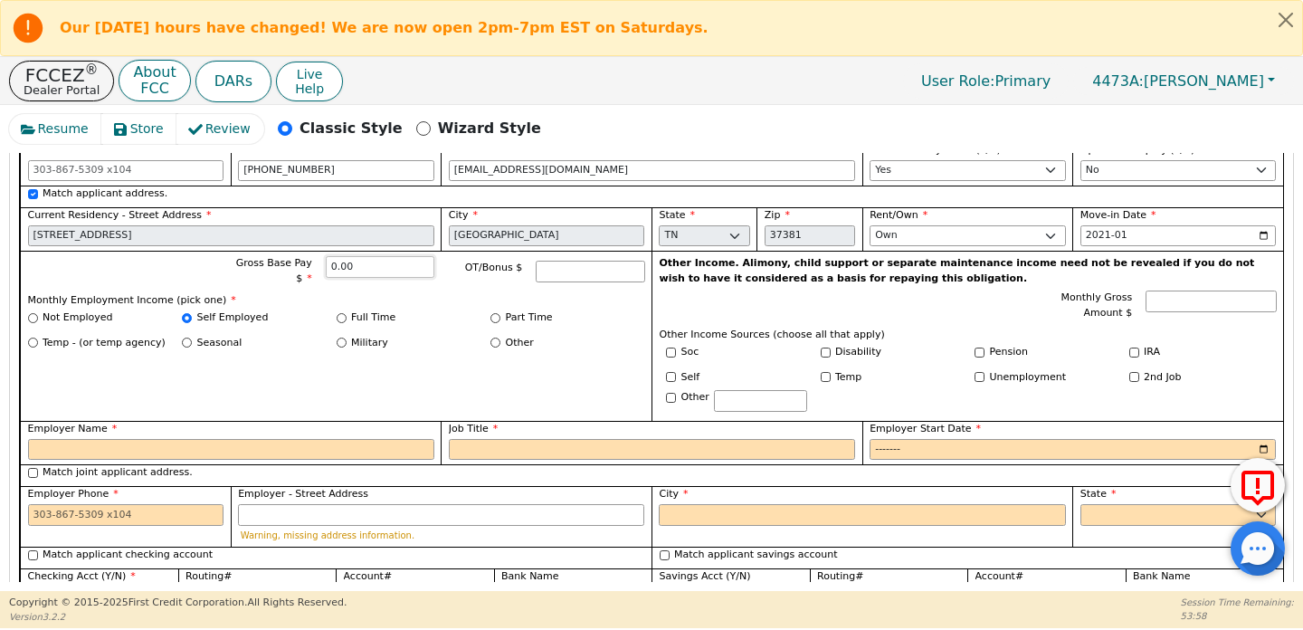
scroll to position [1589, 0]
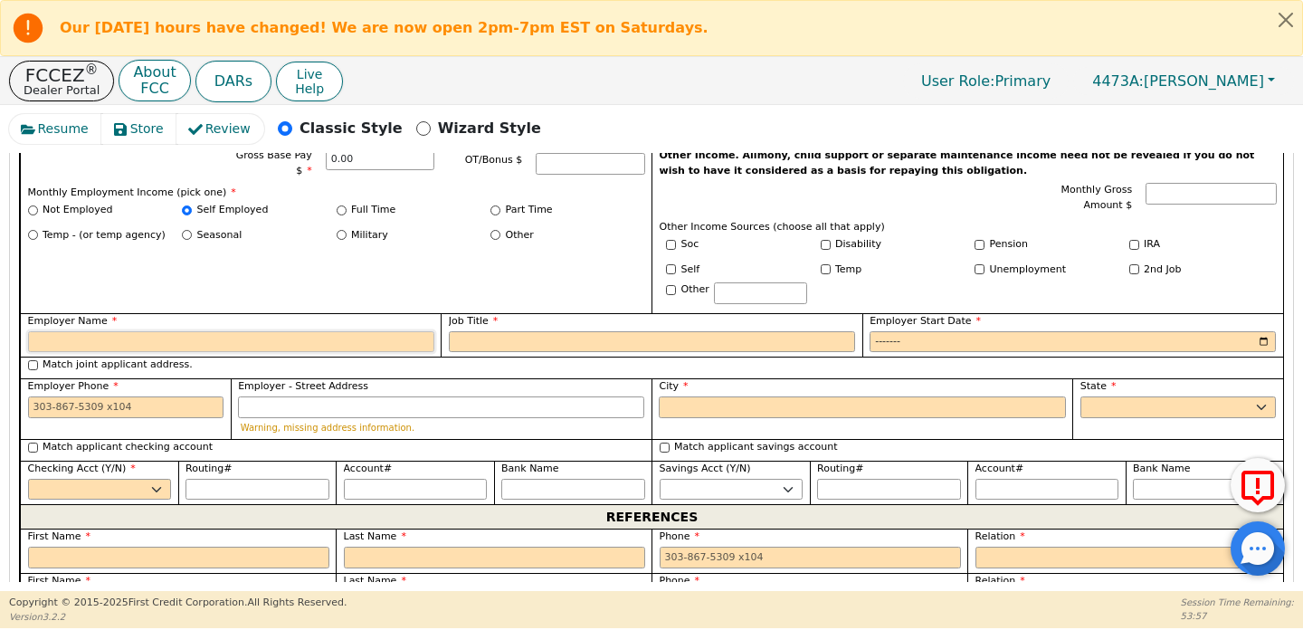
click at [377, 331] on input "Employer Name" at bounding box center [231, 342] width 406 height 22
type input "Homemaker"
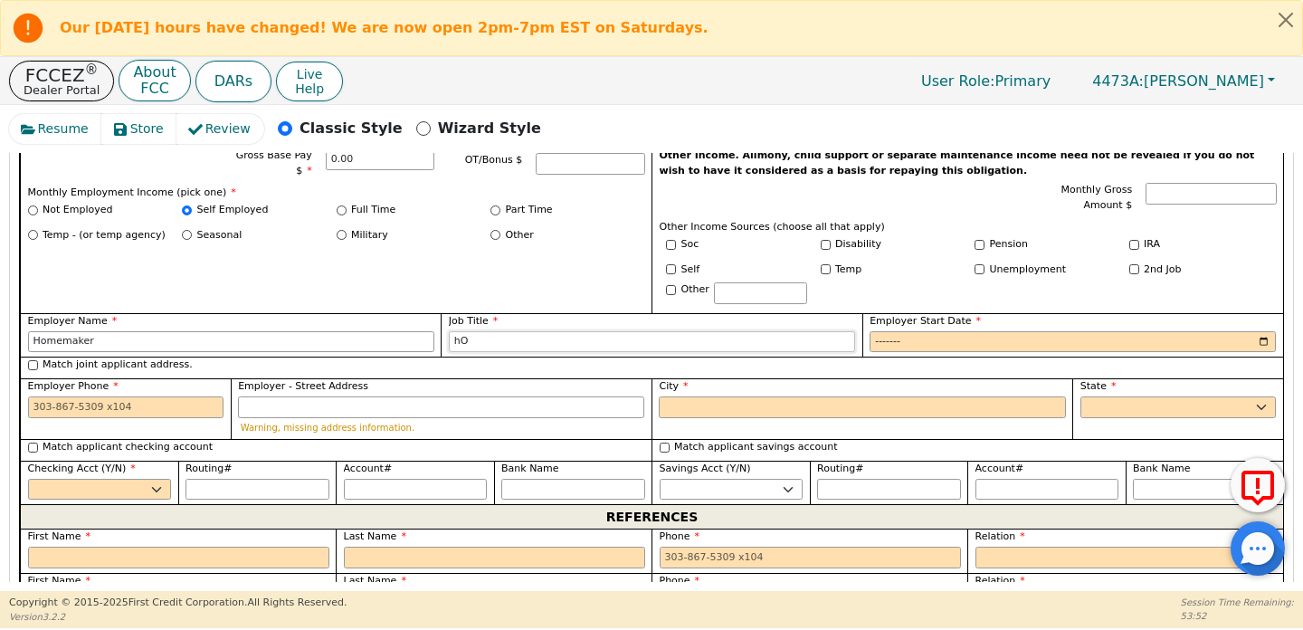
type input "h"
type input "Homemaker"
click at [905, 331] on input "Employer Start Date" at bounding box center [1073, 342] width 406 height 22
click at [1260, 331] on input "Employer Start Date" at bounding box center [1073, 342] width 406 height 22
type input "2021-01"
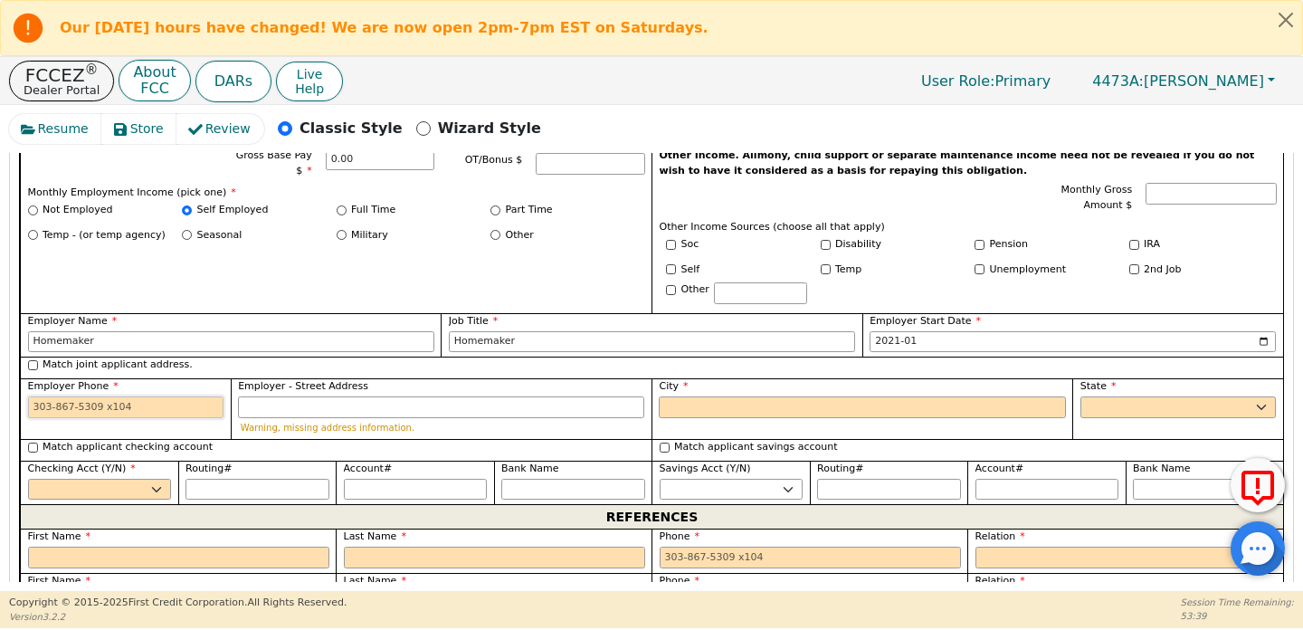
click at [146, 396] on input "Employer Phone" at bounding box center [126, 407] width 196 height 22
click at [153, 357] on label "Match joint applicant address." at bounding box center [118, 364] width 150 height 15
click at [38, 360] on input "Match joint applicant address." at bounding box center [33, 365] width 10 height 10
checkbox input "true"
type input "[STREET_ADDRESS]"
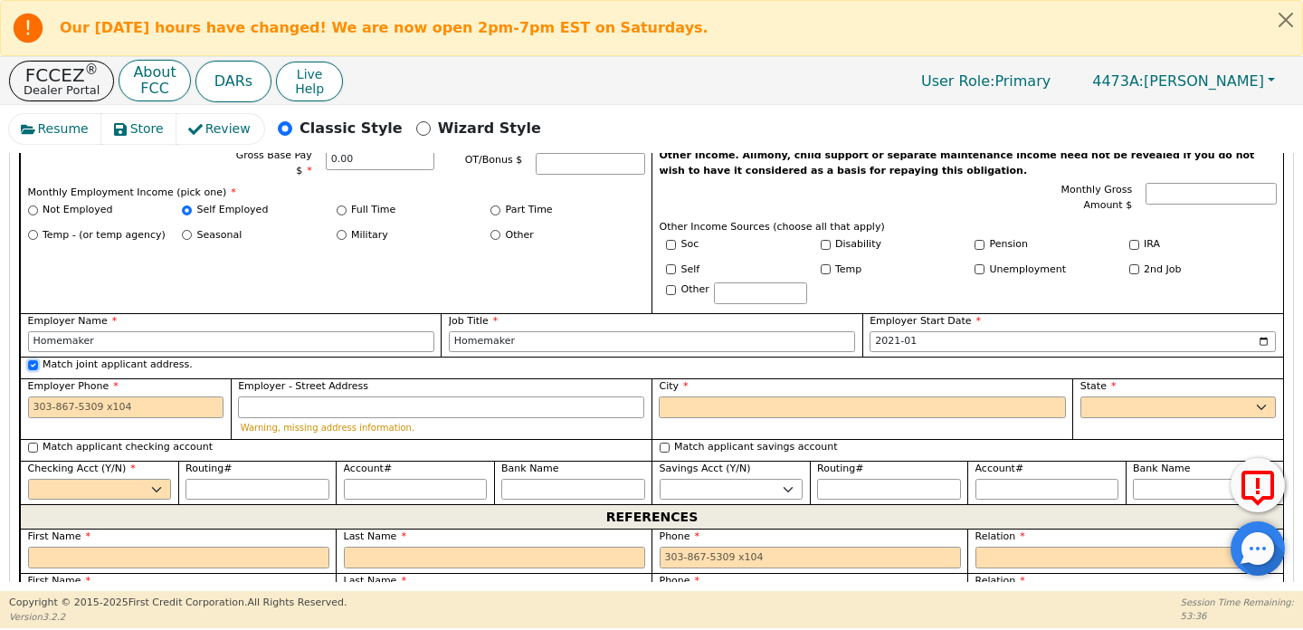
type input "[GEOGRAPHIC_DATA]"
select select "TN"
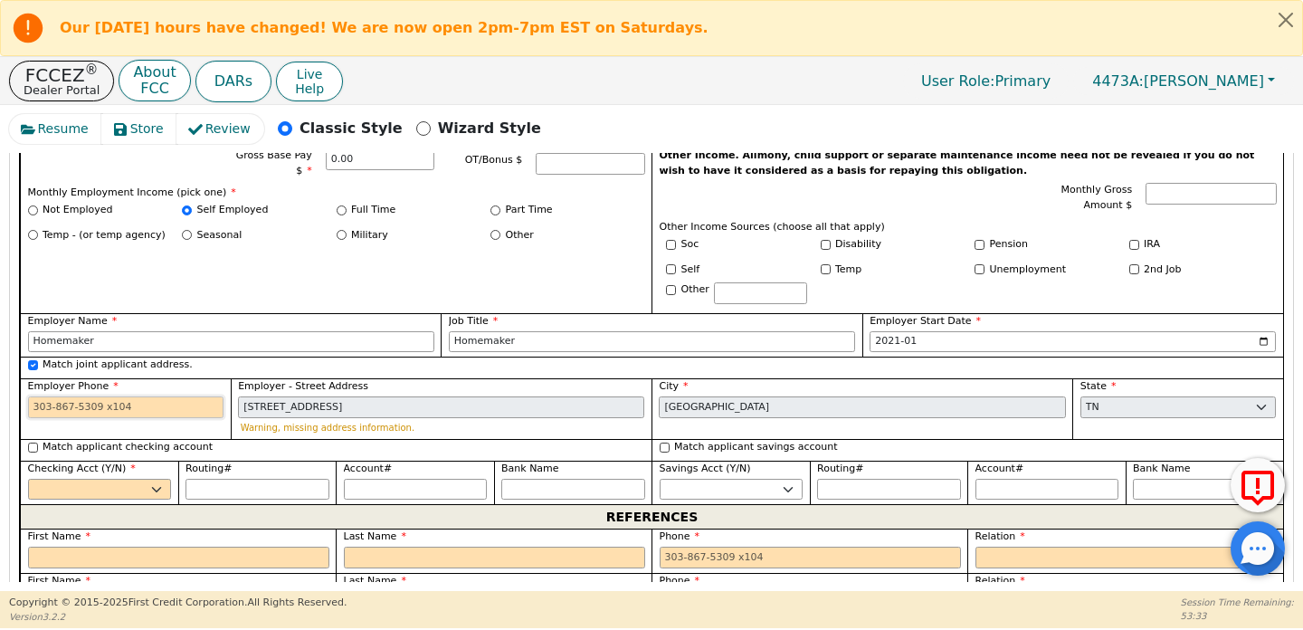
click at [164, 396] on input "Employer Phone" at bounding box center [126, 407] width 196 height 22
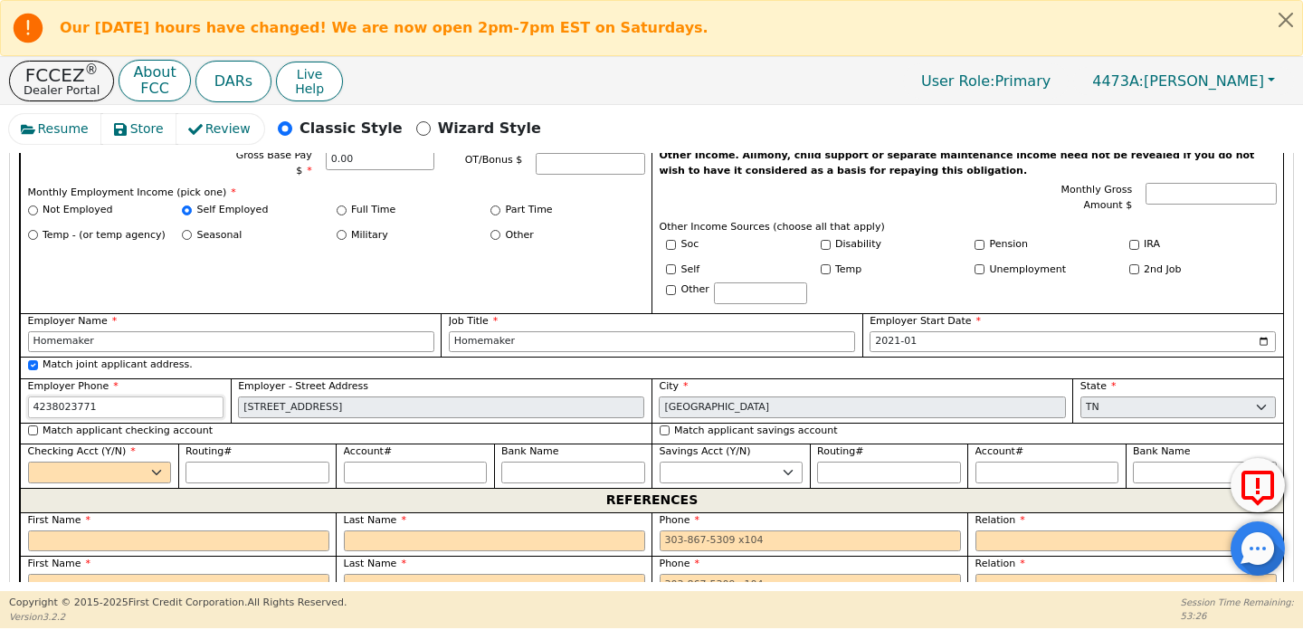
type input "4238023771"
click at [114, 424] on label "Match applicant checking account" at bounding box center [128, 431] width 170 height 15
click at [38, 425] on input "Match applicant checking account" at bounding box center [33, 430] width 10 height 10
checkbox input "true"
type input "[PHONE_NUMBER]"
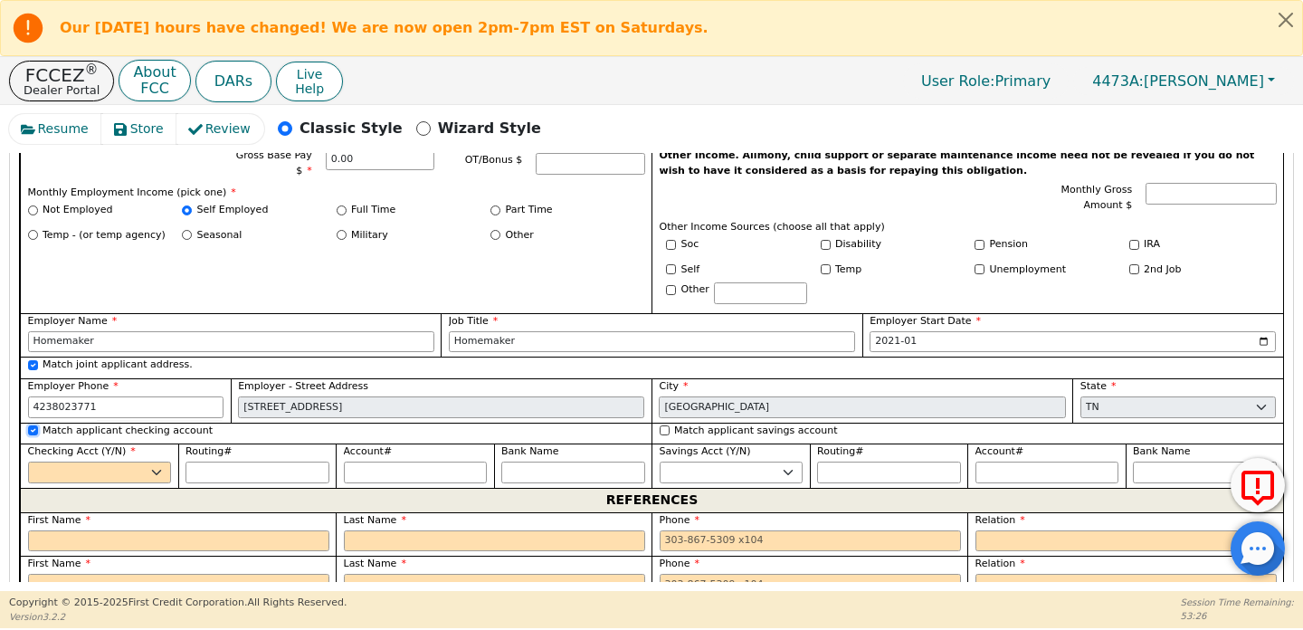
select select "y"
type input "*********"
type input "********"
type input "Knoxville TVA Credit Union"
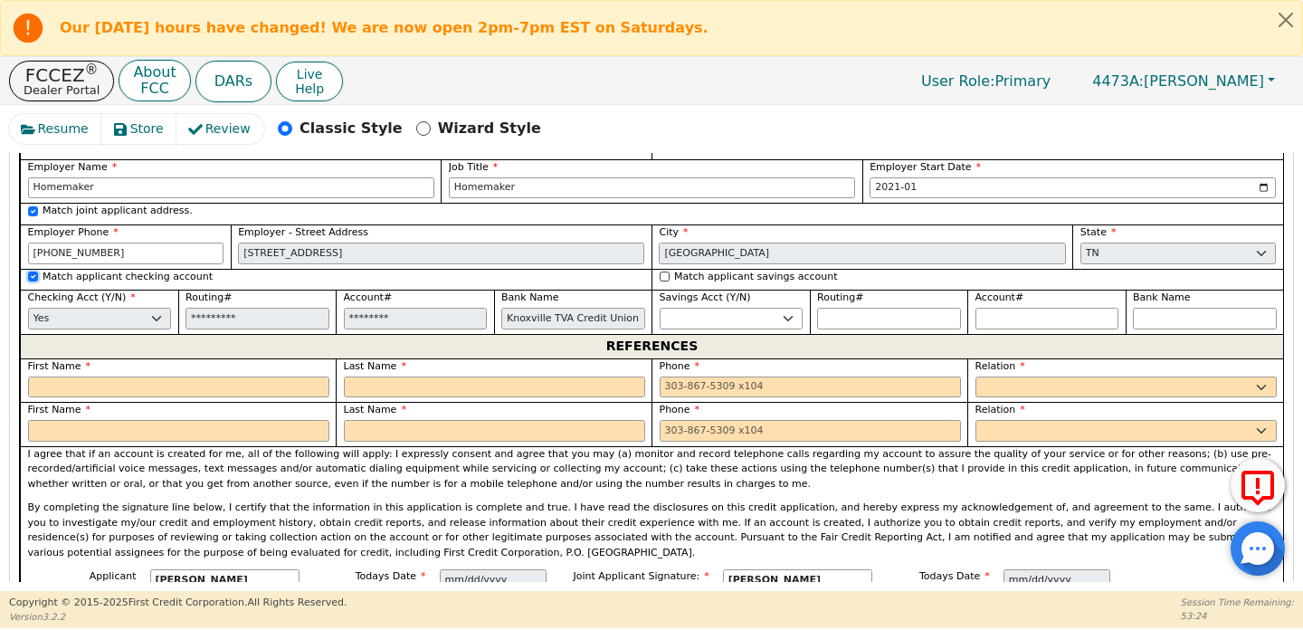
scroll to position [1748, 0]
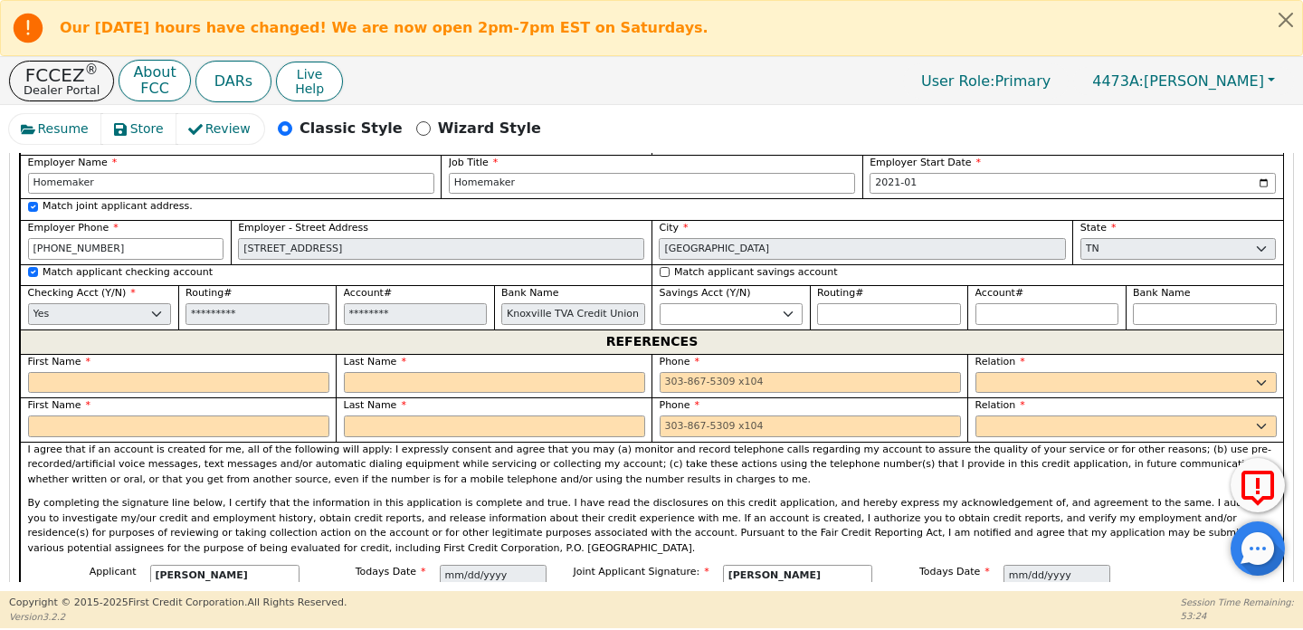
click at [133, 355] on div "First Name" at bounding box center [178, 374] width 301 height 39
click at [132, 372] on input "text" at bounding box center [178, 383] width 301 height 22
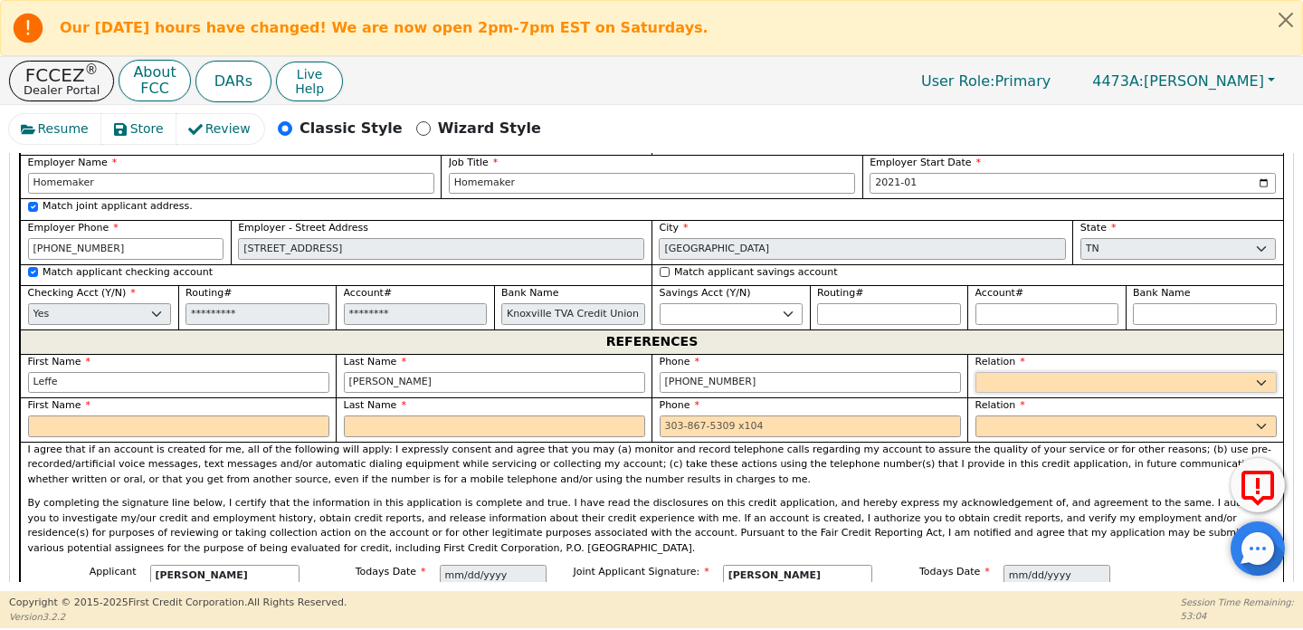
click at [986, 372] on select "FATHER MOTHER SISTER BROTHER DAUGHTER SON CO-WORKER NEIGHBOR FRIEND COUSIN G-MO…" at bounding box center [1126, 383] width 301 height 22
click at [976, 372] on select "FATHER MOTHER SISTER BROTHER DAUGHTER SON CO-WORKER NEIGHBOR FRIEND COUSIN G-MO…" at bounding box center [1126, 383] width 301 height 22
click at [231, 415] on input "text" at bounding box center [178, 426] width 301 height 22
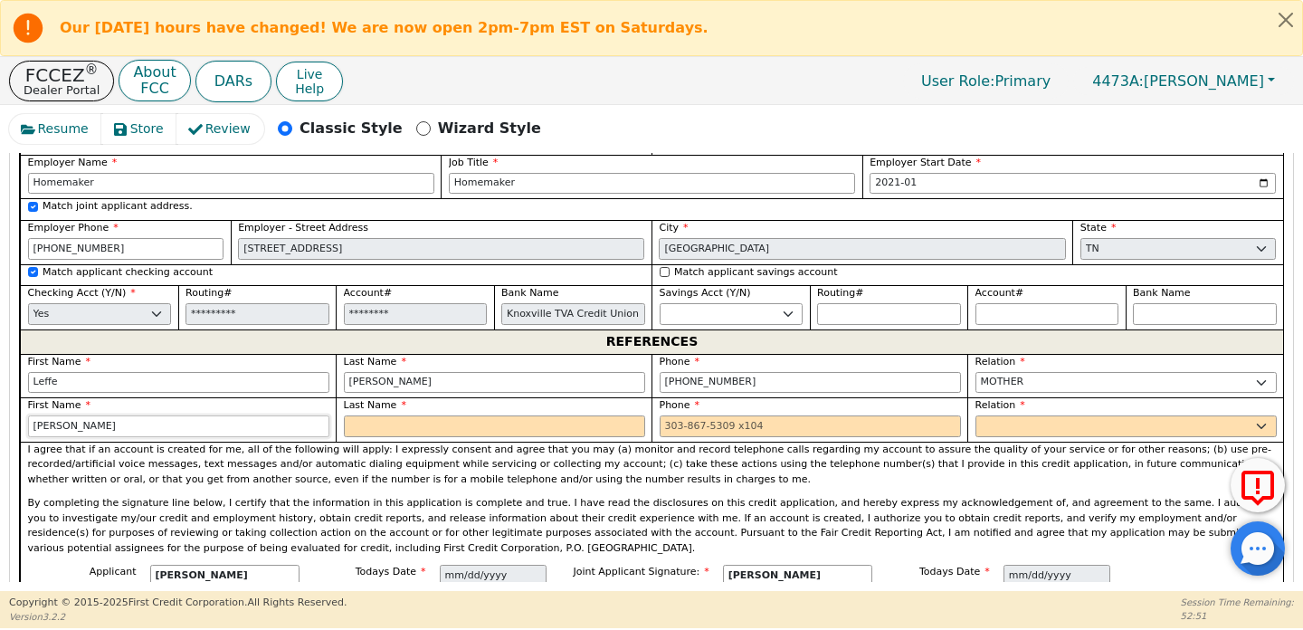
click at [173, 415] on input "[PERSON_NAME]" at bounding box center [178, 426] width 301 height 22
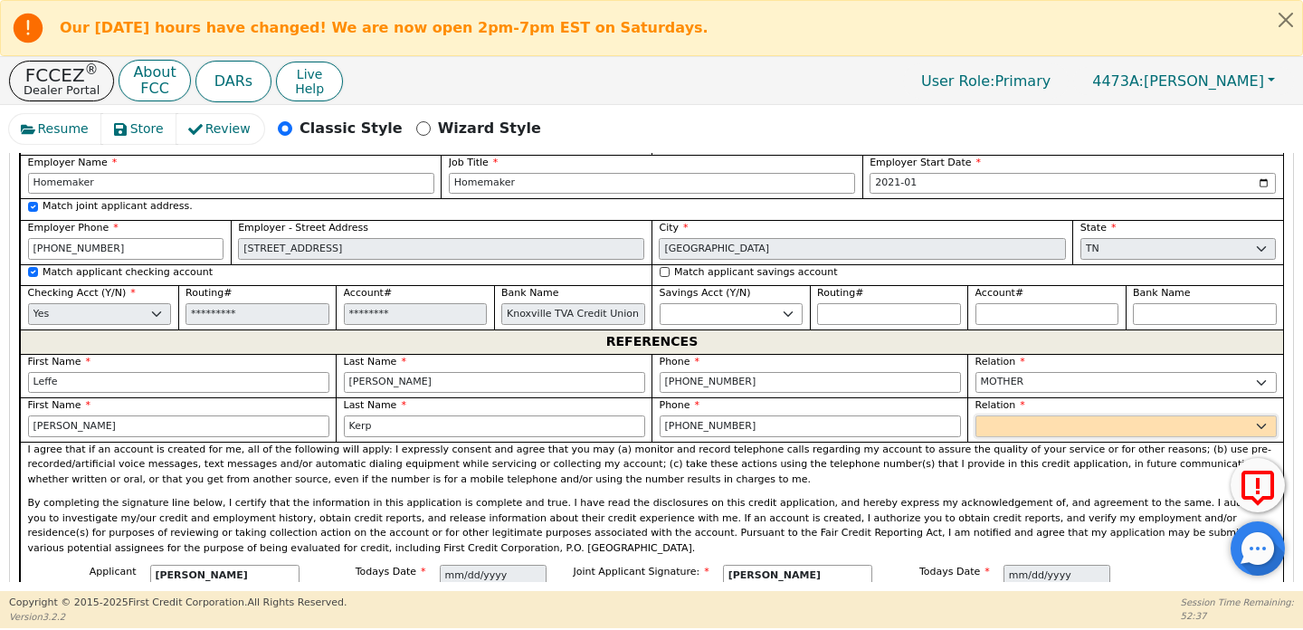
click at [1014, 415] on select "FATHER MOTHER SISTER BROTHER DAUGHTER SON CO-WORKER NEIGHBOR FRIEND COUSIN G-MO…" at bounding box center [1126, 426] width 301 height 22
click at [976, 415] on select "FATHER MOTHER SISTER BROTHER DAUGHTER SON CO-WORKER NEIGHBOR FRIEND COUSIN G-MO…" at bounding box center [1126, 426] width 301 height 22
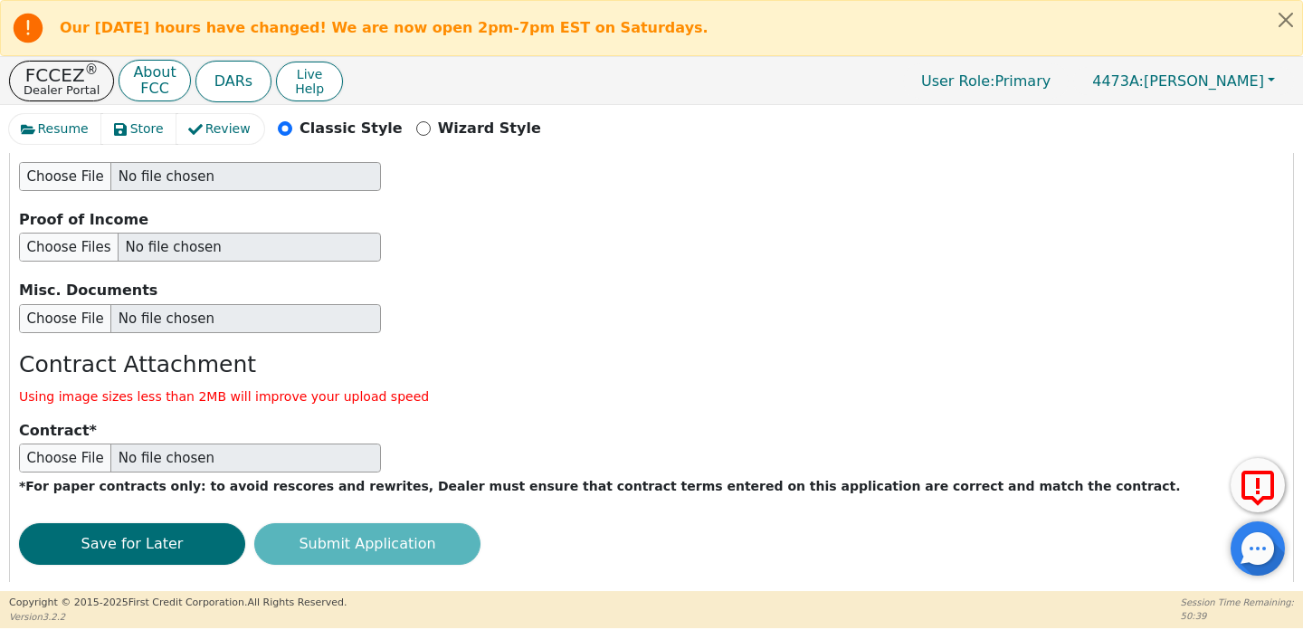
scroll to position [3600, 0]
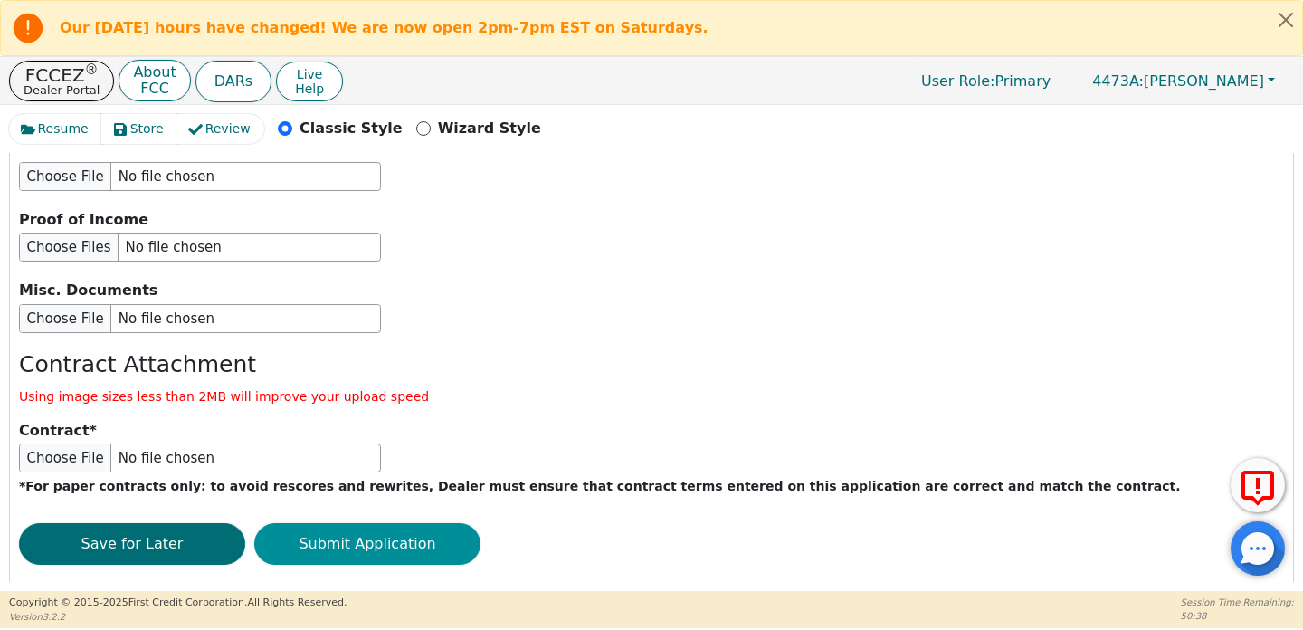
click at [404, 523] on button "Submit Application" at bounding box center [367, 544] width 226 height 42
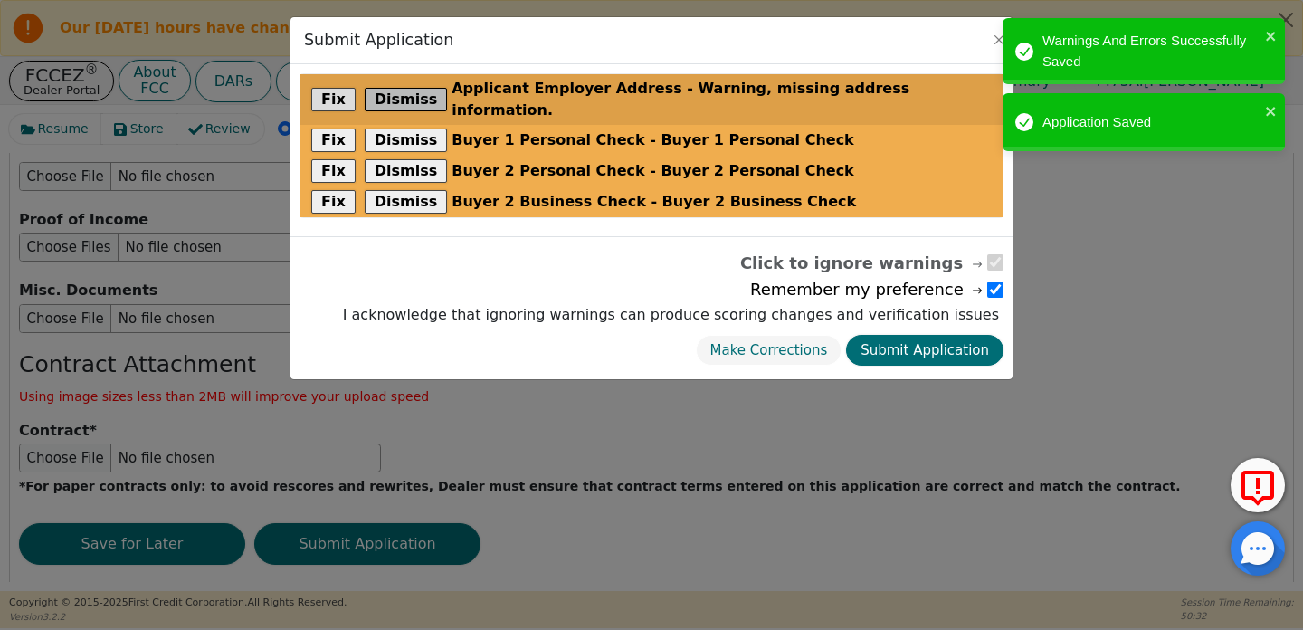
click at [416, 90] on button "Dismiss" at bounding box center [406, 100] width 83 height 24
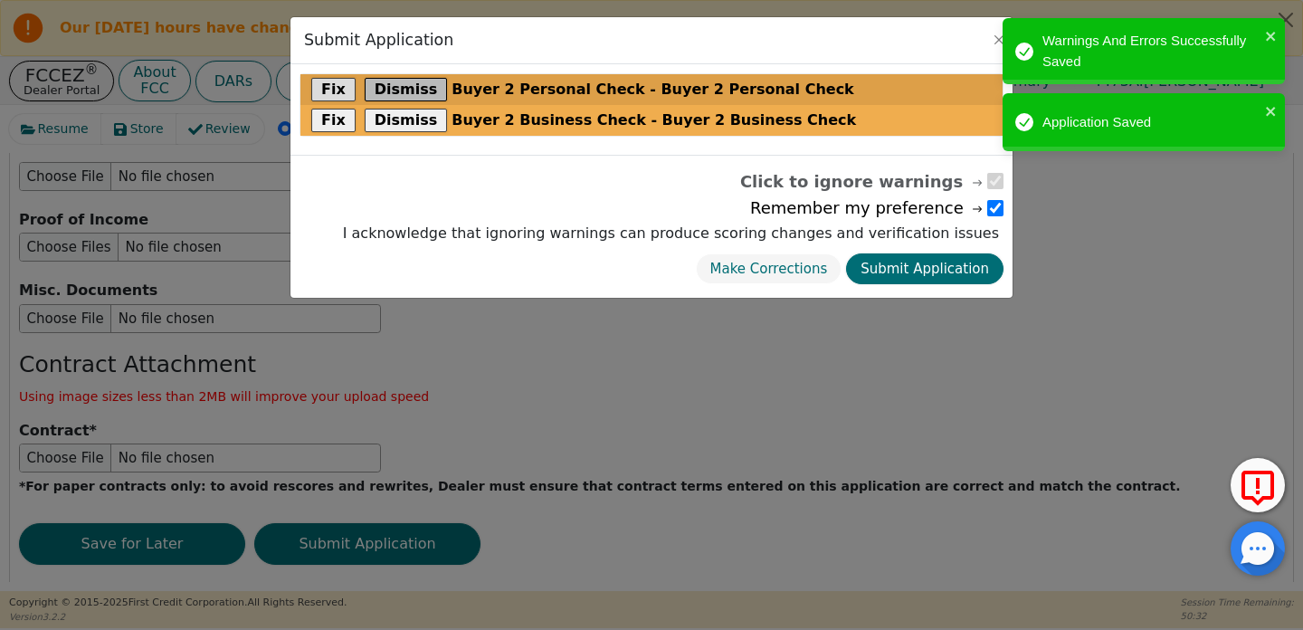
click at [416, 90] on button "Dismiss" at bounding box center [406, 90] width 83 height 24
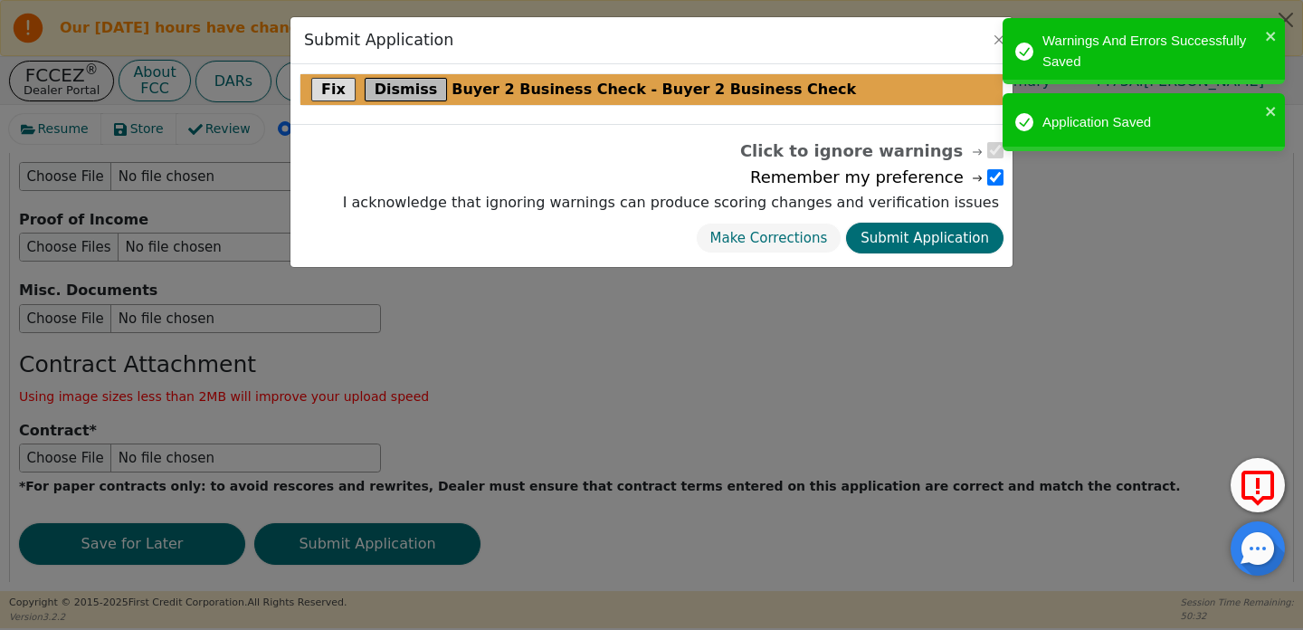
click at [416, 90] on button "Dismiss" at bounding box center [406, 90] width 83 height 24
click at [416, 90] on div "Fix Dismiss Buyer 2 Business Check - Buyer 2 Business Check" at bounding box center [652, 94] width 722 height 60
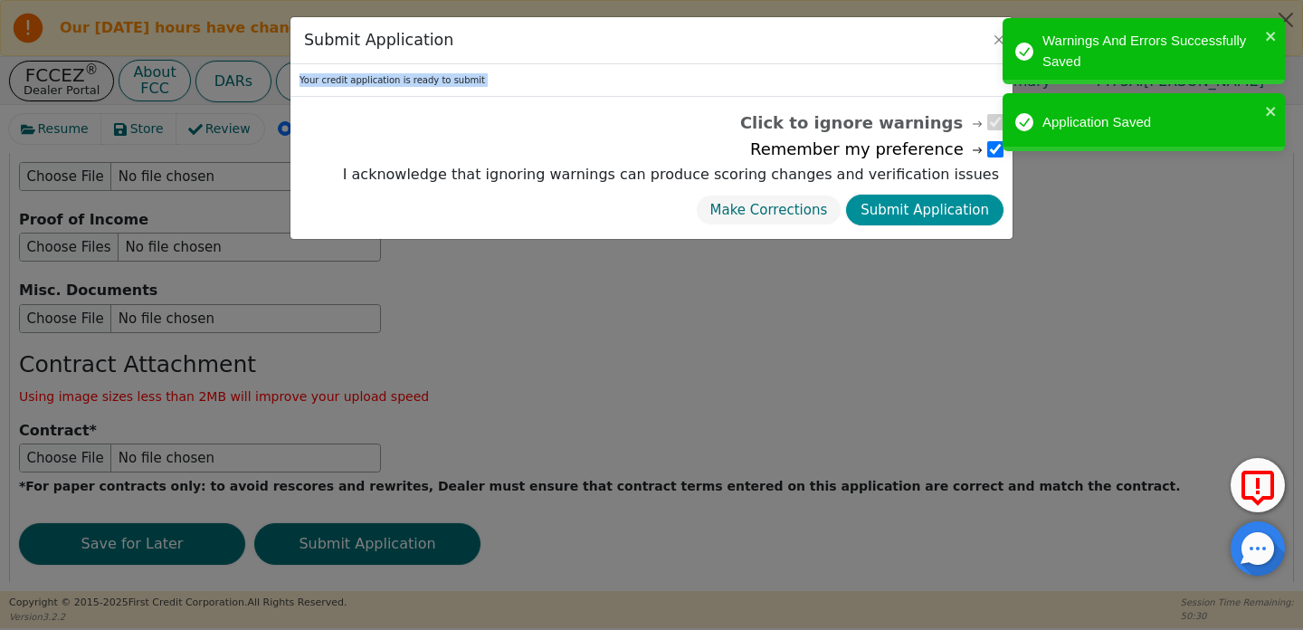
click at [893, 205] on button "Submit Application" at bounding box center [924, 211] width 157 height 32
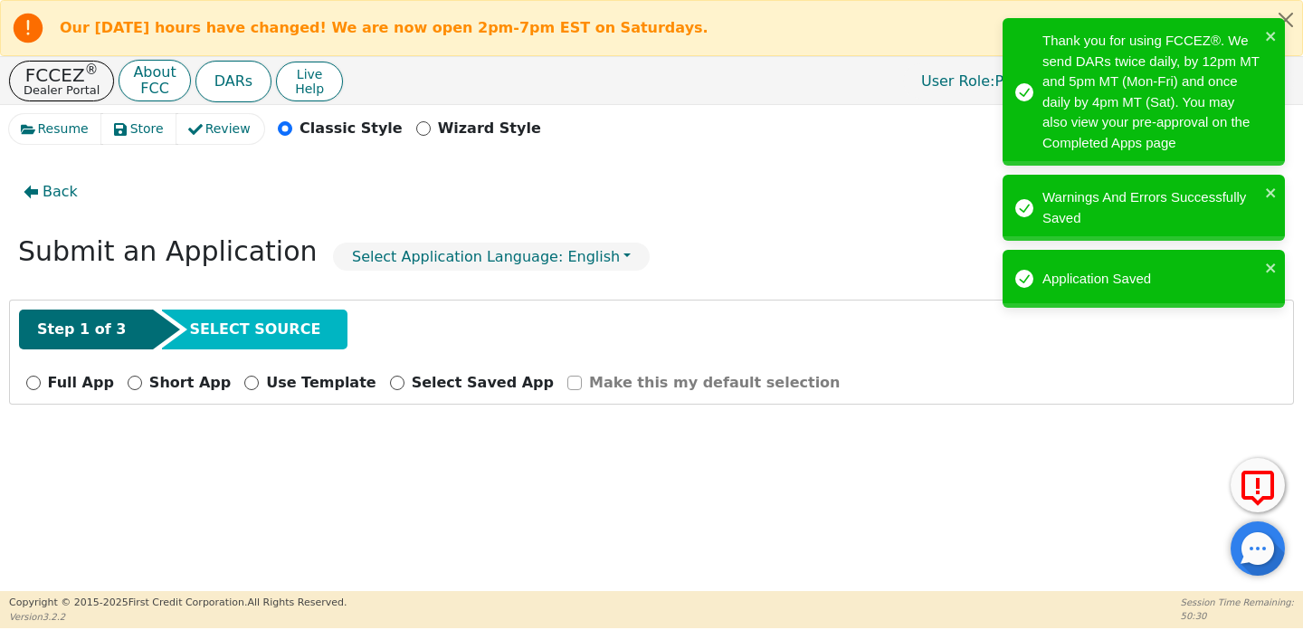
scroll to position [0, 0]
click at [19, 182] on button "Back" at bounding box center [50, 192] width 83 height 42
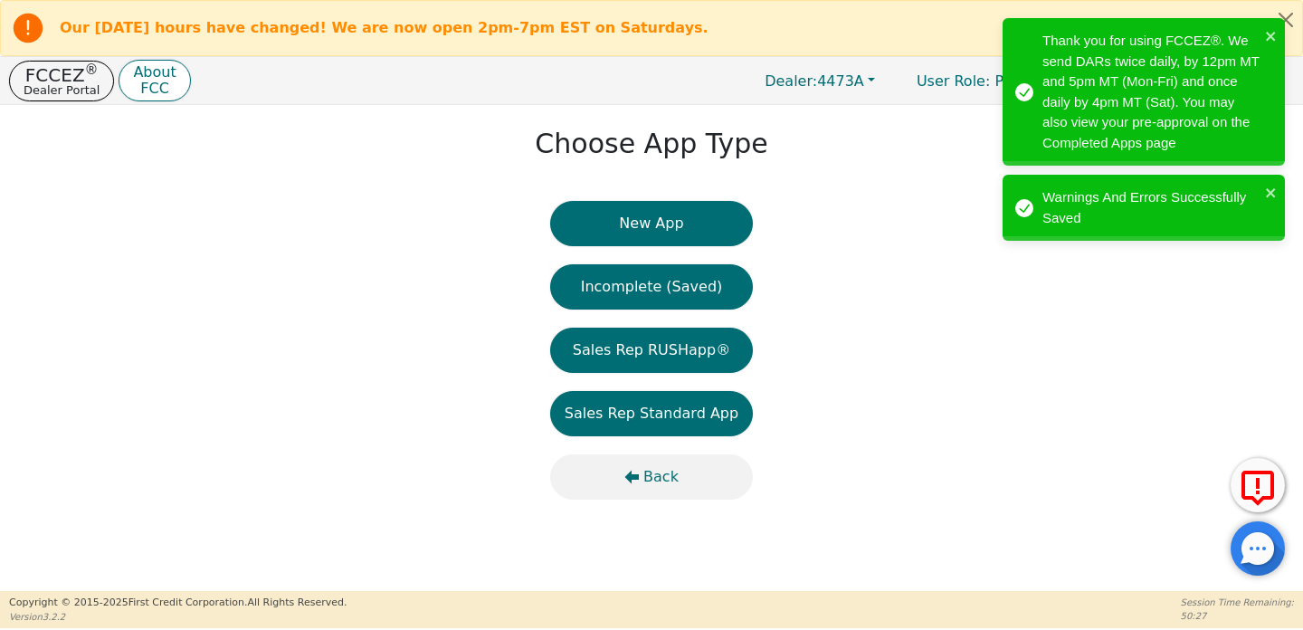
click at [642, 458] on button "Back" at bounding box center [651, 476] width 203 height 45
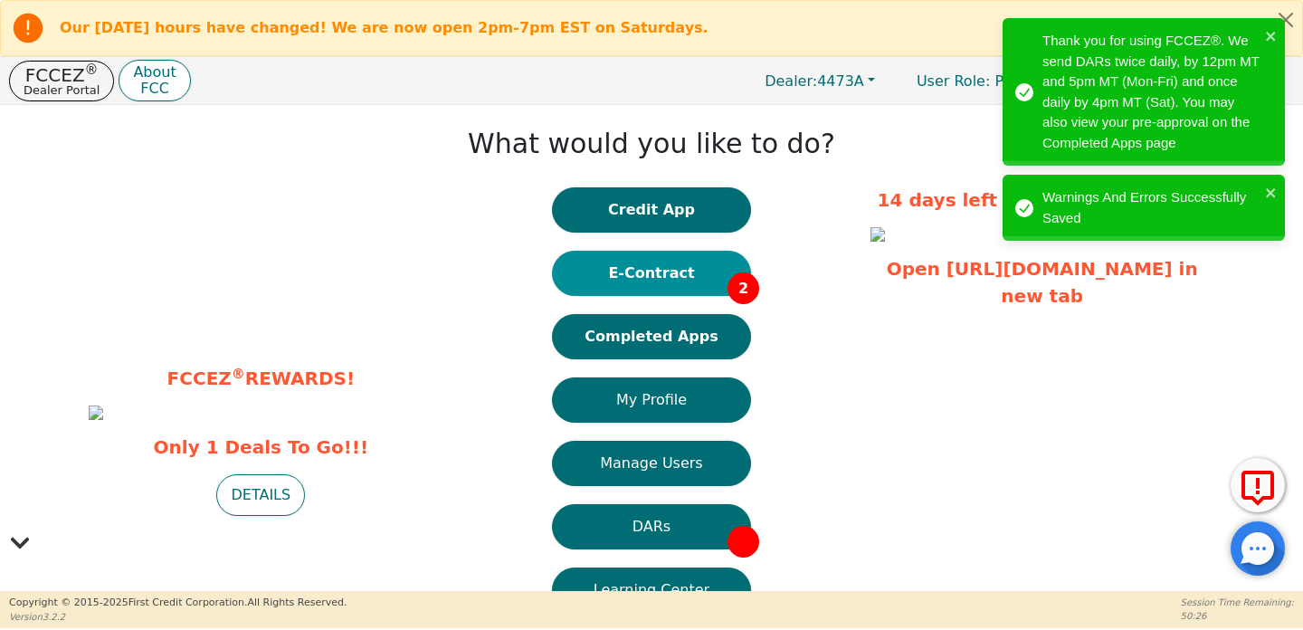
click at [655, 290] on button "E-Contract 2" at bounding box center [651, 273] width 199 height 45
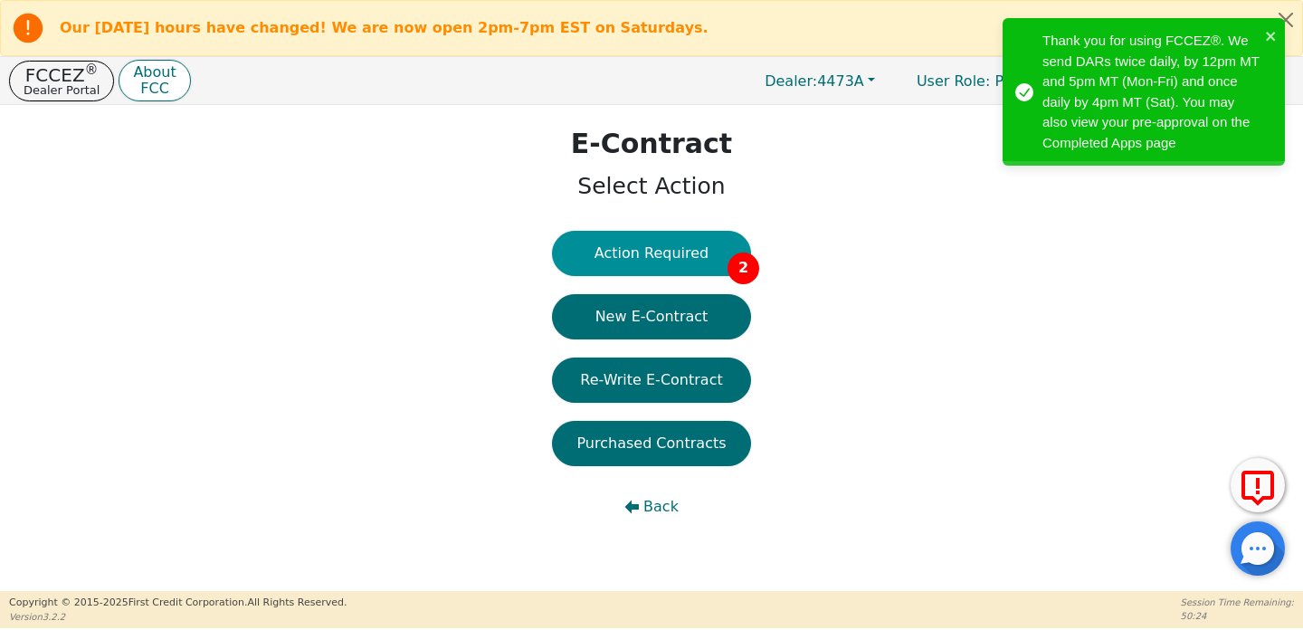
click at [683, 247] on button "Action Required 2" at bounding box center [651, 253] width 199 height 45
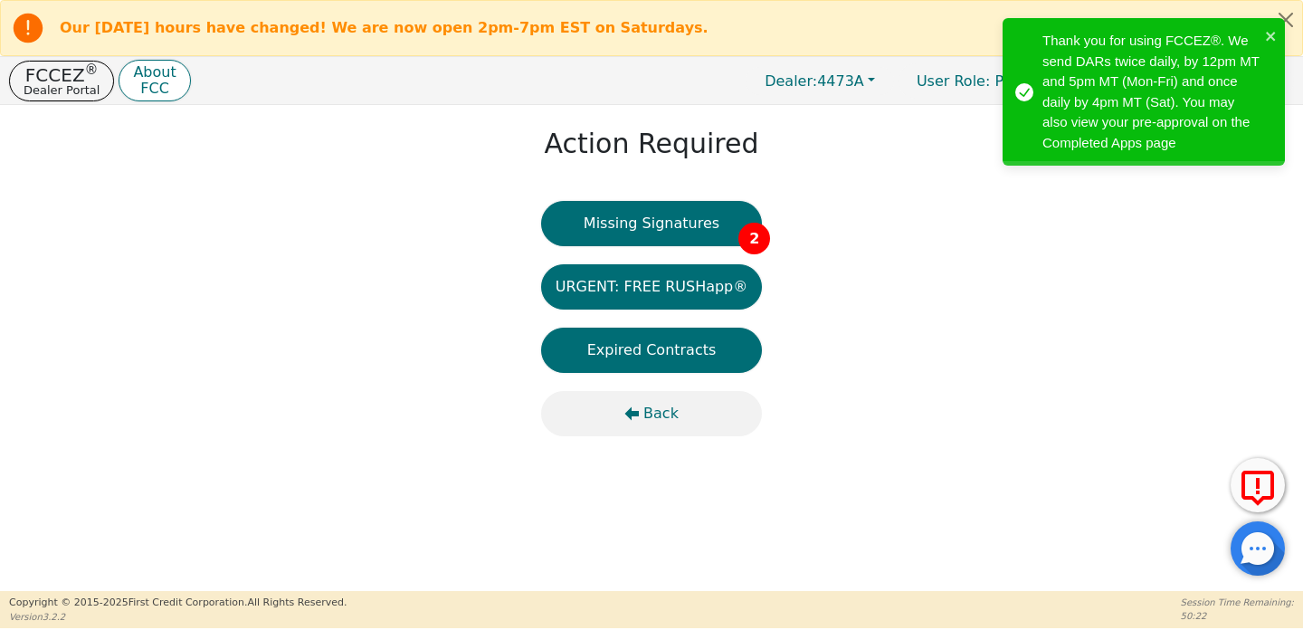
click at [668, 413] on span "Back" at bounding box center [660, 414] width 35 height 22
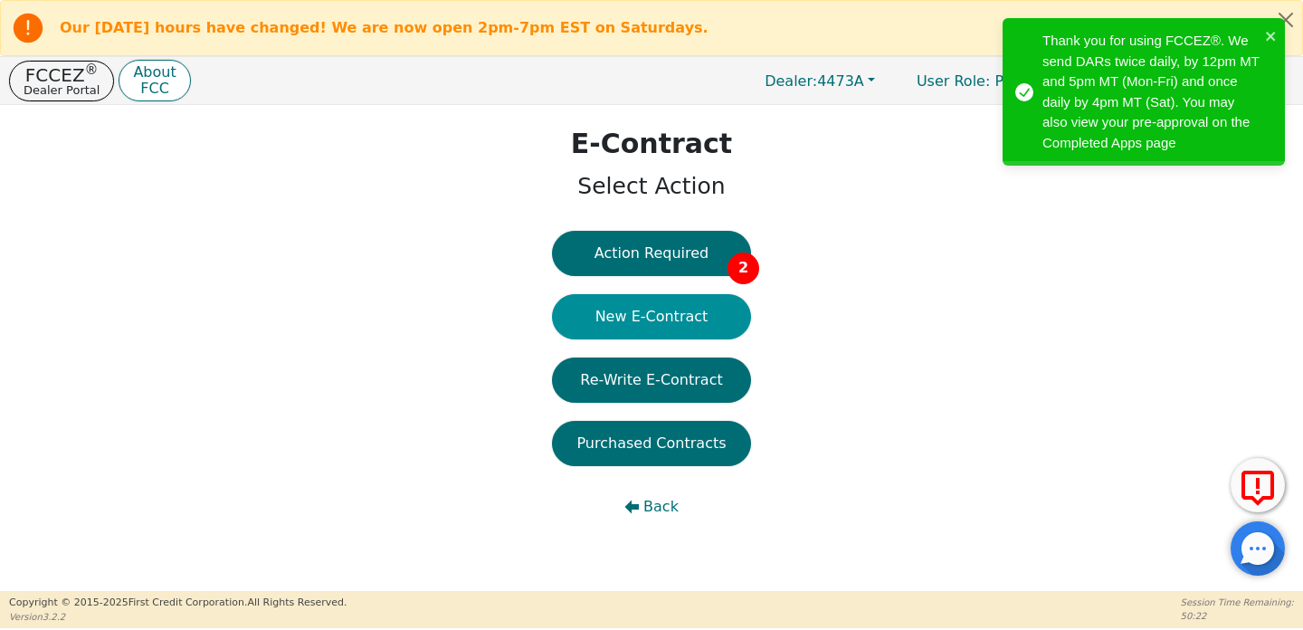
click at [673, 323] on button "New E-Contract" at bounding box center [651, 316] width 199 height 45
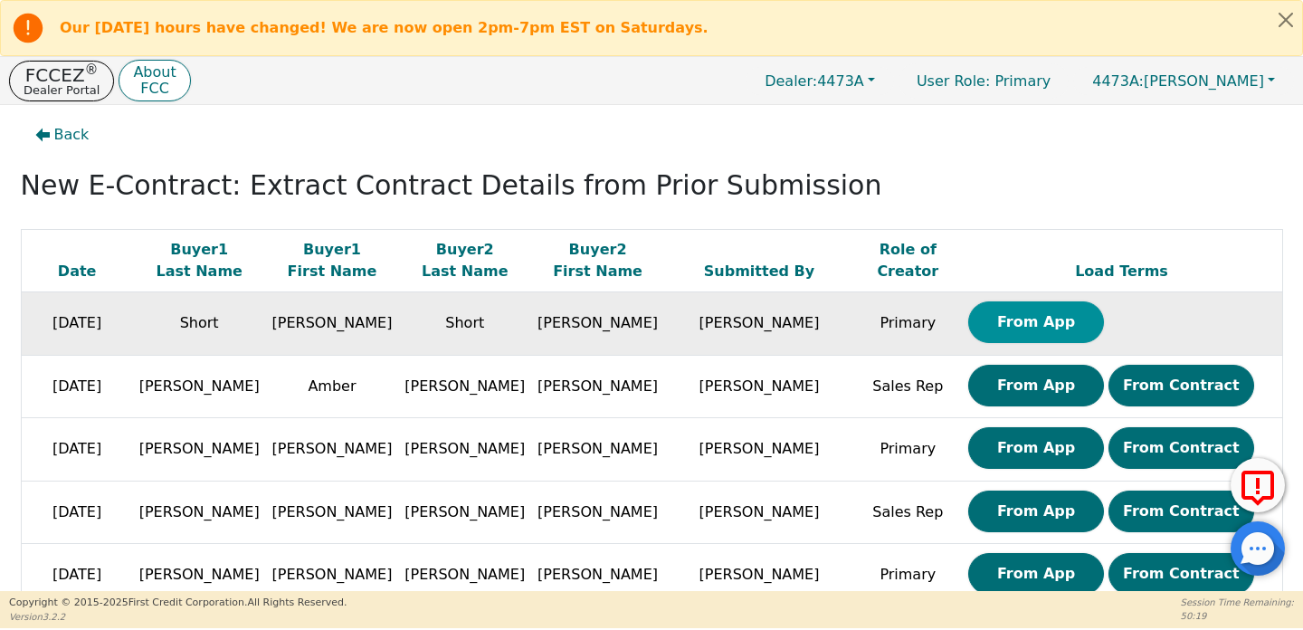
click at [988, 321] on button "From App" at bounding box center [1036, 322] width 136 height 42
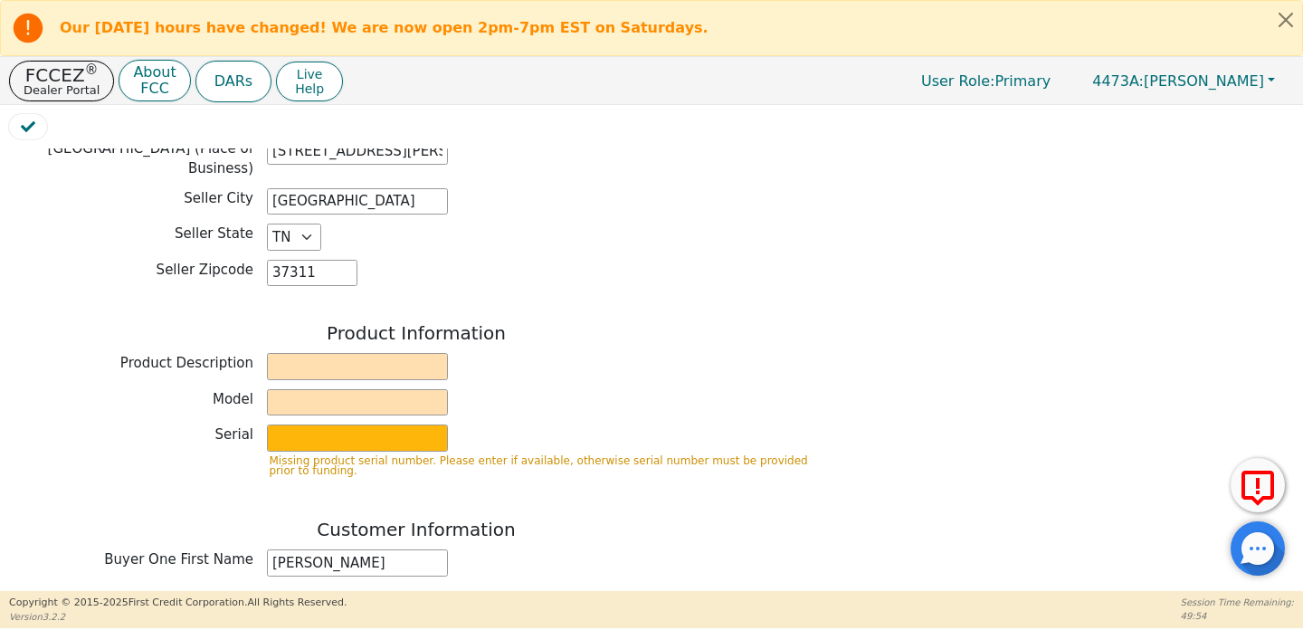
scroll to position [582, 0]
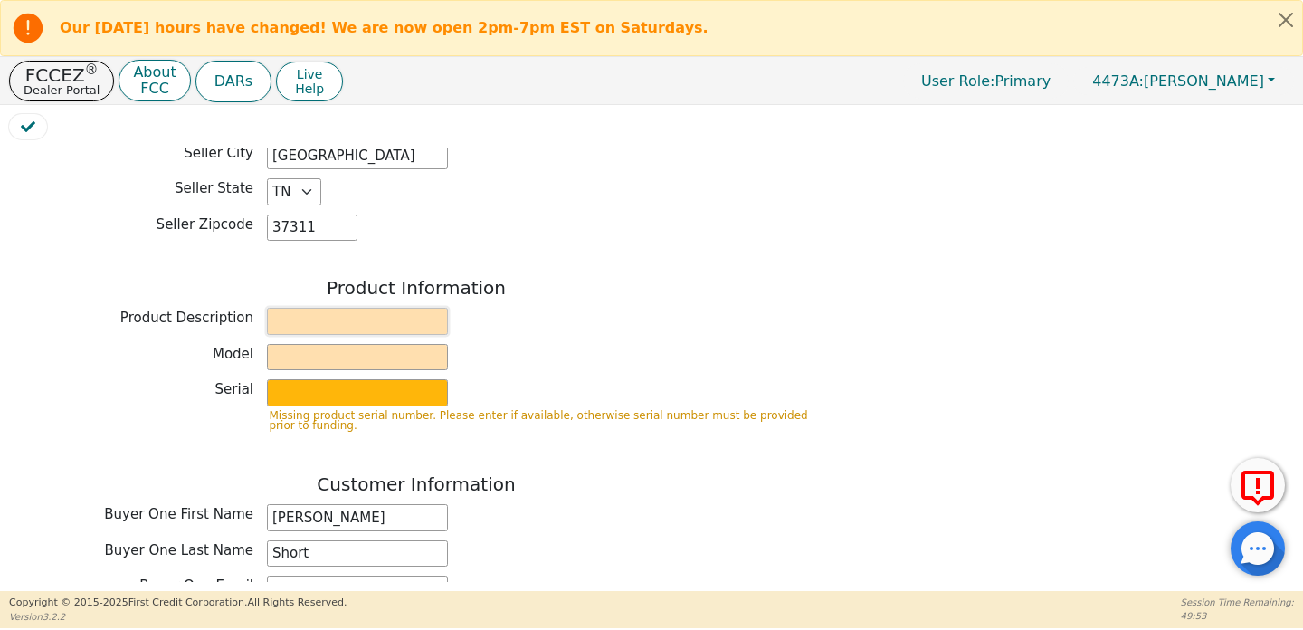
click at [397, 308] on input "text" at bounding box center [357, 321] width 181 height 27
click at [337, 348] on input "text" at bounding box center [357, 357] width 181 height 27
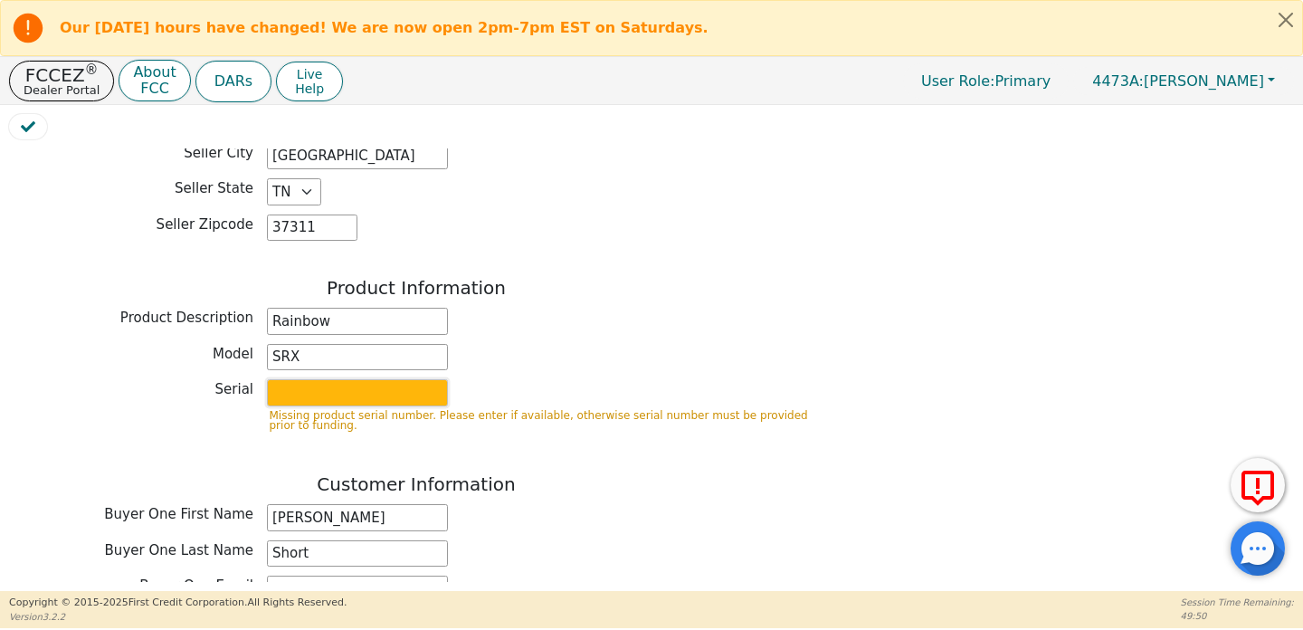
click at [335, 386] on input "text" at bounding box center [357, 392] width 181 height 27
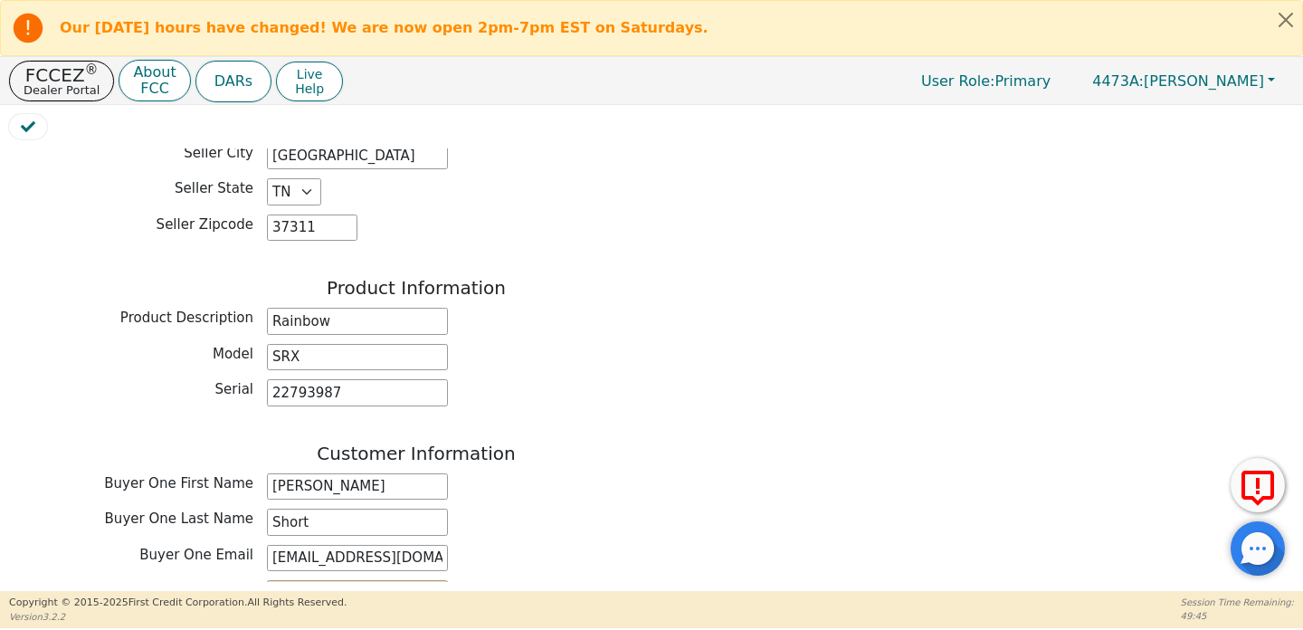
click at [542, 486] on div "Buyer One First Name [PERSON_NAME]" at bounding box center [416, 489] width 815 height 32
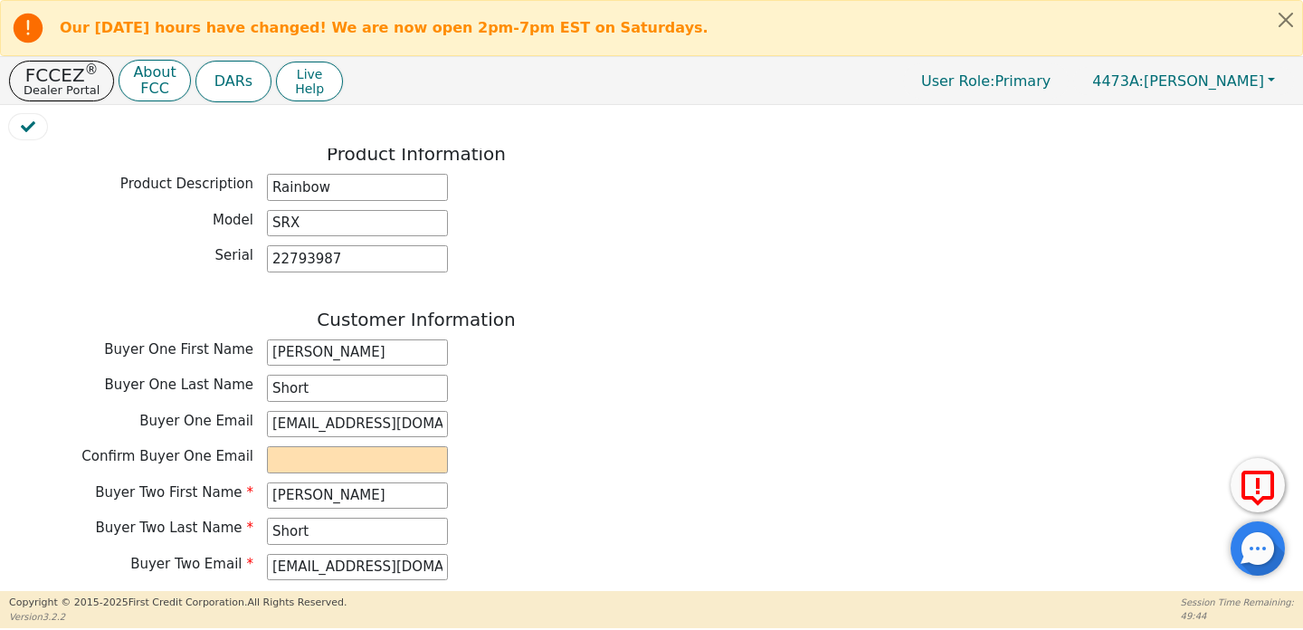
scroll to position [741, 0]
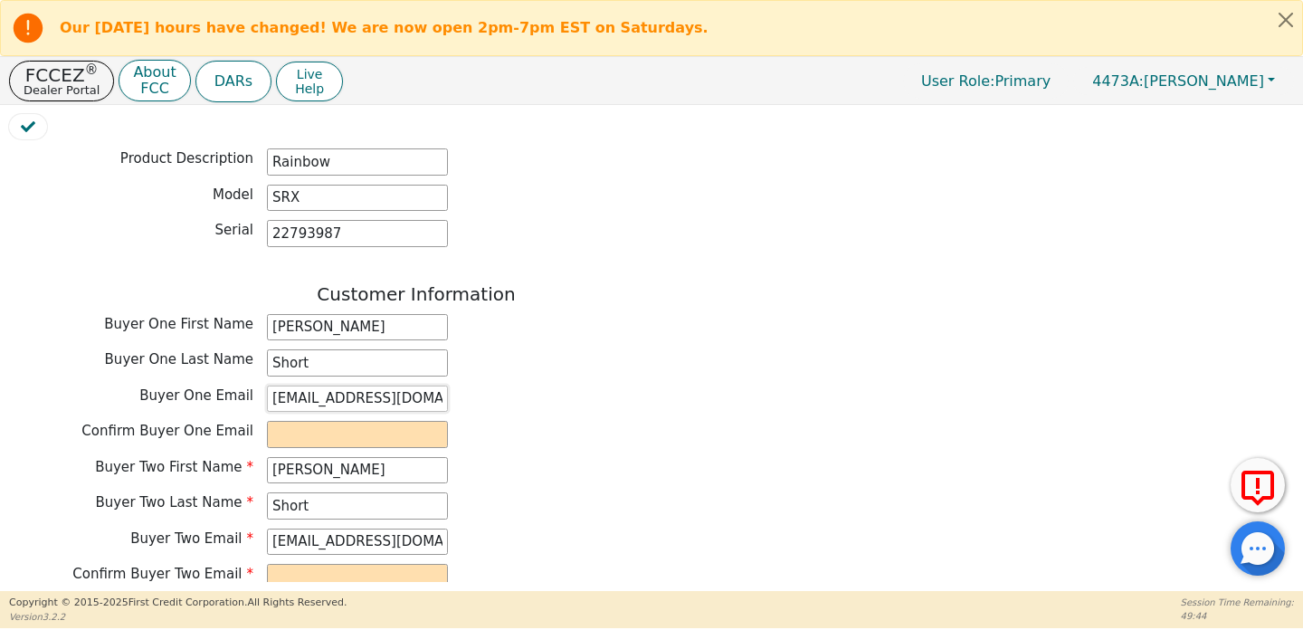
click at [374, 386] on input "[EMAIL_ADDRESS][DOMAIN_NAME]" at bounding box center [357, 399] width 181 height 27
click at [354, 421] on input "email" at bounding box center [357, 434] width 181 height 27
paste input "[EMAIL_ADDRESS][DOMAIN_NAME]"
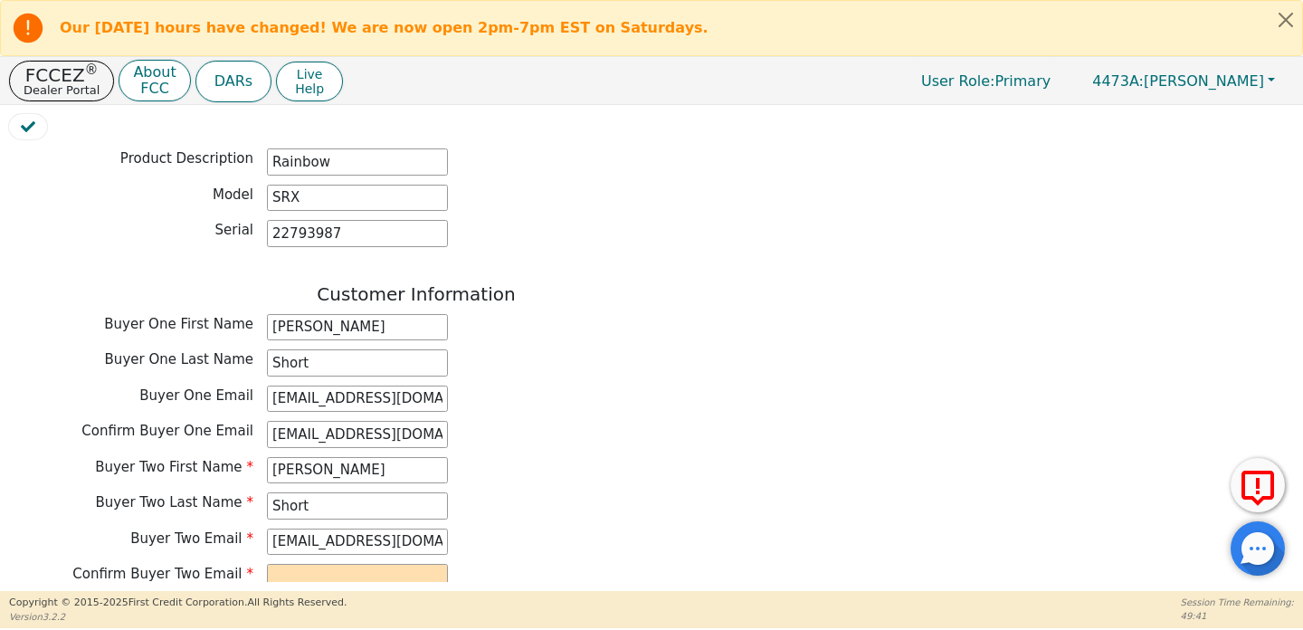
click at [530, 400] on div "Buyer One Email [EMAIL_ADDRESS][DOMAIN_NAME]" at bounding box center [416, 402] width 815 height 32
click at [368, 532] on input "[EMAIL_ADDRESS][DOMAIN_NAME]" at bounding box center [357, 542] width 181 height 27
click at [363, 567] on input "email" at bounding box center [357, 577] width 181 height 27
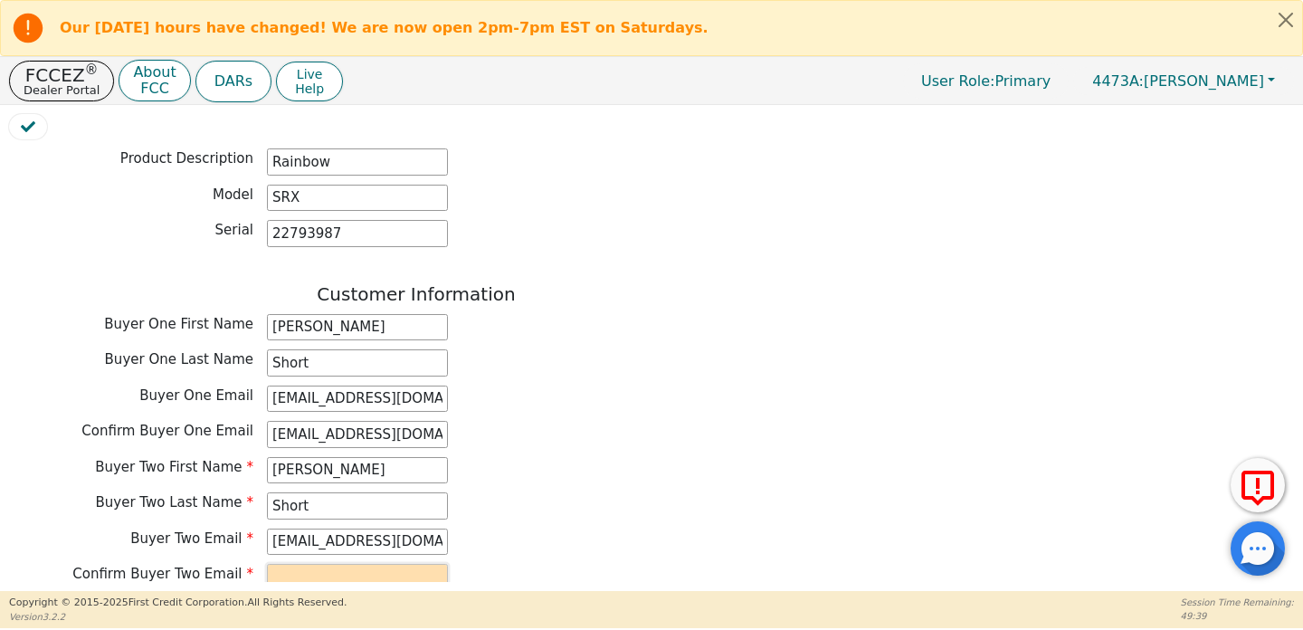
paste input "[EMAIL_ADDRESS][DOMAIN_NAME]"
click at [602, 492] on div "Buyer Two Last Name Short" at bounding box center [416, 505] width 815 height 27
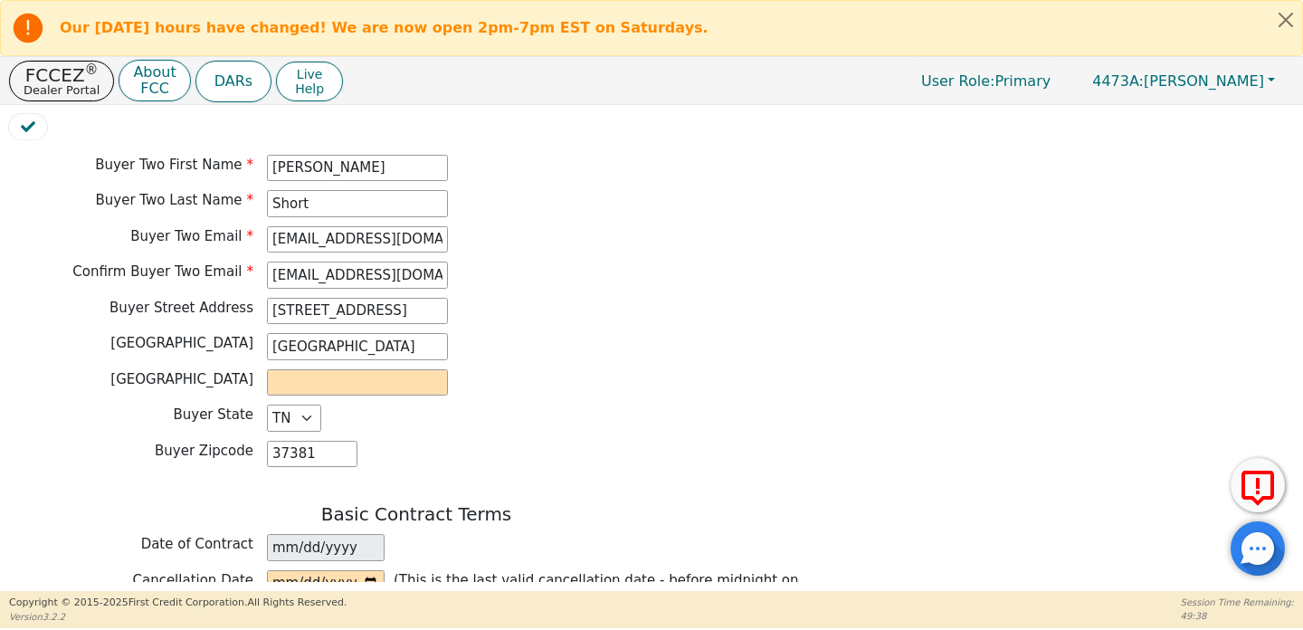
scroll to position [1082, 0]
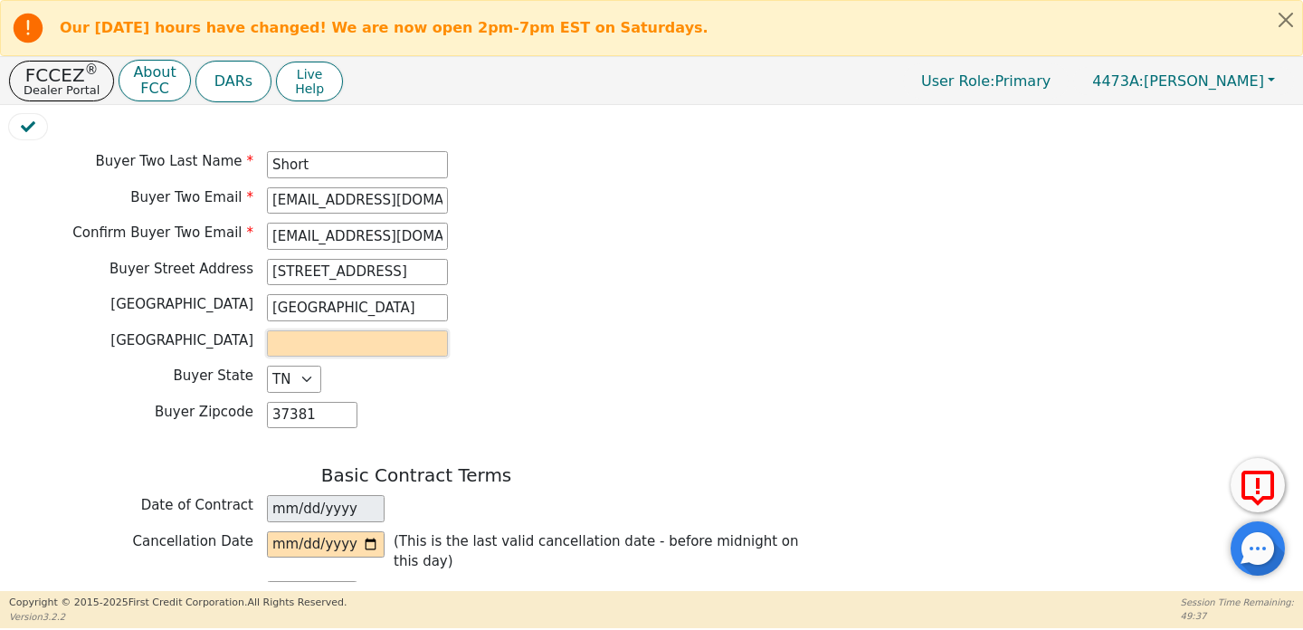
click at [392, 331] on input "text" at bounding box center [357, 343] width 181 height 27
click at [375, 531] on input "date" at bounding box center [326, 544] width 118 height 27
click at [371, 531] on input "date" at bounding box center [326, 544] width 118 height 27
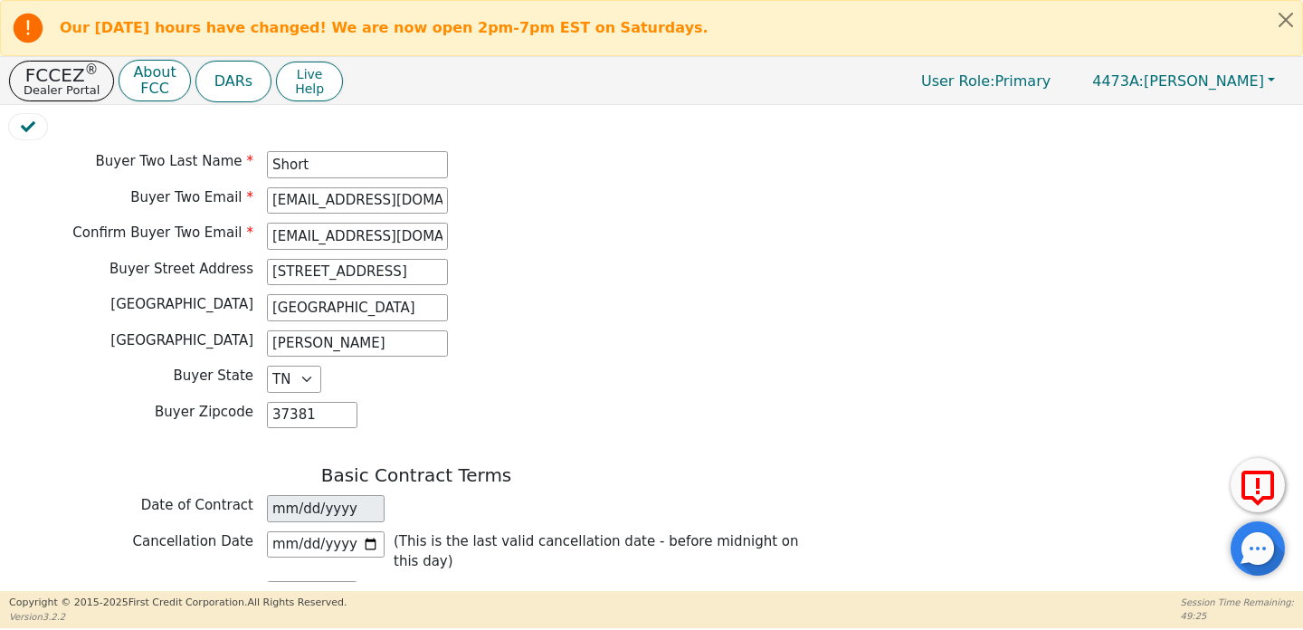
click at [454, 465] on h3 "Basic Contract Terms" at bounding box center [416, 475] width 815 height 22
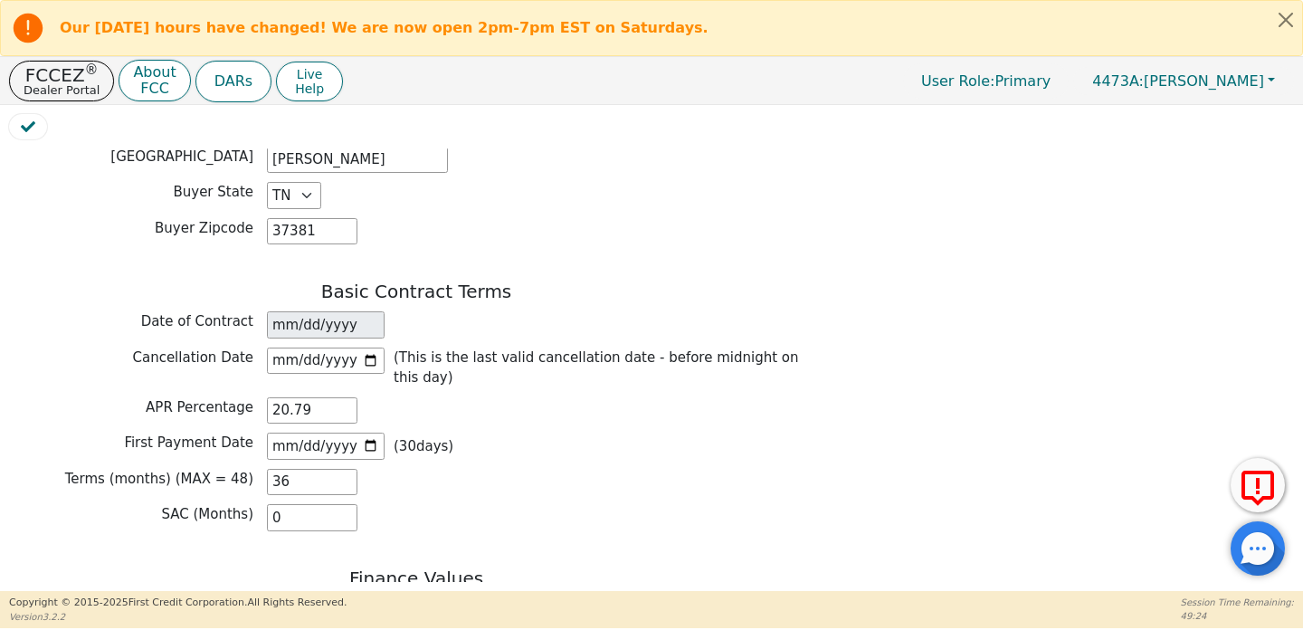
scroll to position [1443, 0]
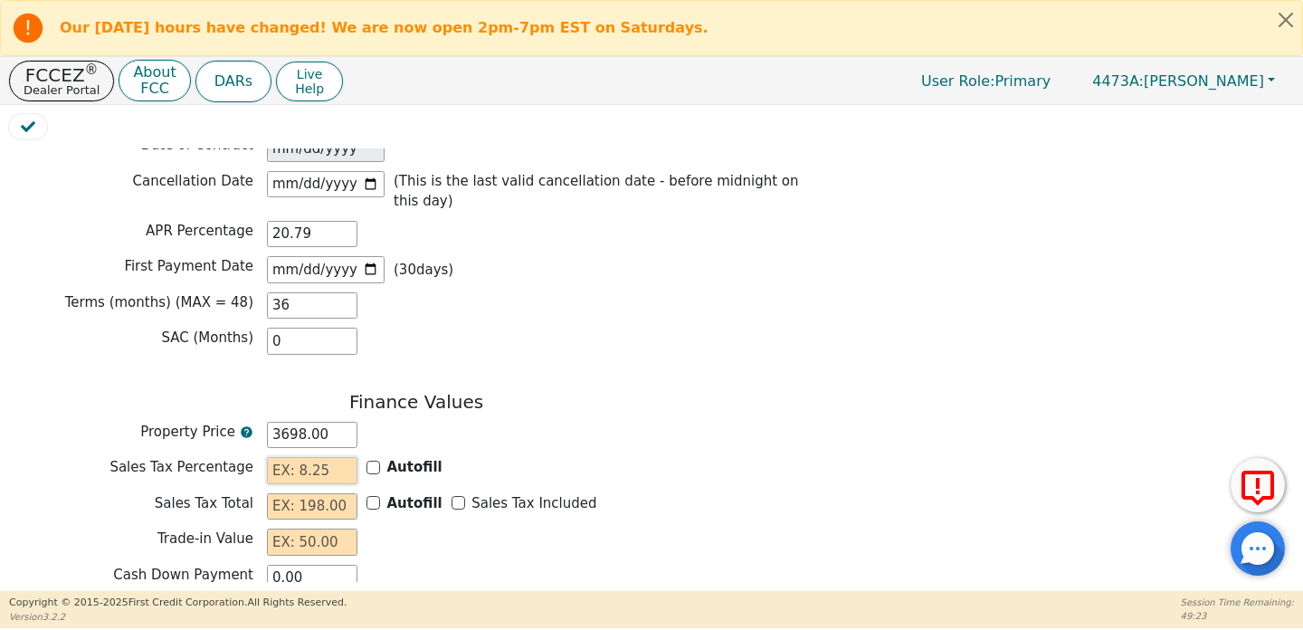
click at [331, 463] on input "text" at bounding box center [312, 470] width 91 height 27
click at [329, 502] on input "text" at bounding box center [312, 506] width 91 height 27
click at [327, 529] on input "text" at bounding box center [312, 542] width 91 height 27
click at [397, 565] on div "Cash Down Payment 0.00" at bounding box center [416, 578] width 815 height 27
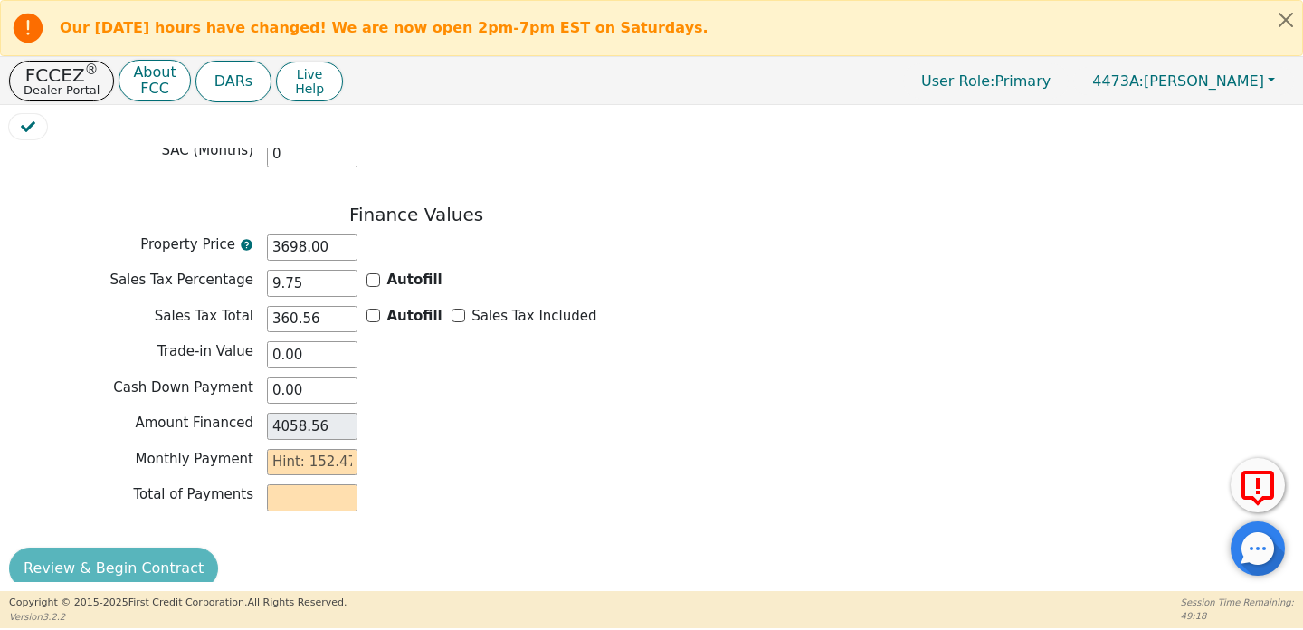
scroll to position [1636, 0]
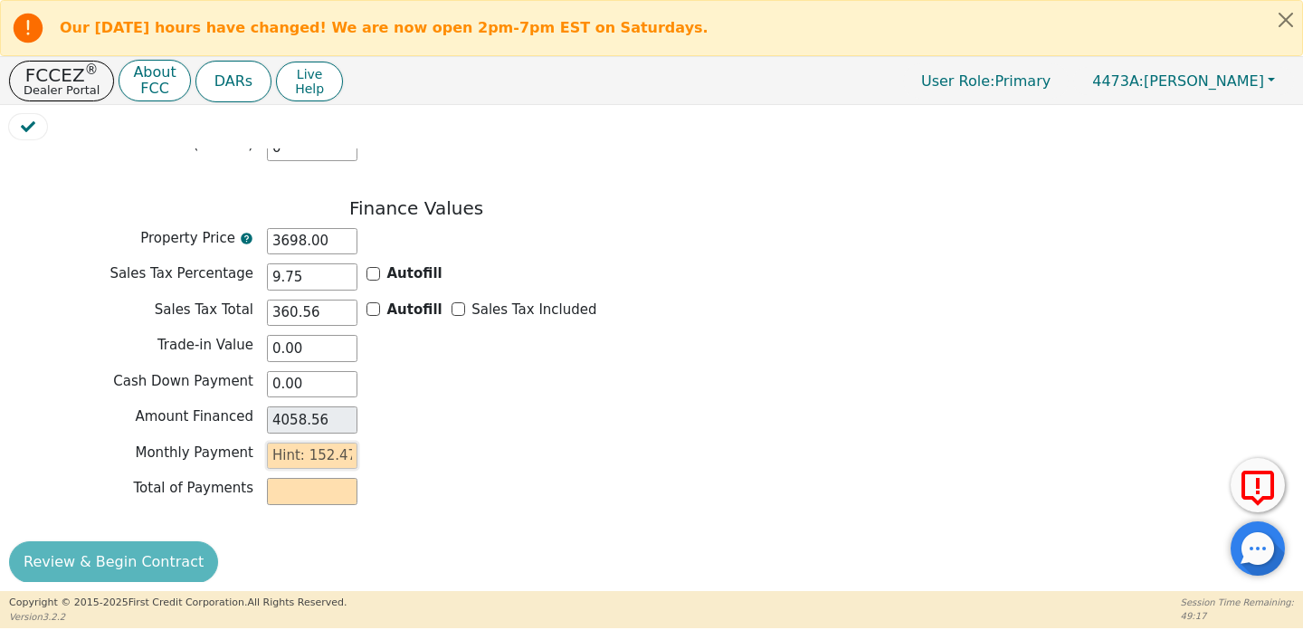
click at [325, 453] on input "text" at bounding box center [312, 456] width 91 height 27
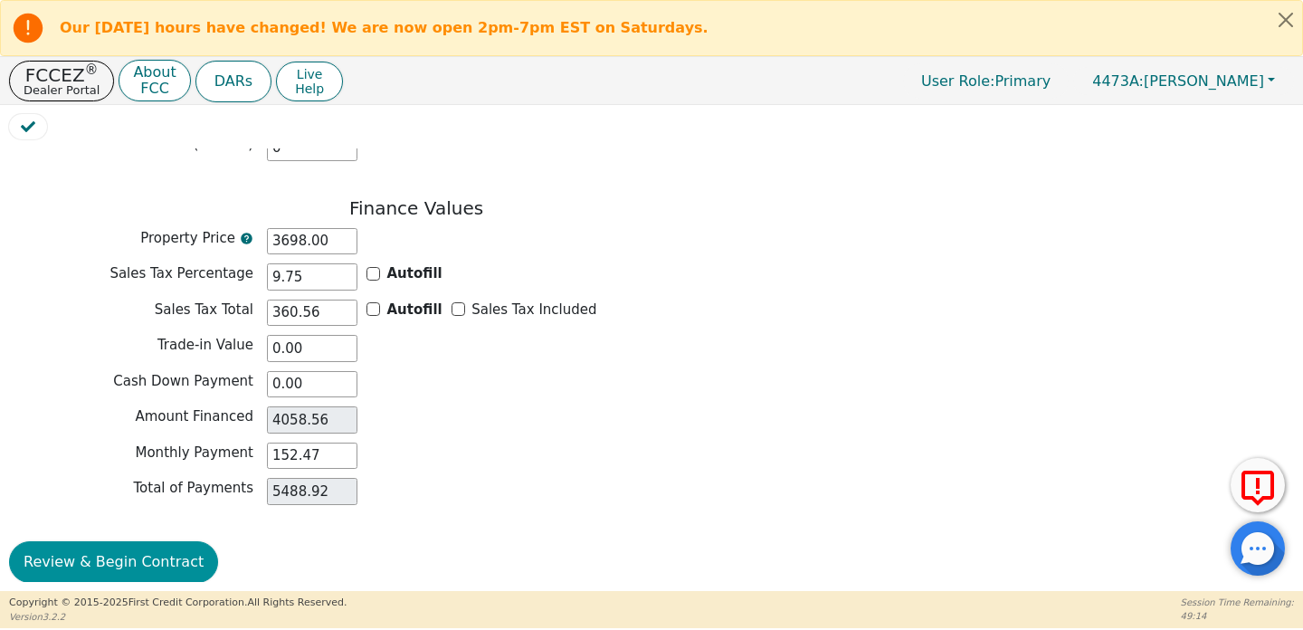
click at [110, 541] on button "Review & Begin Contract" at bounding box center [113, 562] width 209 height 42
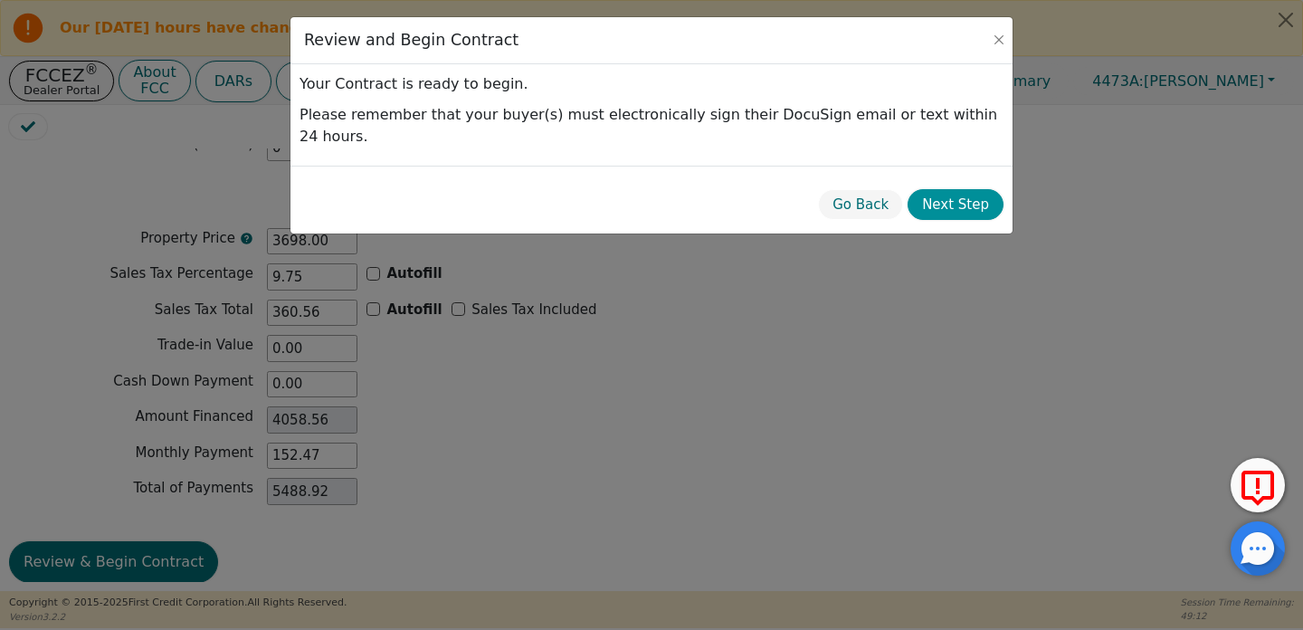
click at [953, 189] on button "Next Step" at bounding box center [956, 205] width 96 height 32
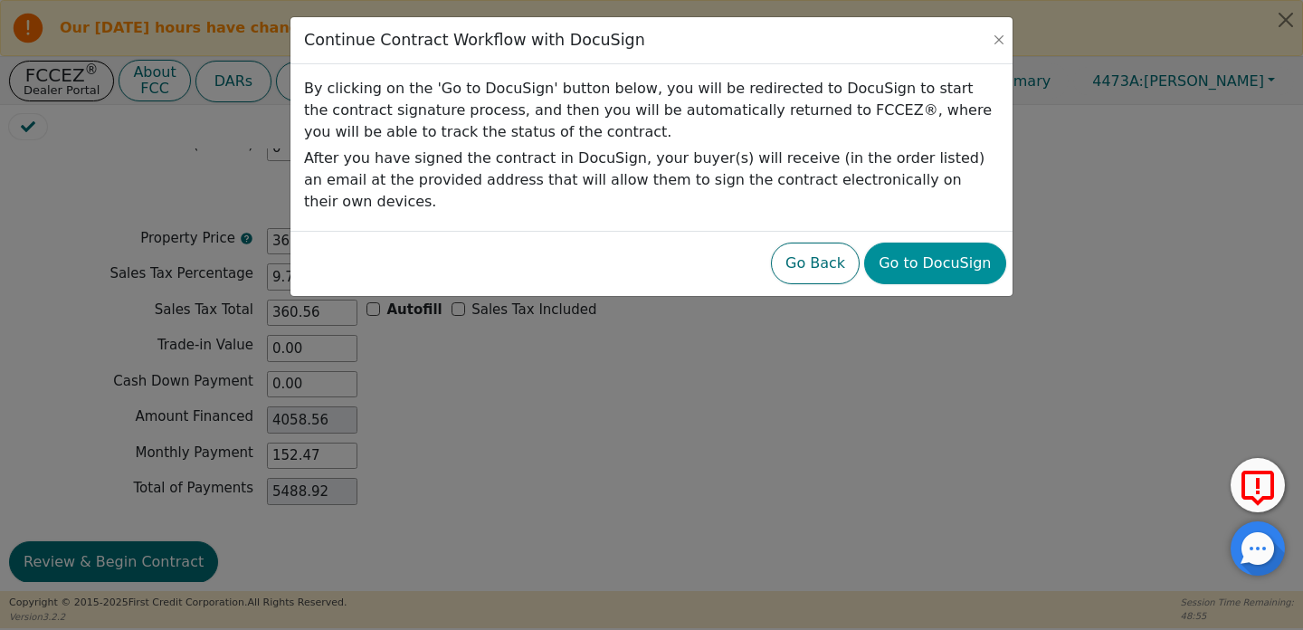
click at [915, 255] on button "Go to DocuSign" at bounding box center [934, 264] width 141 height 42
